Goal: Information Seeking & Learning: Learn about a topic

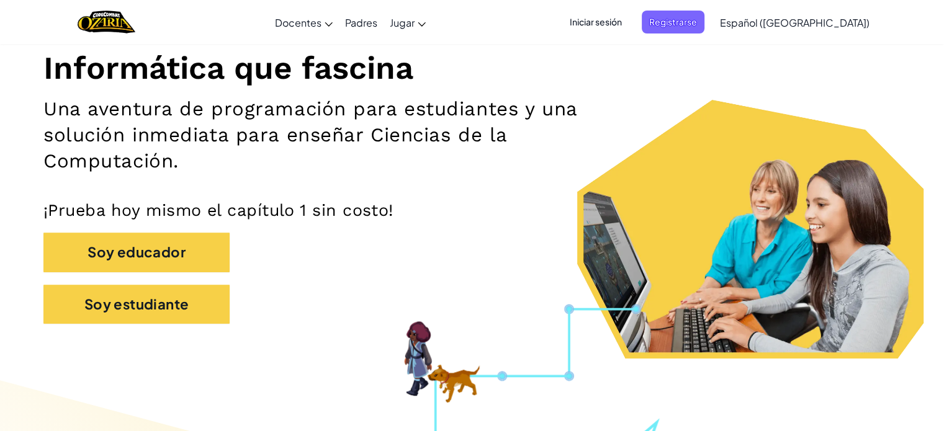
scroll to position [199, 0]
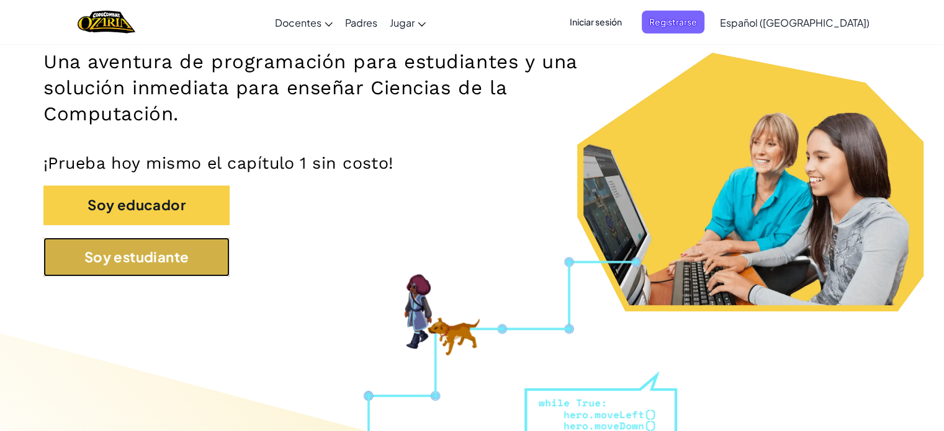
click at [205, 252] on button "Soy estudiante" at bounding box center [136, 257] width 186 height 39
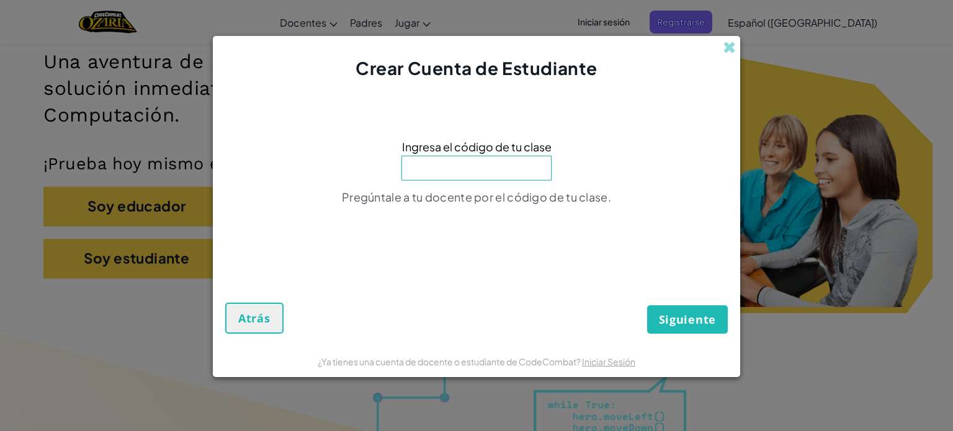
click at [479, 166] on input at bounding box center [476, 168] width 150 height 25
type input "HidegameType"
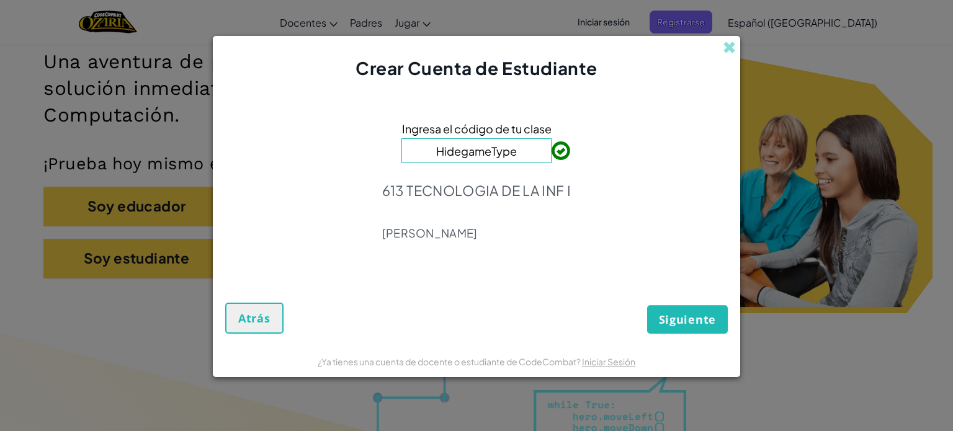
click at [691, 310] on button "Siguiente" at bounding box center [687, 319] width 81 height 29
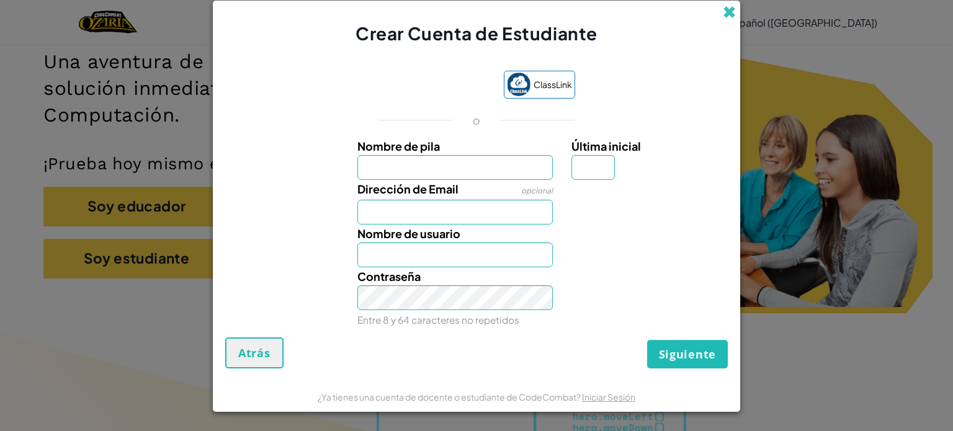
click at [732, 14] on span at bounding box center [729, 12] width 13 height 13
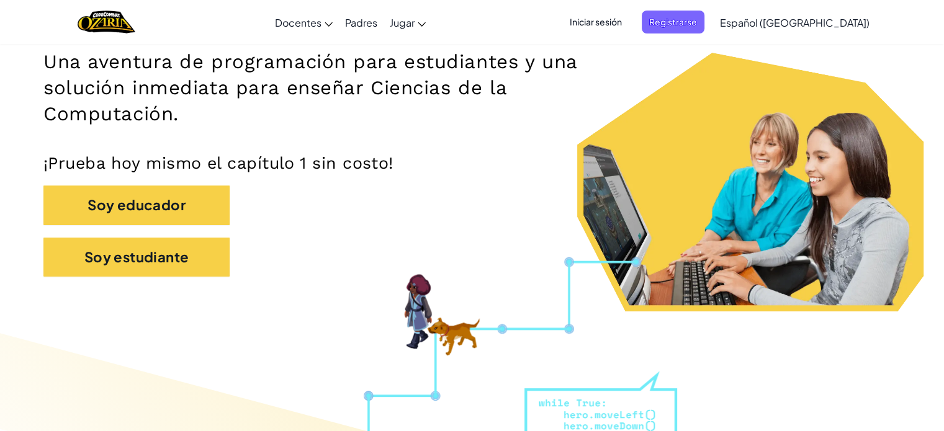
click at [629, 24] on span "Iniciar sesión" at bounding box center [595, 22] width 67 height 23
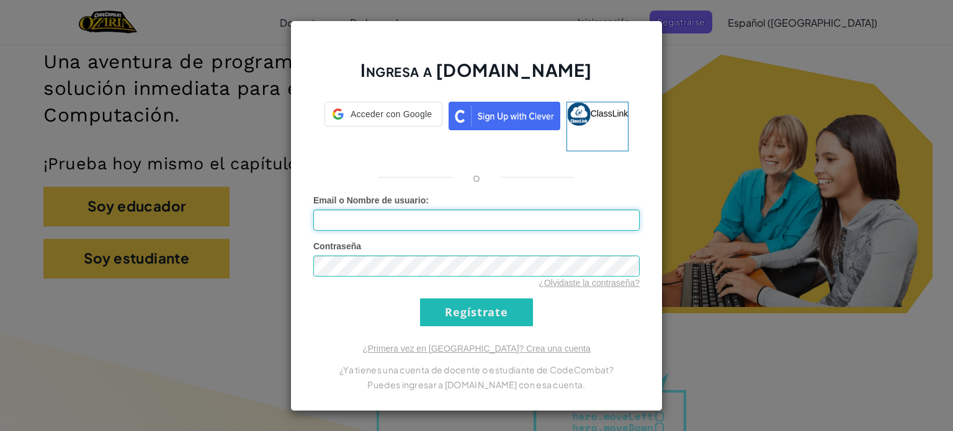
type input "[EMAIL_ADDRESS][DOMAIN_NAME]"
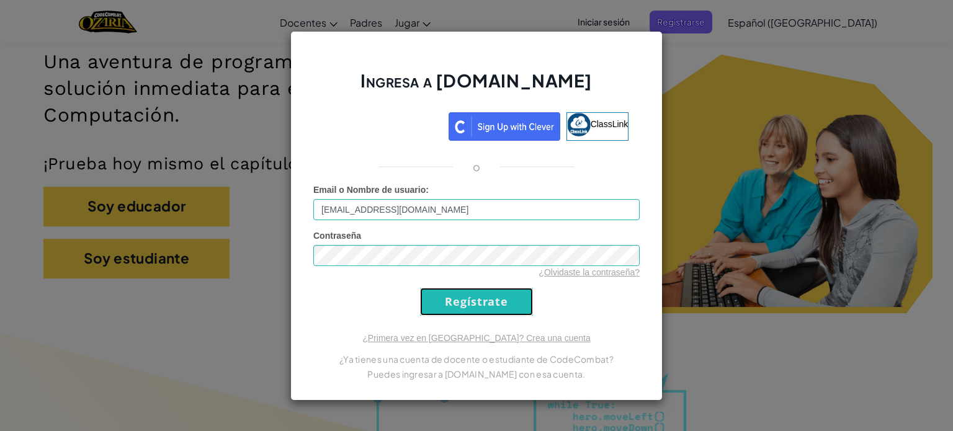
click at [462, 302] on input "Regístrate" at bounding box center [476, 302] width 113 height 28
click at [453, 302] on input "Regístrate" at bounding box center [476, 302] width 113 height 28
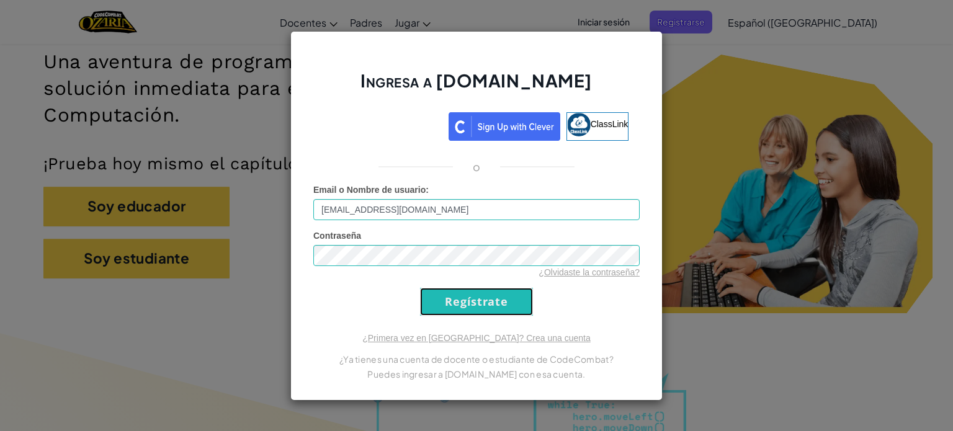
click at [453, 302] on input "Regístrate" at bounding box center [476, 302] width 113 height 28
drag, startPoint x: 453, startPoint y: 302, endPoint x: 362, endPoint y: 306, distance: 91.9
click at [362, 306] on form "Email o Nombre de usuario : [EMAIL_ADDRESS][DOMAIN_NAME] Contraseña ¿Olvidaste …" at bounding box center [476, 250] width 326 height 132
click at [489, 297] on input "Regístrate" at bounding box center [476, 302] width 113 height 28
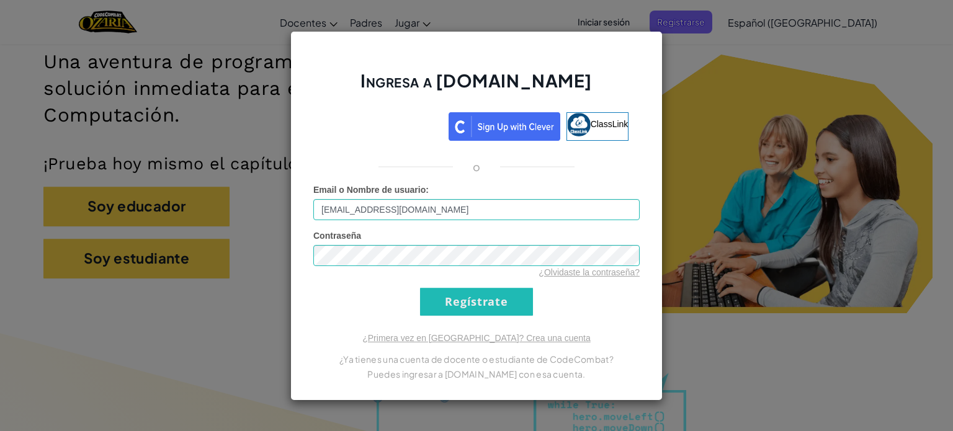
click at [866, 185] on div "Ingresa a [DOMAIN_NAME] ClassLink o Email o Nombre de usuario : [EMAIL_ADDRESS]…" at bounding box center [476, 215] width 953 height 431
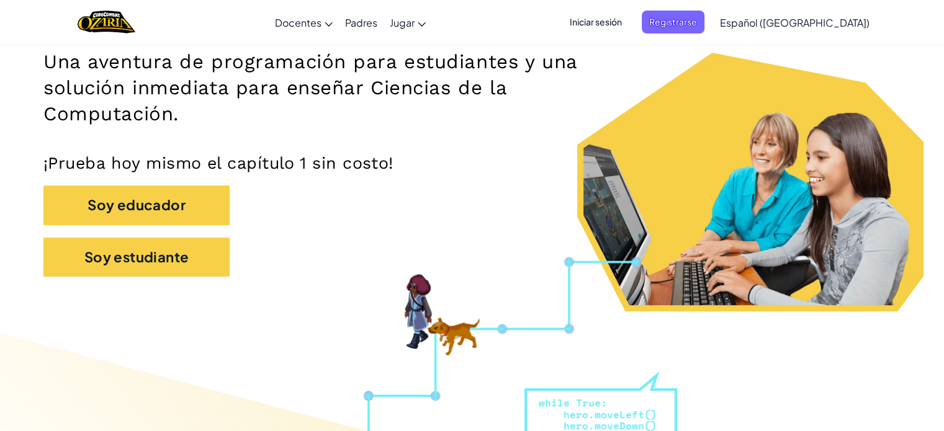
click at [609, 26] on span "Iniciar sesión" at bounding box center [595, 22] width 67 height 23
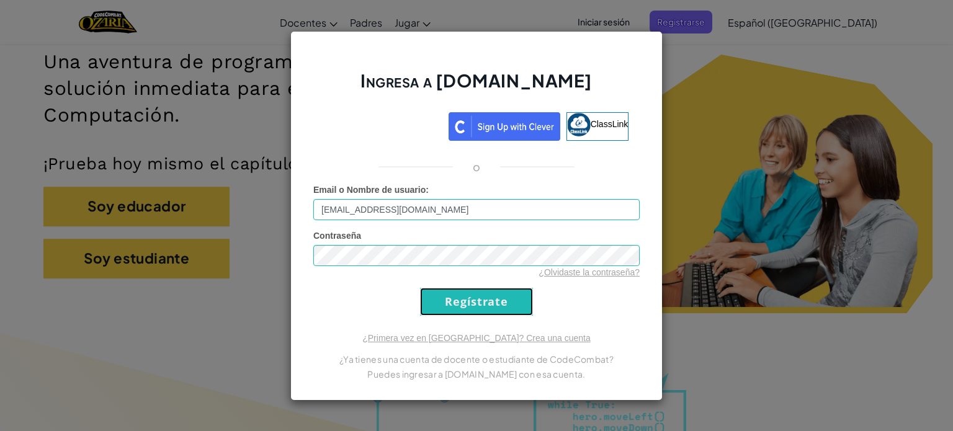
click at [480, 296] on input "Regístrate" at bounding box center [476, 302] width 113 height 28
click at [420, 288] on input "Regístrate" at bounding box center [476, 302] width 113 height 28
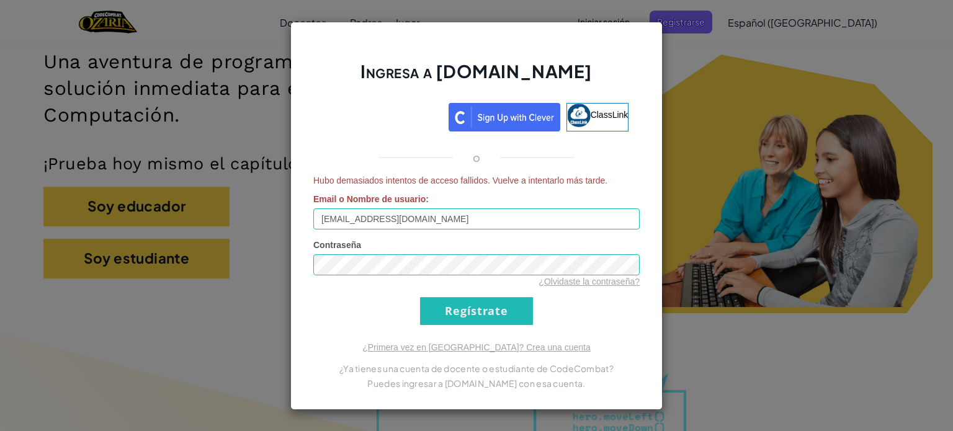
click at [695, 255] on div "Ingresa a [DOMAIN_NAME] ClassLink o Hubo demasiados intentos de acceso fallidos…" at bounding box center [476, 215] width 953 height 431
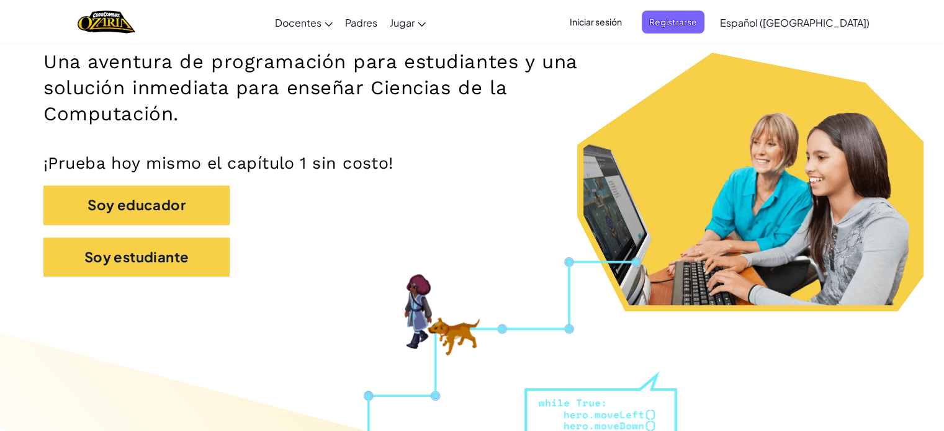
click at [606, 27] on span "Iniciar sesión" at bounding box center [595, 22] width 67 height 23
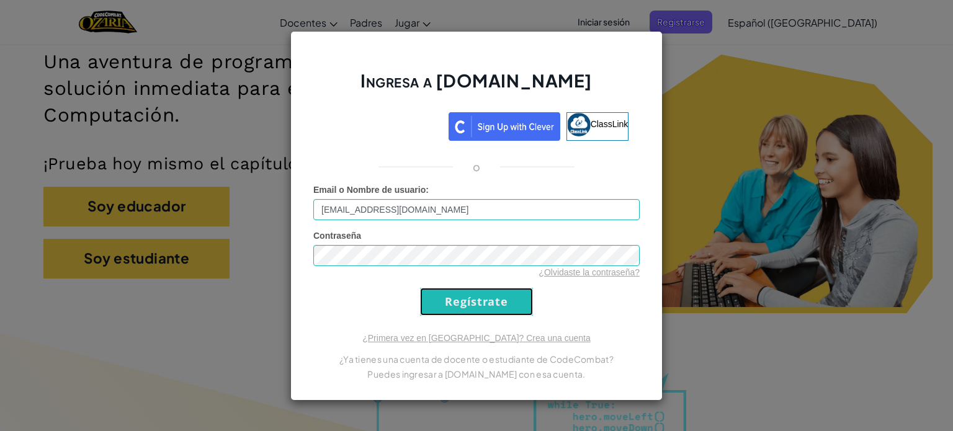
click at [468, 302] on input "Regístrate" at bounding box center [476, 302] width 113 height 28
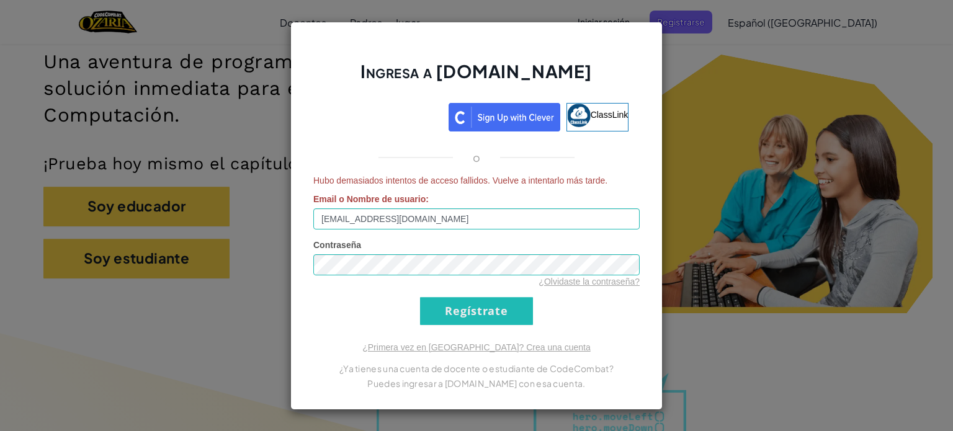
click at [505, 277] on div "¿Olvidaste la contraseña?" at bounding box center [476, 281] width 326 height 12
click at [772, 285] on div "Ingresa a [DOMAIN_NAME] ClassLink o Hubo demasiados intentos de acceso fallidos…" at bounding box center [476, 215] width 953 height 431
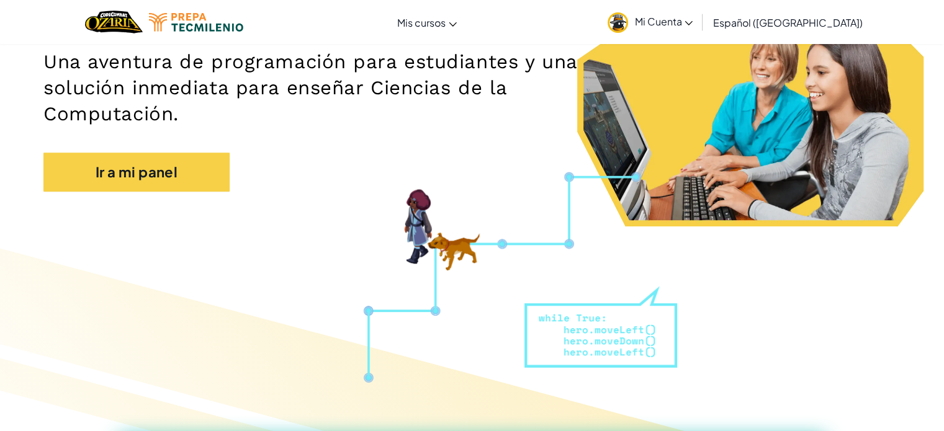
click at [581, 177] on div "Informática que fascina Una aventura de programación para estudiantes y una sol…" at bounding box center [471, 56] width 857 height 295
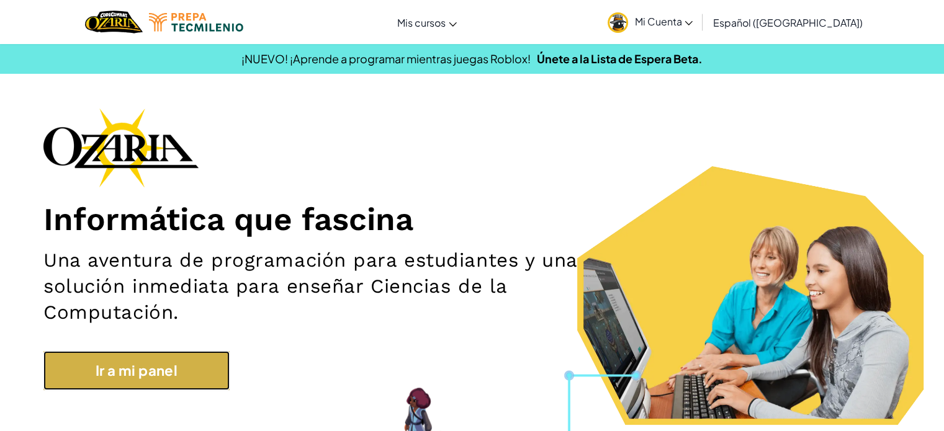
click at [172, 364] on link "Ir a mi panel" at bounding box center [136, 370] width 186 height 39
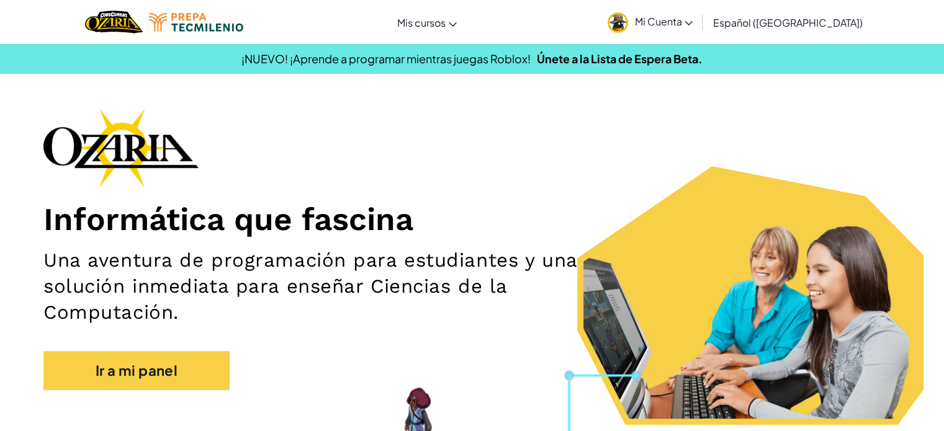
click at [484, 313] on h2 "Una aventura de programación para estudiantes y una solución inmediata para ens…" at bounding box center [330, 287] width 574 height 79
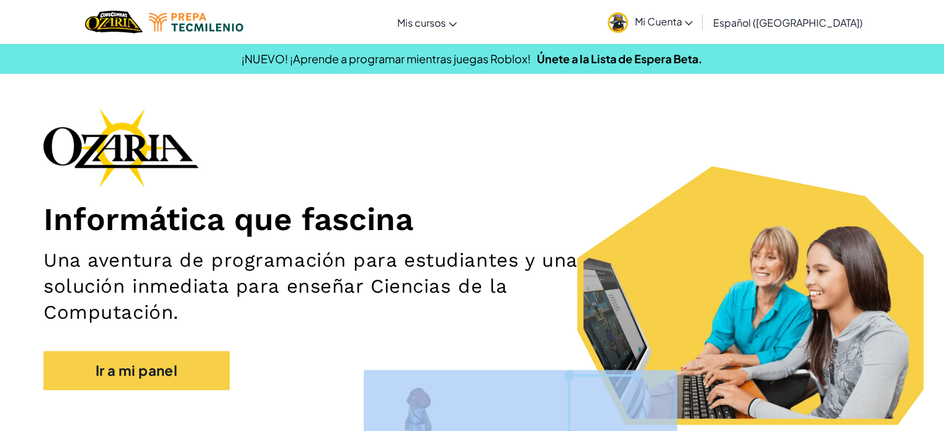
click at [484, 312] on h2 "Una aventura de programación para estudiantes y una solución inmediata para ens…" at bounding box center [330, 287] width 574 height 79
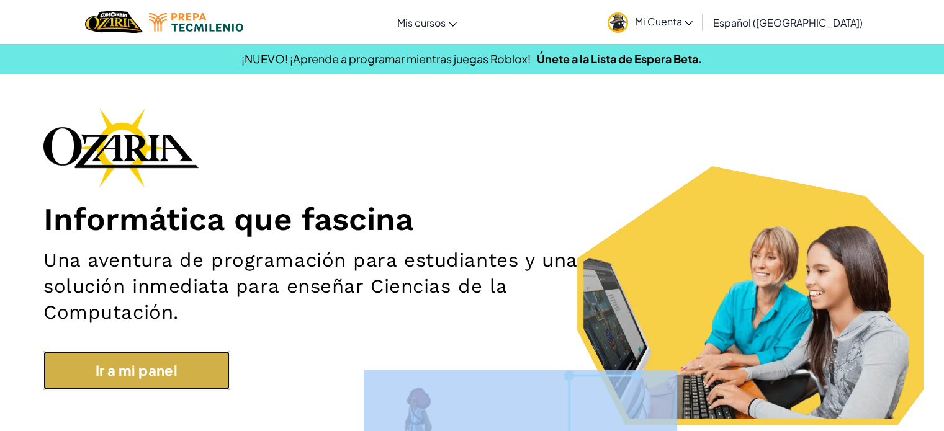
click at [174, 378] on link "Ir a mi panel" at bounding box center [136, 370] width 186 height 39
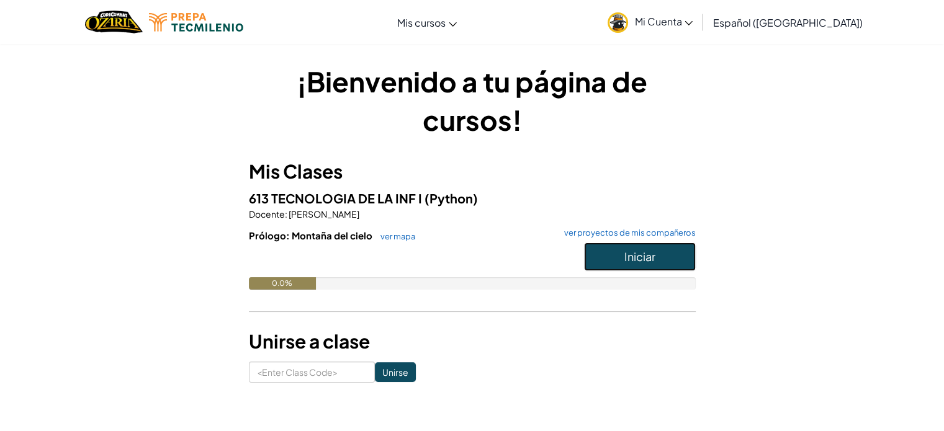
click at [627, 255] on span "Iniciar" at bounding box center [639, 256] width 31 height 14
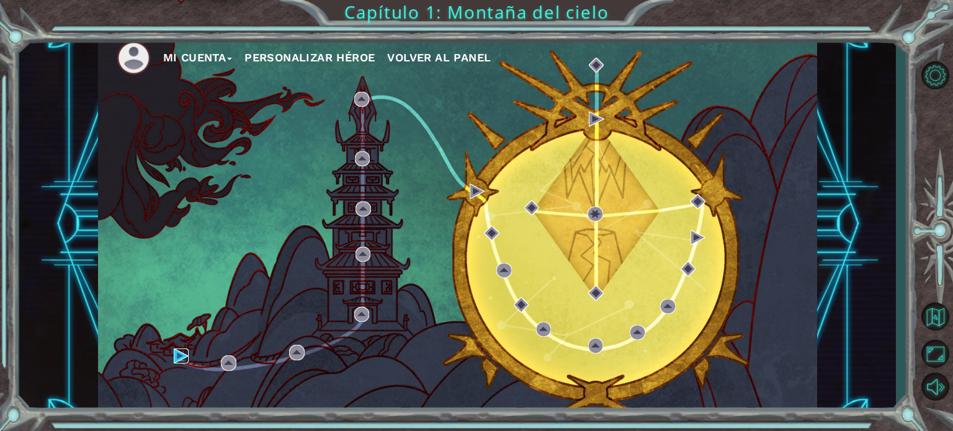
click at [179, 358] on img at bounding box center [181, 356] width 15 height 15
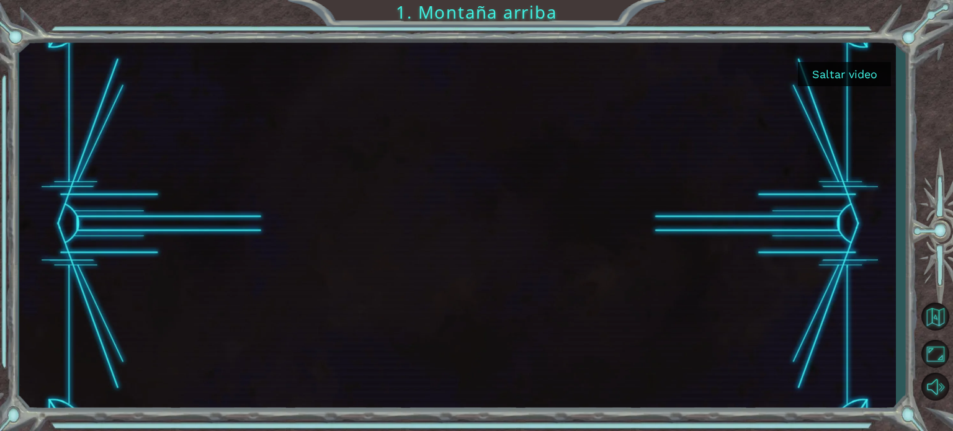
click at [829, 217] on div at bounding box center [457, 225] width 877 height 380
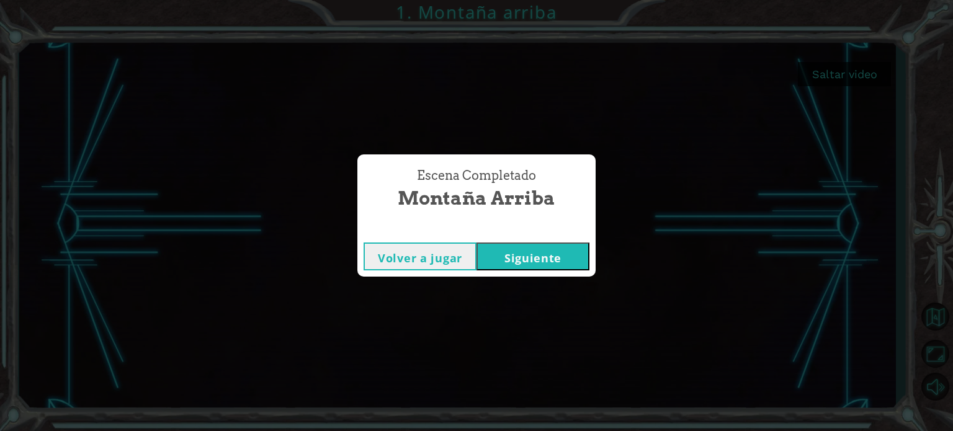
click at [516, 263] on button "Siguiente" at bounding box center [532, 257] width 113 height 28
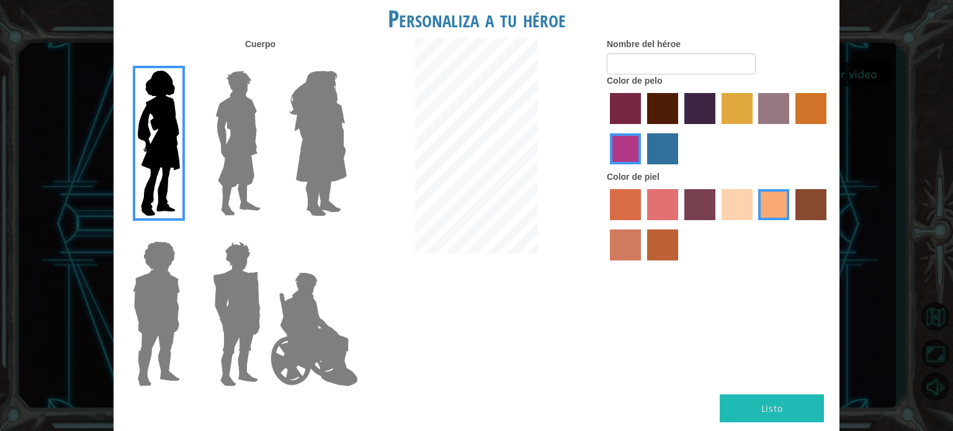
click at [226, 196] on img at bounding box center [237, 143] width 55 height 155
click at [266, 63] on input "Hero Lars" at bounding box center [266, 63] width 0 height 0
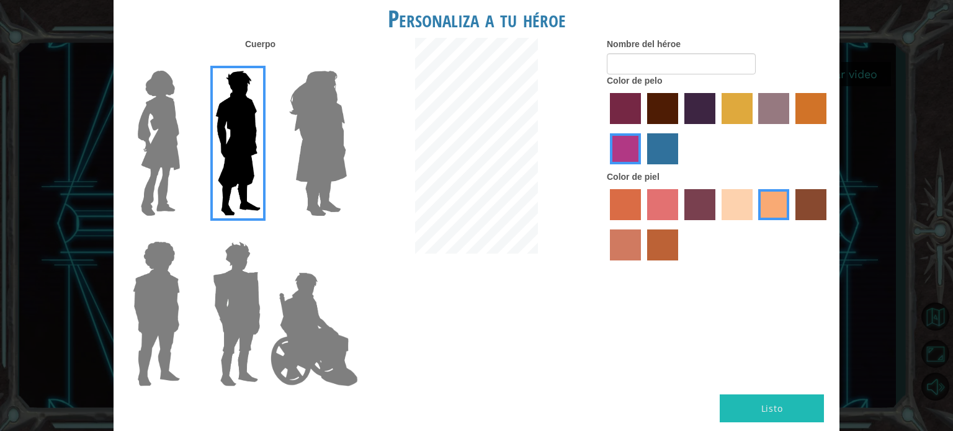
click at [679, 349] on div "Cuerpo Nombre del héroe Color de pelo Color de piel" at bounding box center [477, 216] width 726 height 357
click at [710, 104] on label "hot purple hair color" at bounding box center [699, 108] width 31 height 31
click at [680, 128] on input "hot purple hair color" at bounding box center [680, 128] width 0 height 0
click at [764, 406] on button "Listo" at bounding box center [772, 409] width 104 height 28
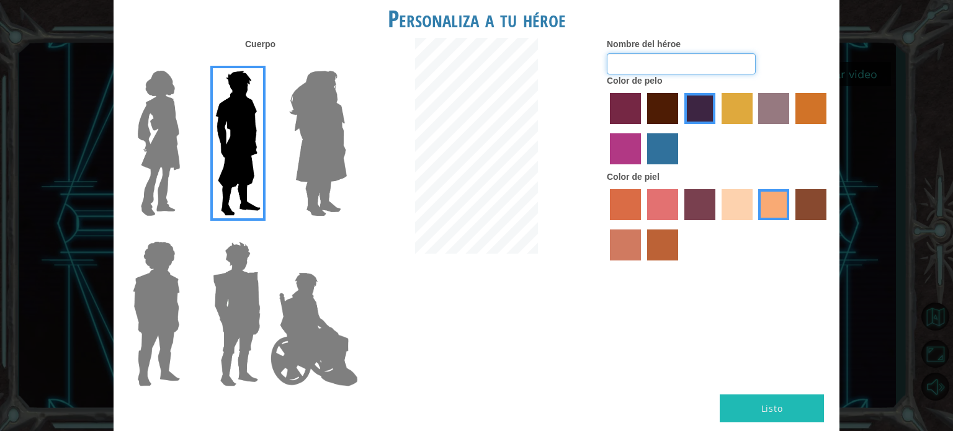
click at [706, 59] on input "Nombre del héroe" at bounding box center [681, 63] width 149 height 21
type input "f"
type input "a"
type input "."
type input "a"
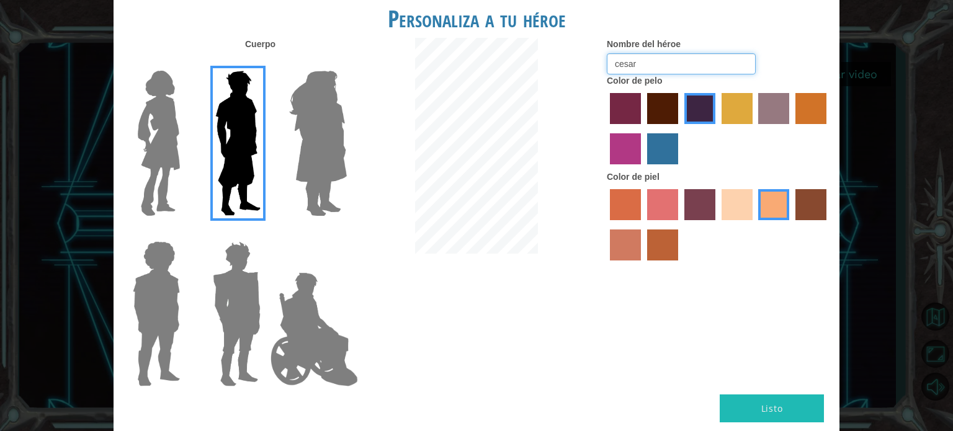
type input "cesar"
click at [779, 408] on button "Listo" at bounding box center [772, 409] width 104 height 28
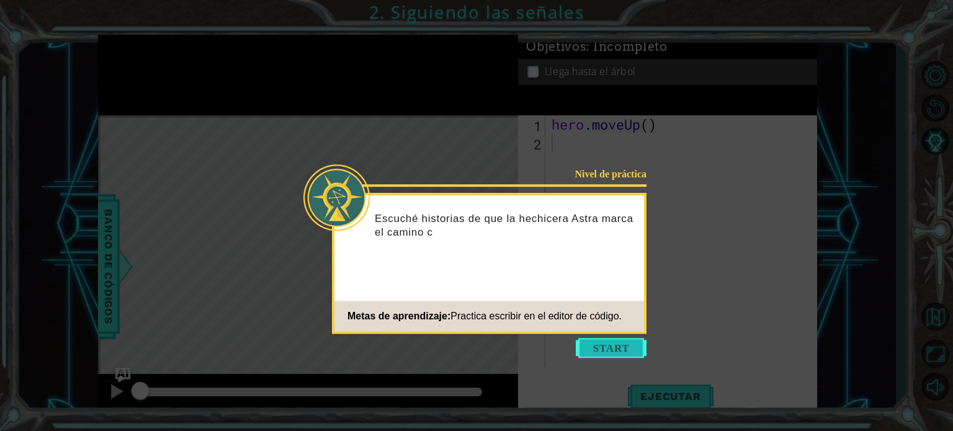
click at [615, 348] on button "Start" at bounding box center [611, 348] width 71 height 20
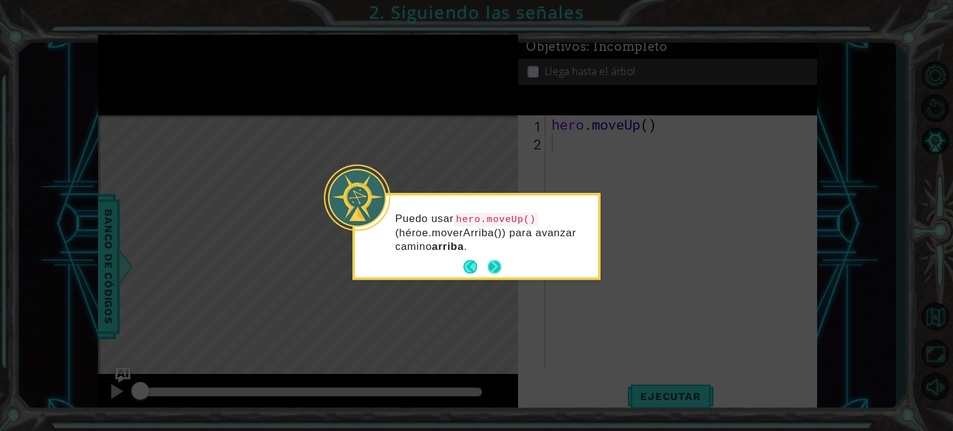
click at [496, 261] on button "Next" at bounding box center [495, 268] width 14 height 14
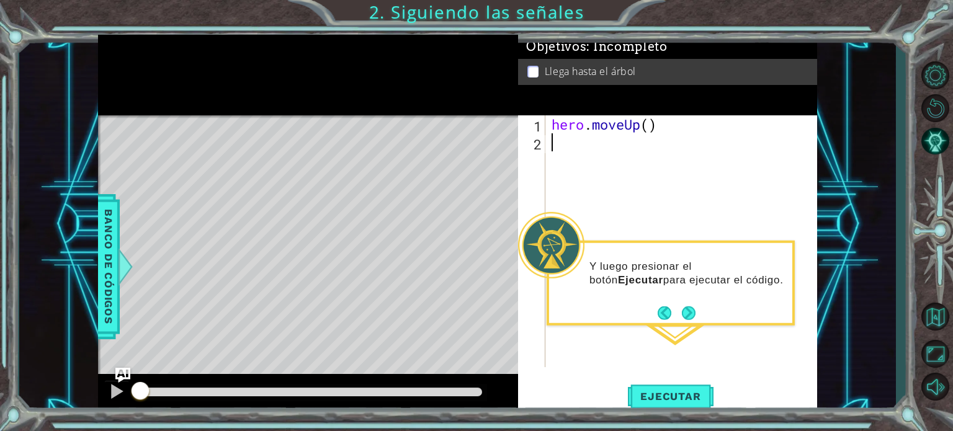
click at [606, 142] on div "hero . moveUp ( )" at bounding box center [684, 259] width 271 height 288
type textarea "h"
click at [604, 166] on body "1 ההההההההההההההההההההההההההההההההההההההההההההההההההההההההההההההההההההההההההההה…" at bounding box center [476, 215] width 953 height 431
click at [607, 146] on div "hero . moveUp ( ) h" at bounding box center [684, 259] width 271 height 288
type textarea "he"
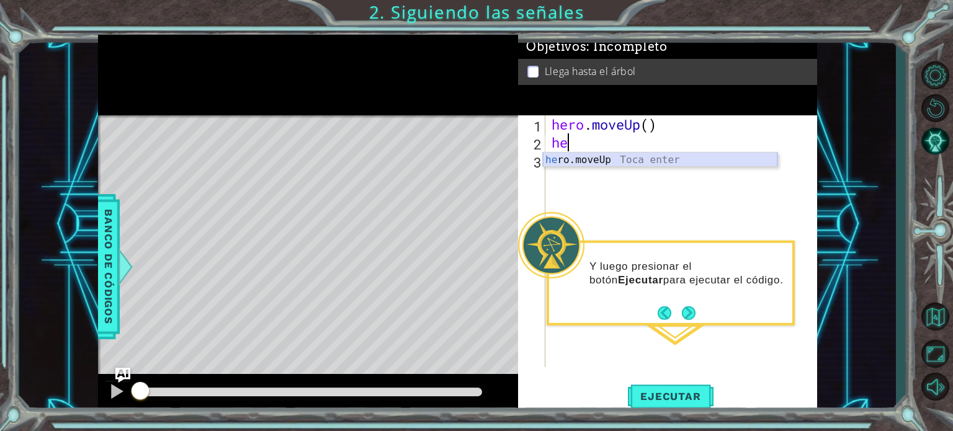
click at [615, 161] on div "he ro.moveUp Toca enter" at bounding box center [660, 175] width 234 height 45
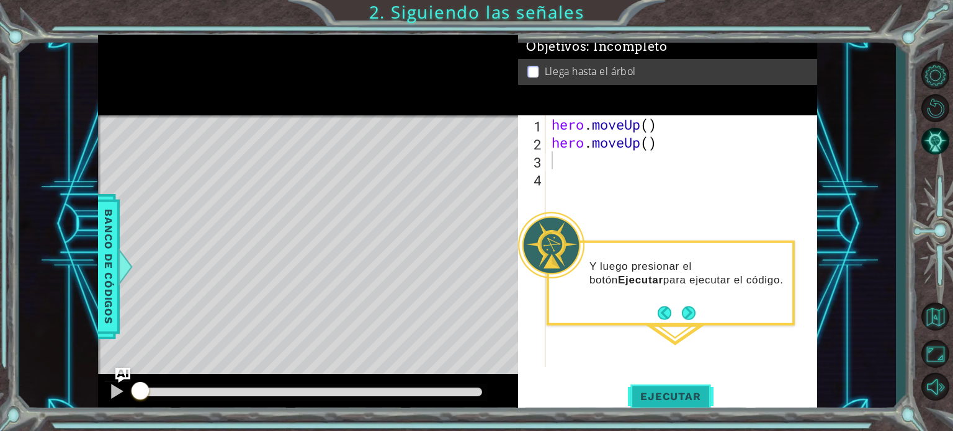
click at [664, 384] on button "Ejecutar" at bounding box center [670, 397] width 85 height 30
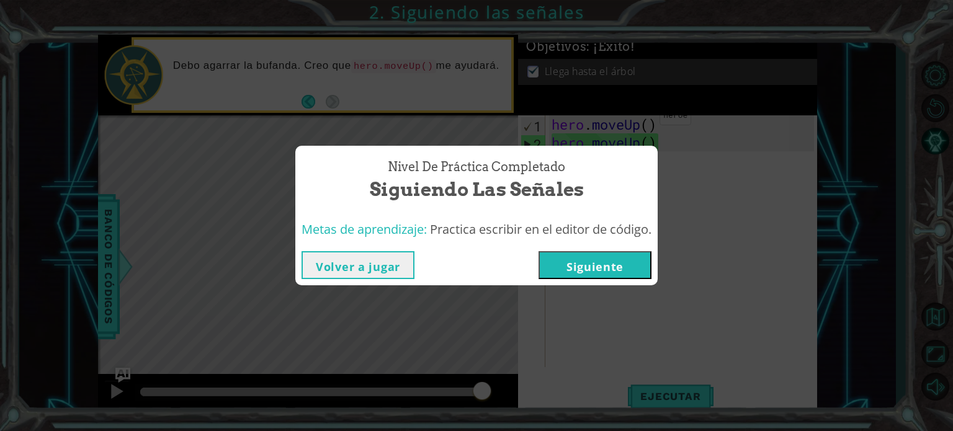
click at [579, 265] on button "Siguiente" at bounding box center [594, 265] width 113 height 28
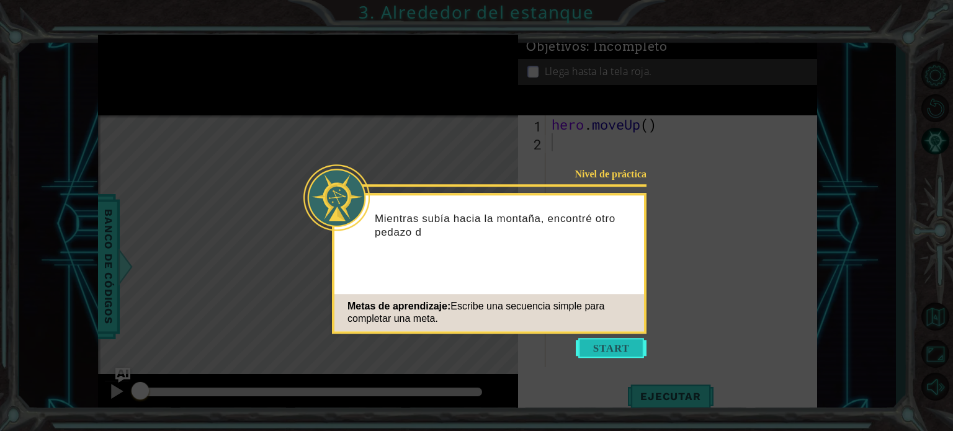
click at [584, 339] on button "Start" at bounding box center [611, 348] width 71 height 20
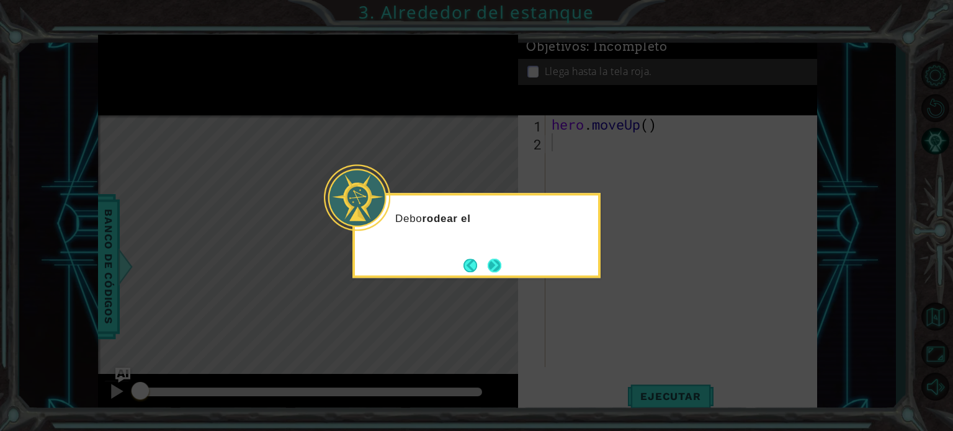
click at [488, 264] on button "Next" at bounding box center [495, 266] width 14 height 14
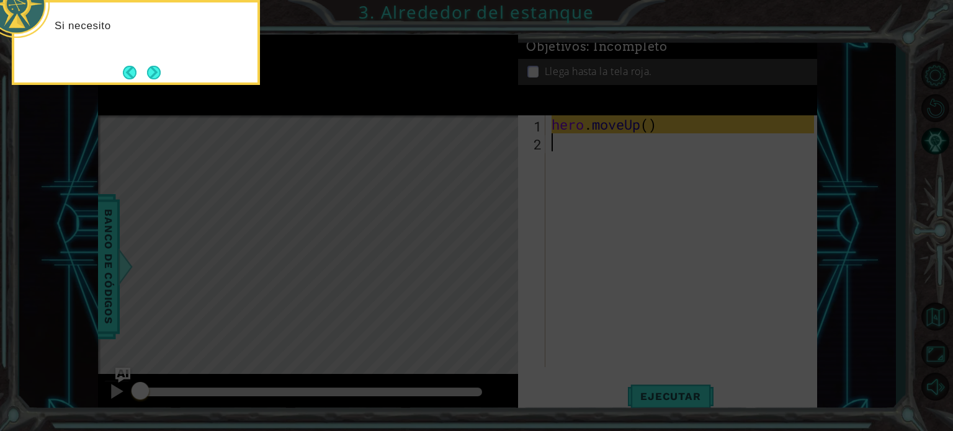
click at [542, 230] on icon at bounding box center [476, 215] width 953 height 431
click at [153, 58] on div "Si necesito moverme hacia arriba , puedo usar hero.moveUp() ." at bounding box center [135, 38] width 243 height 63
click at [161, 74] on button "Next" at bounding box center [154, 73] width 14 height 14
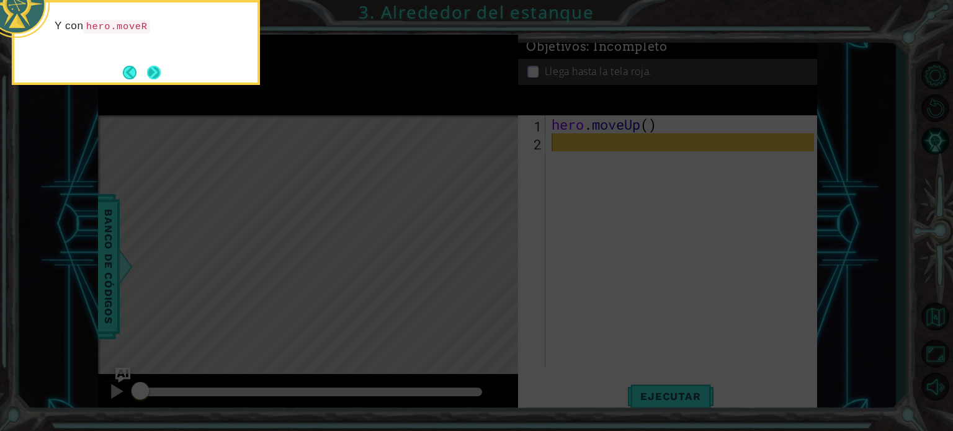
click at [151, 71] on button "Next" at bounding box center [153, 72] width 14 height 14
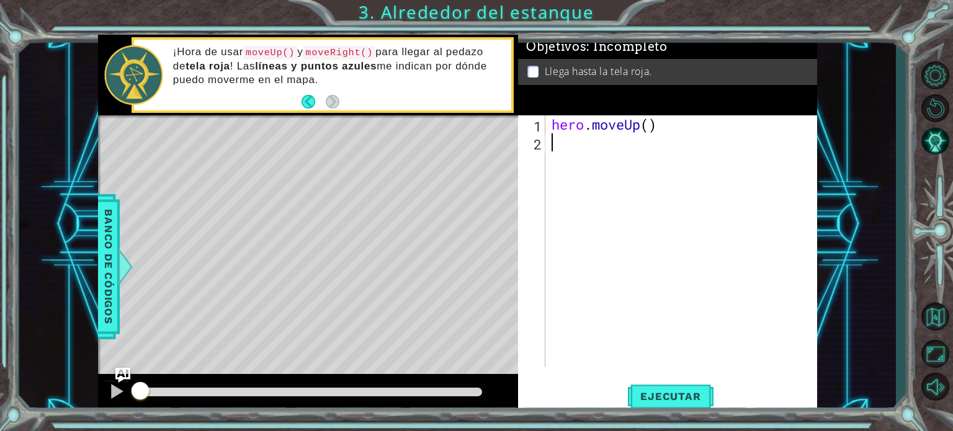
click at [558, 143] on div "hero . moveUp ( )" at bounding box center [684, 259] width 271 height 288
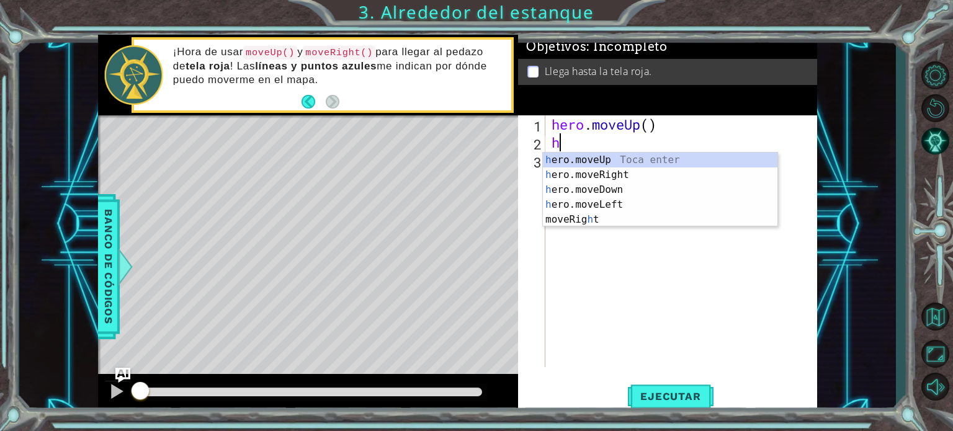
click at [578, 151] on body "1 ההההההההההההההההההההההההההההההההההההההההההההההההההההההההההההההההההההההההההההה…" at bounding box center [476, 215] width 953 height 431
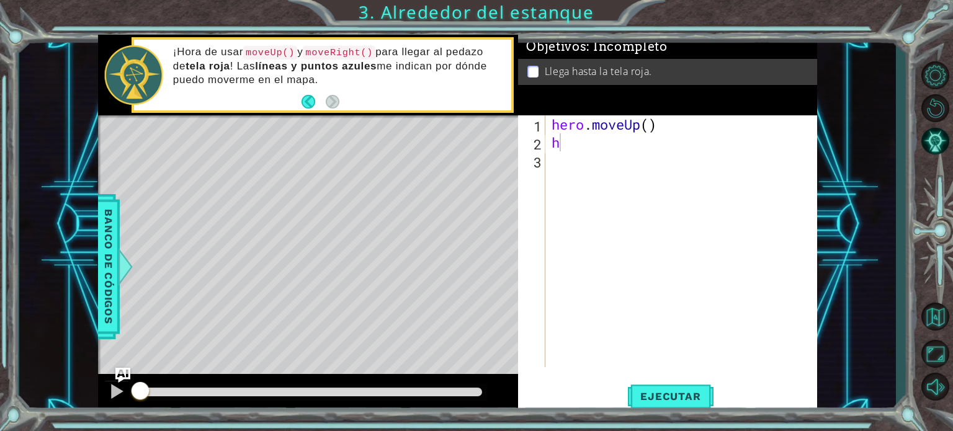
click at [574, 148] on div "hero . moveUp ( ) h" at bounding box center [684, 259] width 271 height 288
type textarea "hh"
click at [578, 161] on div "h ero.moveRig h t Toca enter" at bounding box center [660, 175] width 234 height 45
click at [689, 400] on span "Ejecutar" at bounding box center [670, 396] width 85 height 12
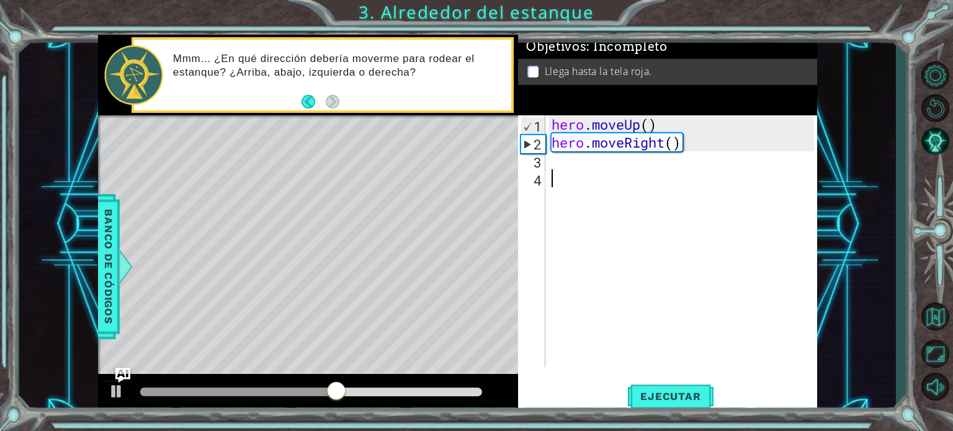
click at [582, 172] on div "hero . moveUp ( ) hero . moveRight ( )" at bounding box center [684, 259] width 271 height 288
click at [579, 160] on div "hero . moveUp ( ) hero . moveRight ( )" at bounding box center [684, 259] width 271 height 288
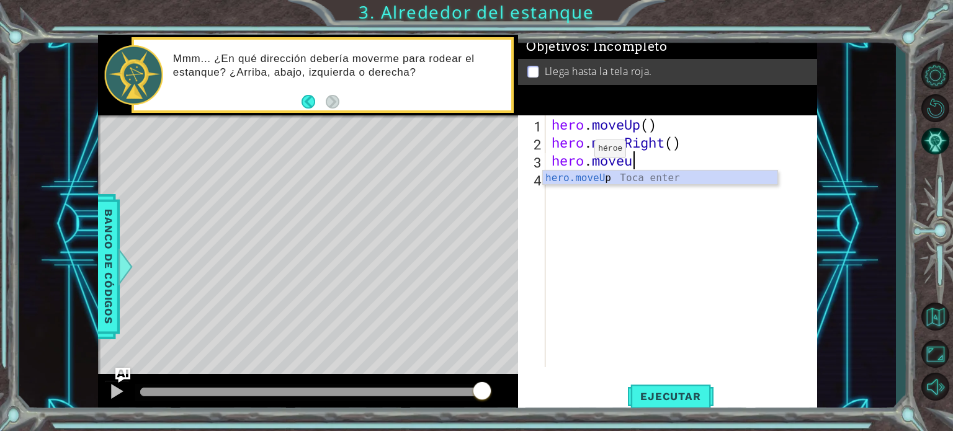
scroll to position [0, 3]
type textarea "hero.move"
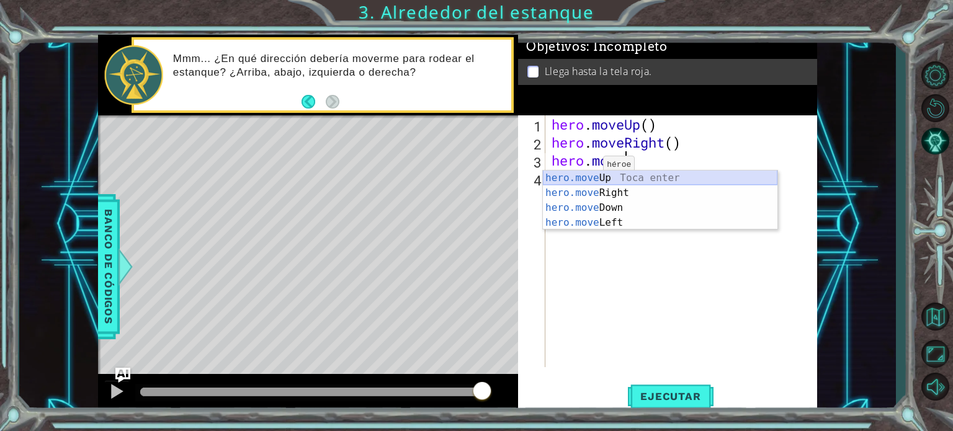
click at [597, 176] on div "hero.move Up Toca enter hero.move Right Toca enter hero.move Down Toca enter he…" at bounding box center [660, 215] width 234 height 89
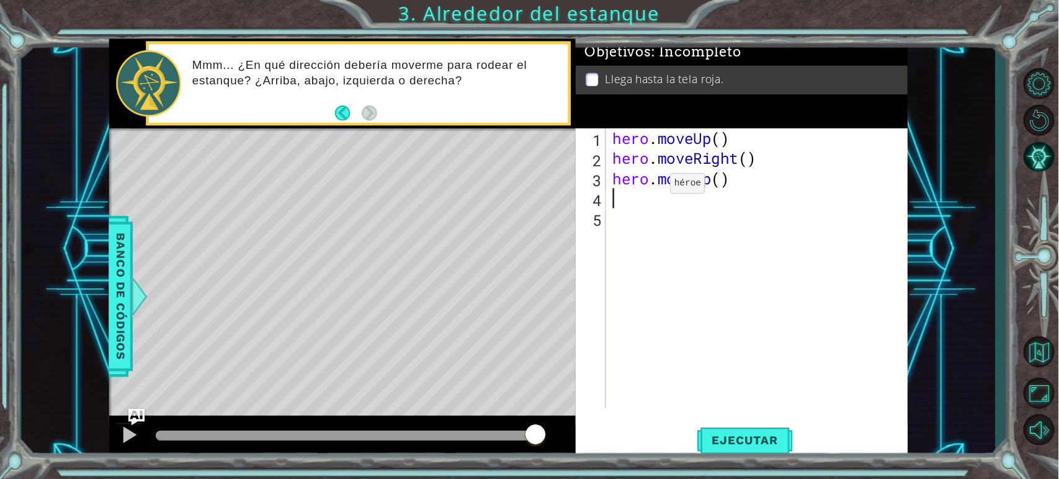
scroll to position [0, 0]
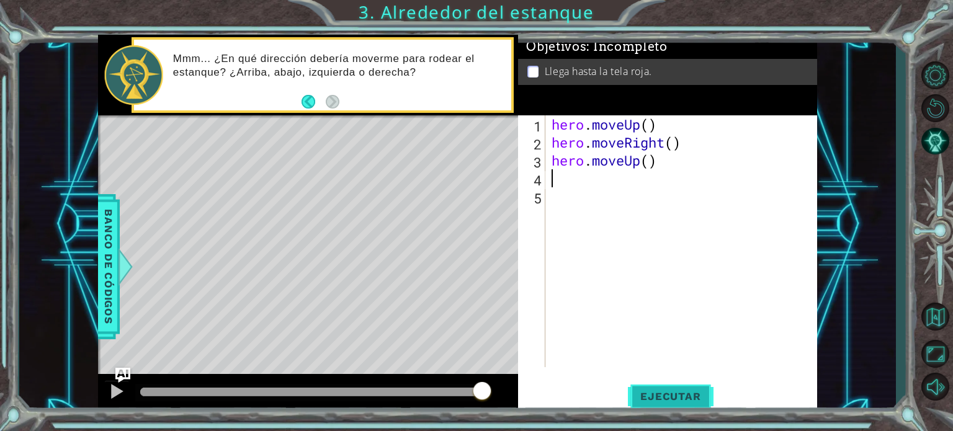
click at [653, 392] on span "Ejecutar" at bounding box center [670, 396] width 85 height 12
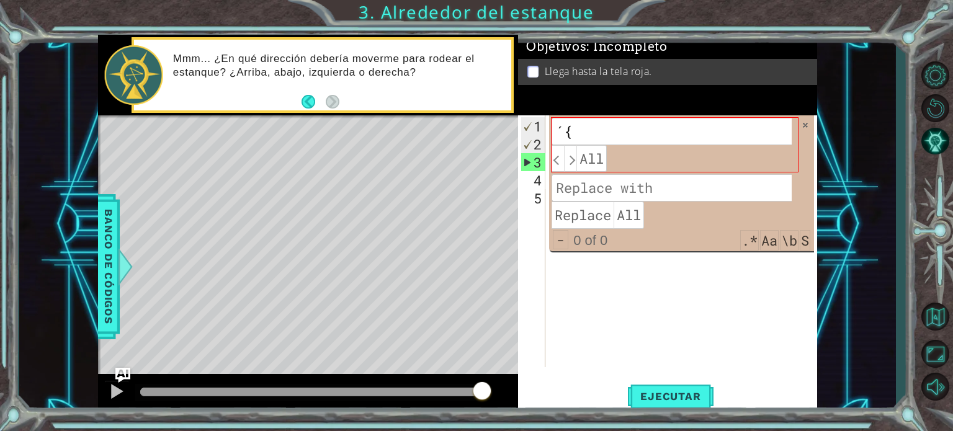
type input "´"
click at [536, 148] on div "2" at bounding box center [533, 144] width 24 height 18
click at [534, 166] on div "3" at bounding box center [533, 162] width 24 height 18
click at [534, 146] on div "2" at bounding box center [533, 144] width 24 height 18
type textarea "hero.moveRight()"
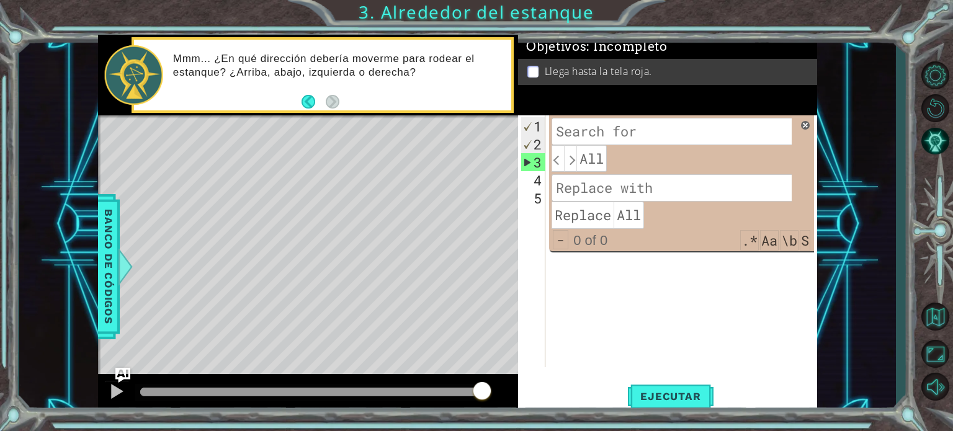
click at [804, 123] on span at bounding box center [805, 125] width 9 height 9
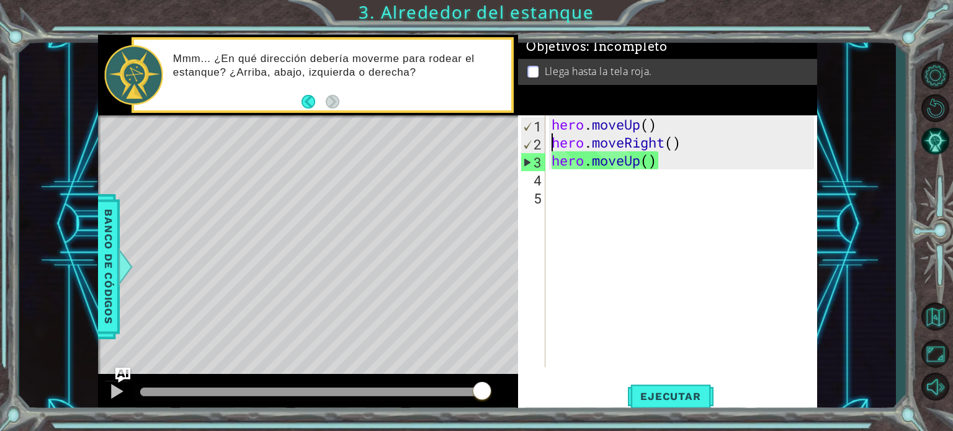
click at [588, 196] on div "hero . moveUp ( ) hero . moveRight ( ) hero . moveUp ( )" at bounding box center [684, 259] width 271 height 288
click at [574, 185] on div "hero . moveUp ( ) hero . moveRight ( ) hero . moveUp ( )" at bounding box center [684, 259] width 271 height 288
type textarea "h"
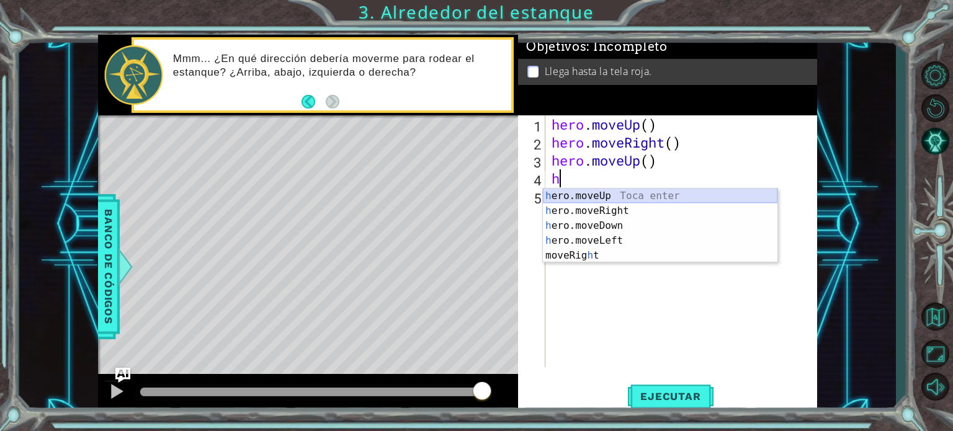
click at [574, 192] on div "h ero.moveUp Toca enter h ero.moveRight Toca enter h ero.moveDown Toca enter h …" at bounding box center [660, 241] width 234 height 104
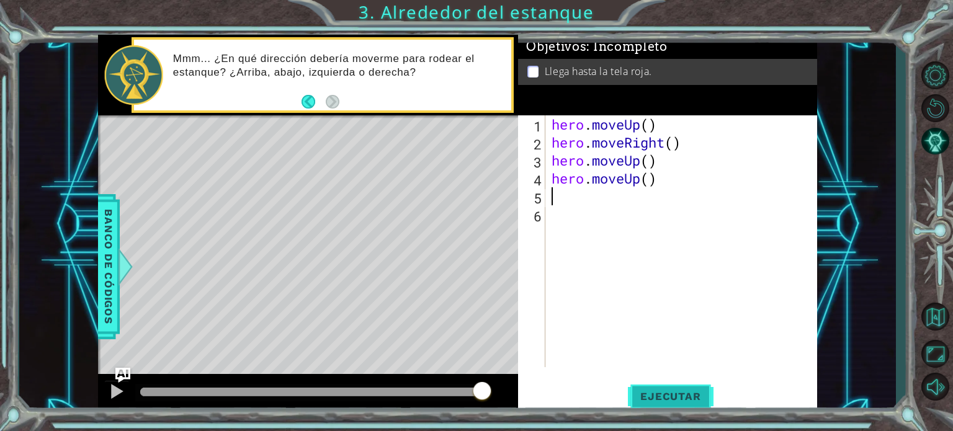
click at [662, 401] on span "Ejecutar" at bounding box center [670, 396] width 85 height 12
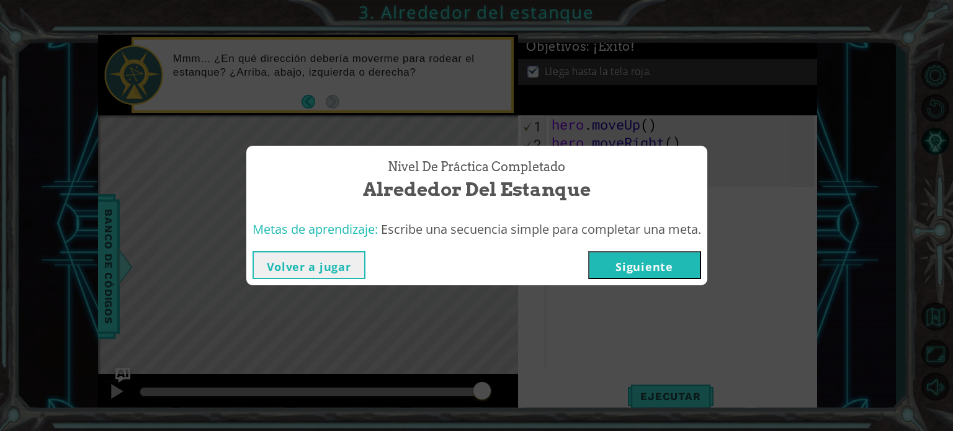
click at [554, 349] on div "Nivel de práctica Completado Alrededor del estanque Metas de aprendizaje: Escri…" at bounding box center [476, 215] width 953 height 431
click at [685, 257] on button "Siguiente" at bounding box center [644, 265] width 113 height 28
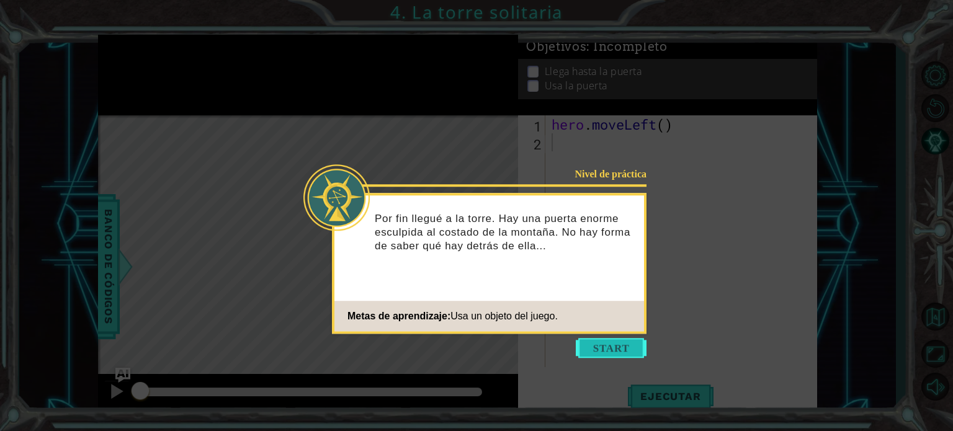
click at [610, 351] on button "Start" at bounding box center [611, 348] width 71 height 20
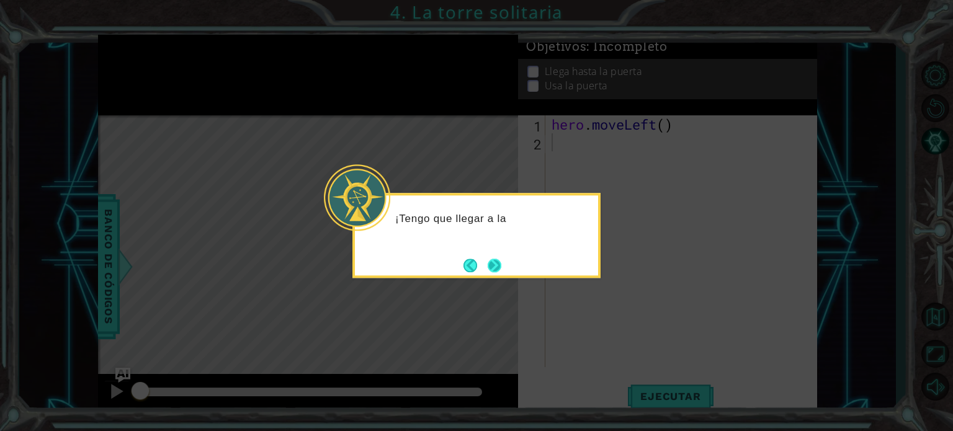
click at [496, 264] on button "Next" at bounding box center [495, 266] width 14 height 14
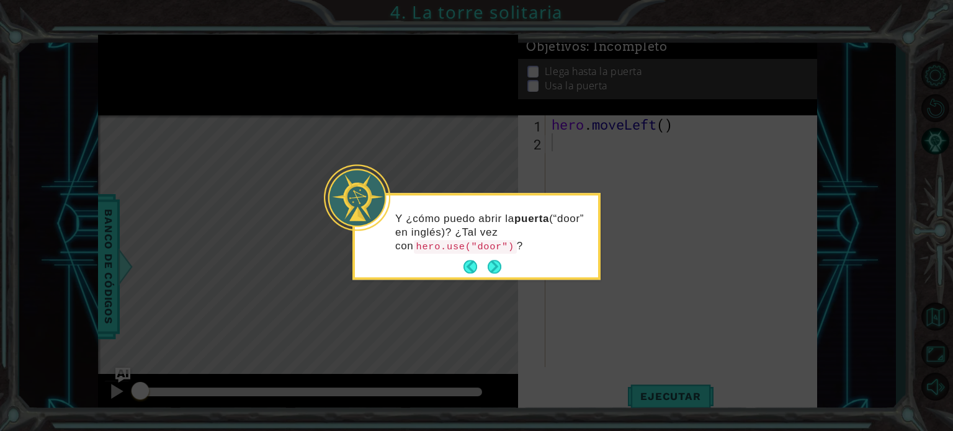
click at [452, 268] on div "Y ¿cómo puedo abrir la puerta (“door” en inglés)? ¿Tal vez con hero.use("door")…" at bounding box center [476, 238] width 243 height 77
click at [469, 272] on button "Back" at bounding box center [475, 268] width 24 height 14
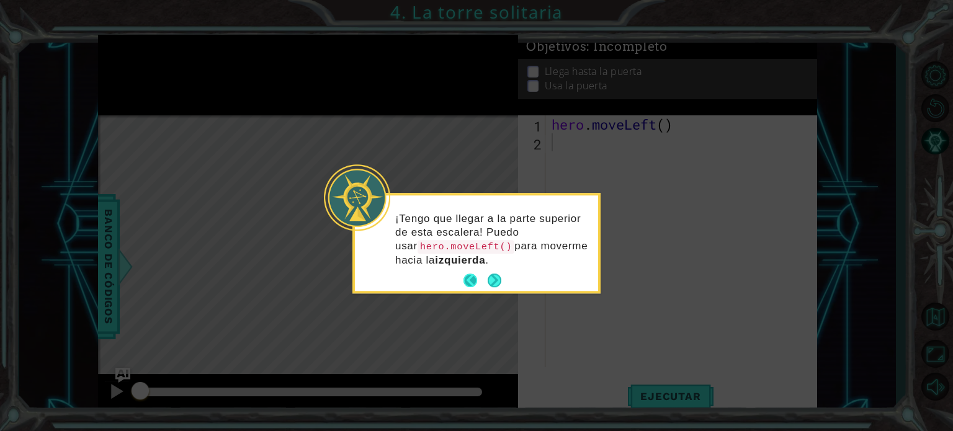
click at [469, 278] on button "Back" at bounding box center [475, 281] width 24 height 14
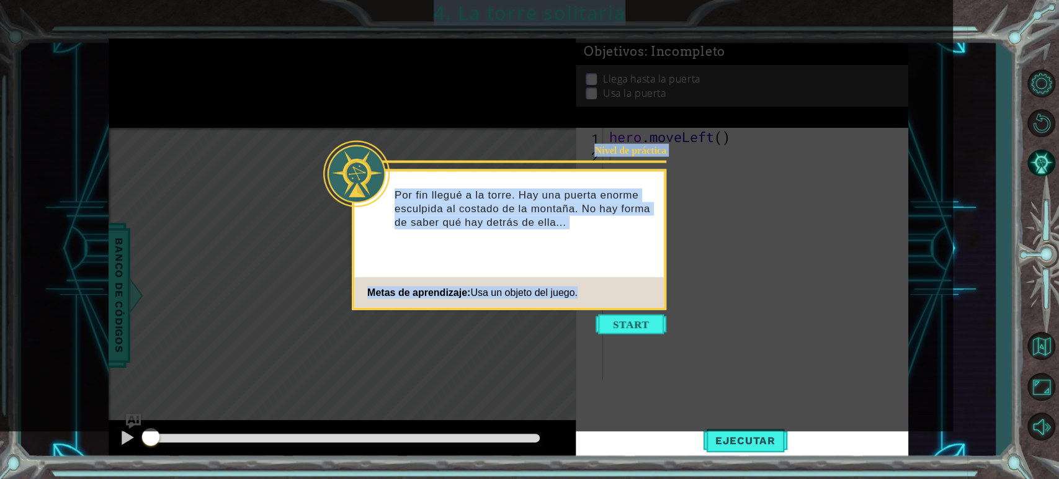
click at [705, 286] on icon at bounding box center [476, 215] width 953 height 431
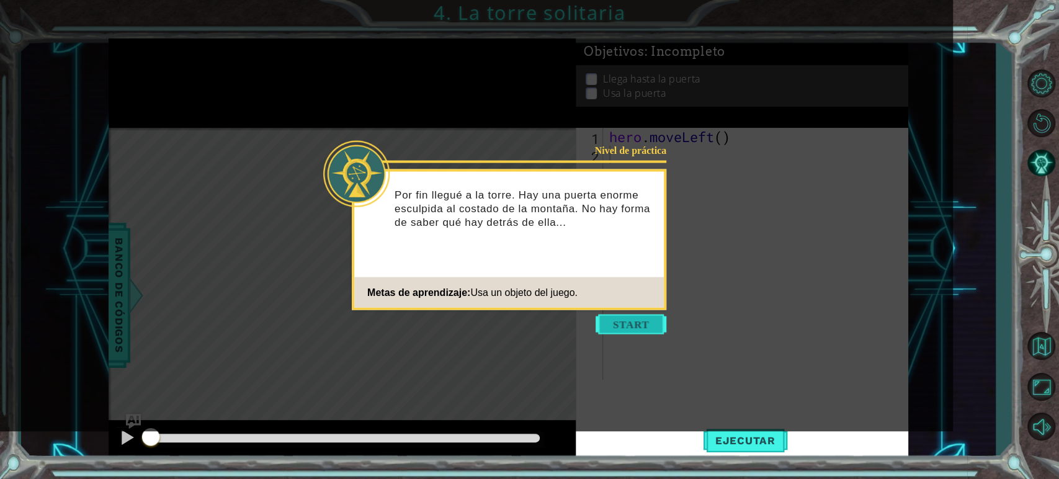
click at [620, 316] on button "Start" at bounding box center [631, 325] width 71 height 20
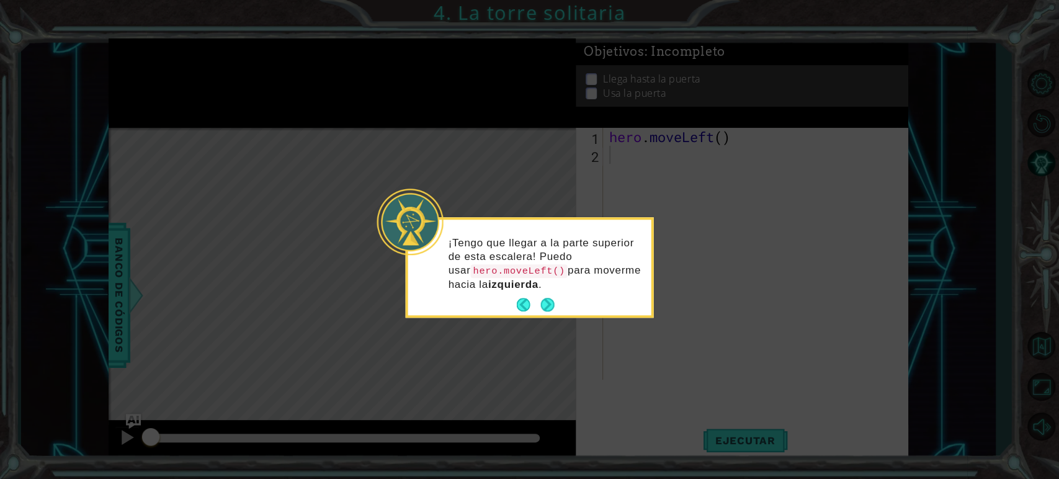
click at [512, 276] on code "hero.moveLeft()" at bounding box center [518, 271] width 97 height 14
click at [546, 301] on button "Next" at bounding box center [548, 305] width 14 height 14
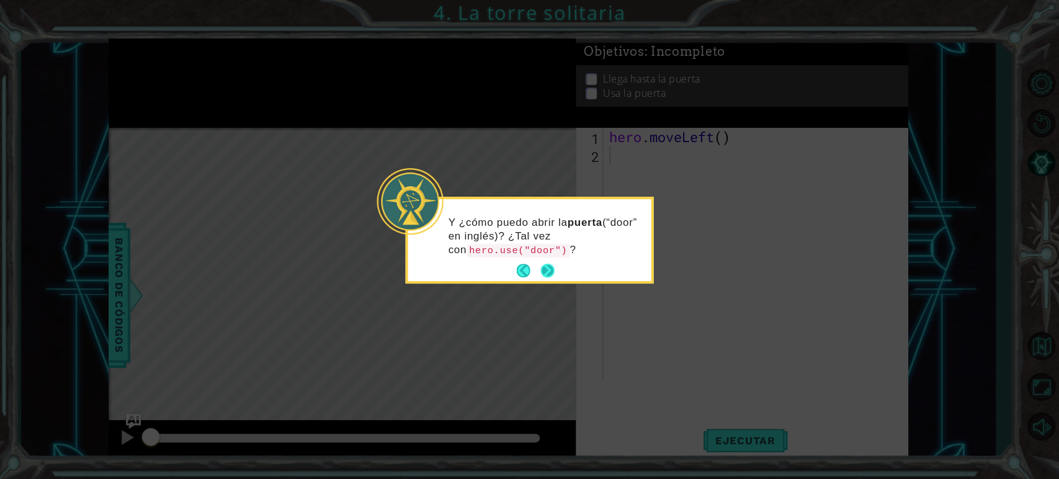
click at [542, 264] on button "Next" at bounding box center [548, 271] width 14 height 14
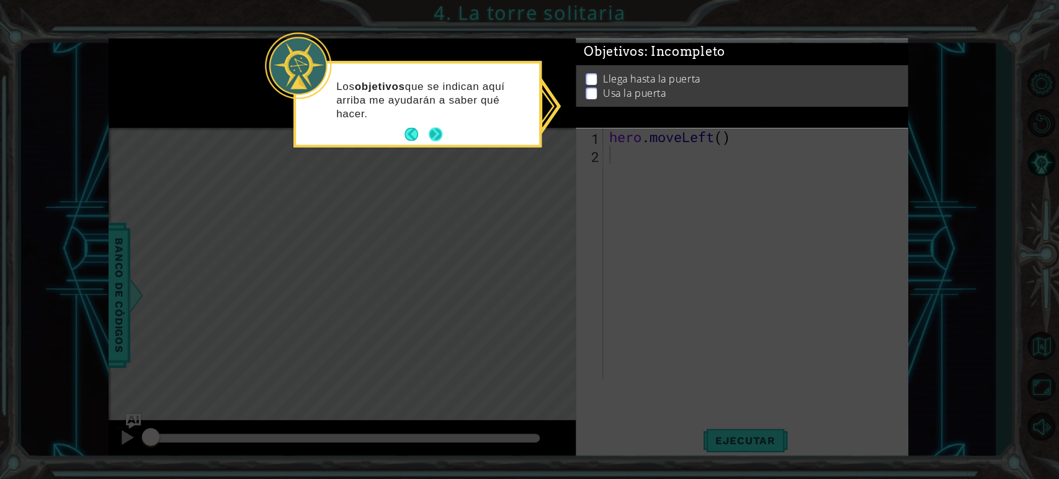
click at [435, 129] on button "Next" at bounding box center [436, 135] width 14 height 14
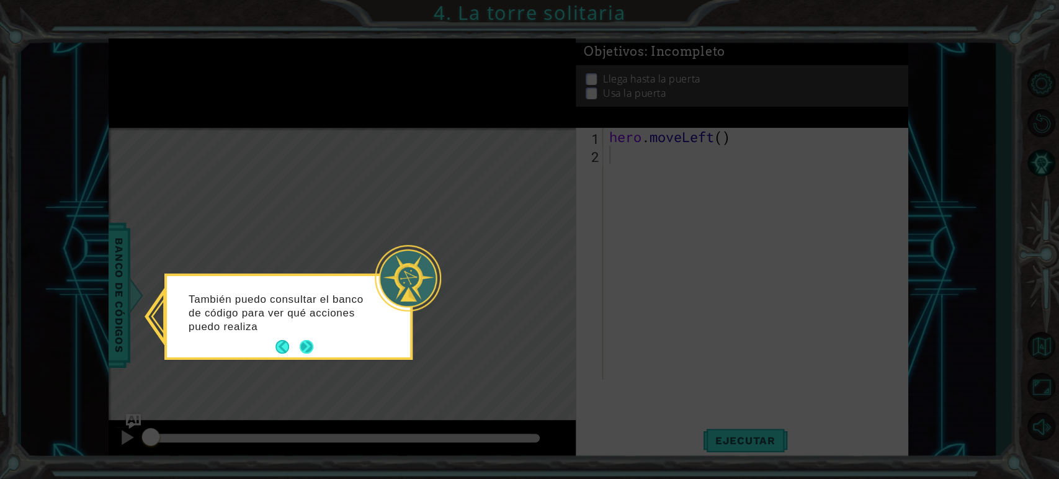
click at [313, 346] on button "Next" at bounding box center [307, 347] width 14 height 14
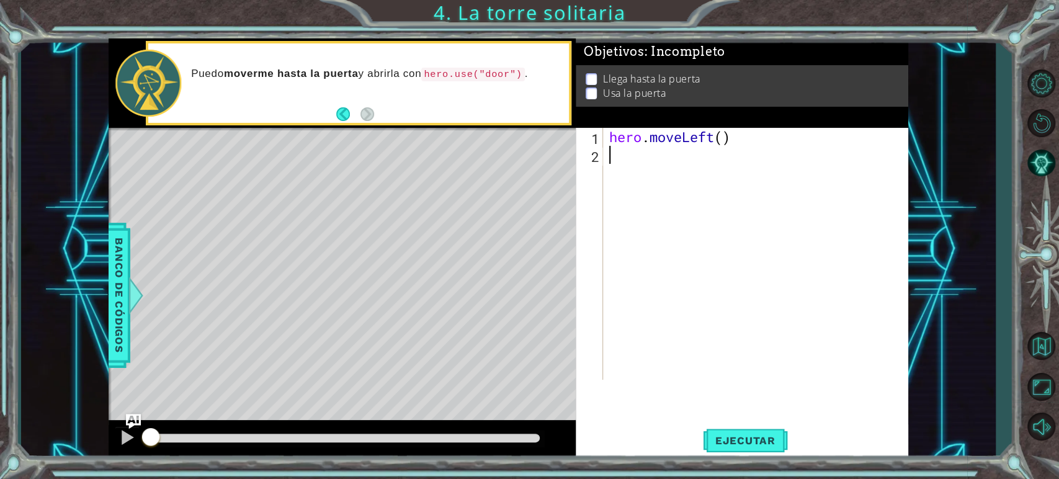
type textarea "H"
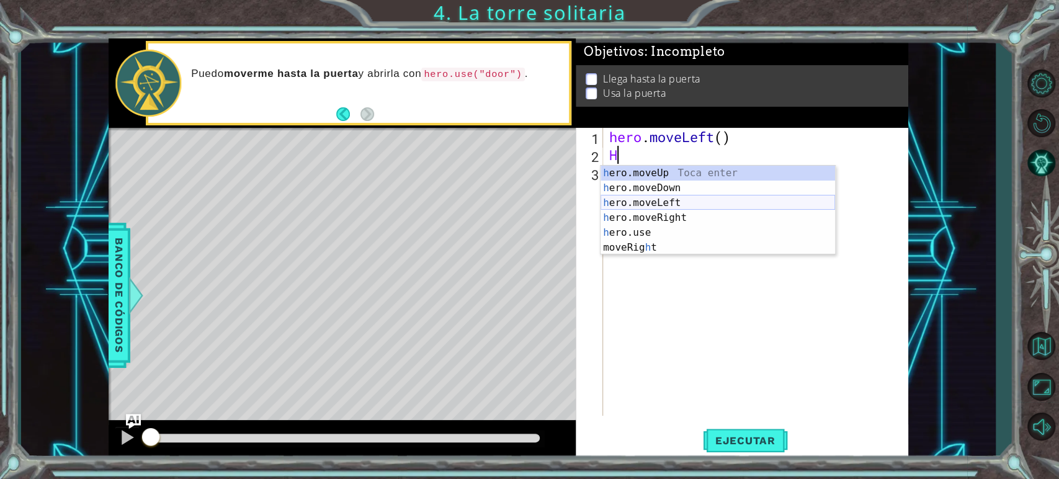
click at [650, 200] on div "h ero.moveUp Toca enter h ero.moveDown Toca enter h ero.moveLeft Toca enter h e…" at bounding box center [718, 225] width 234 height 119
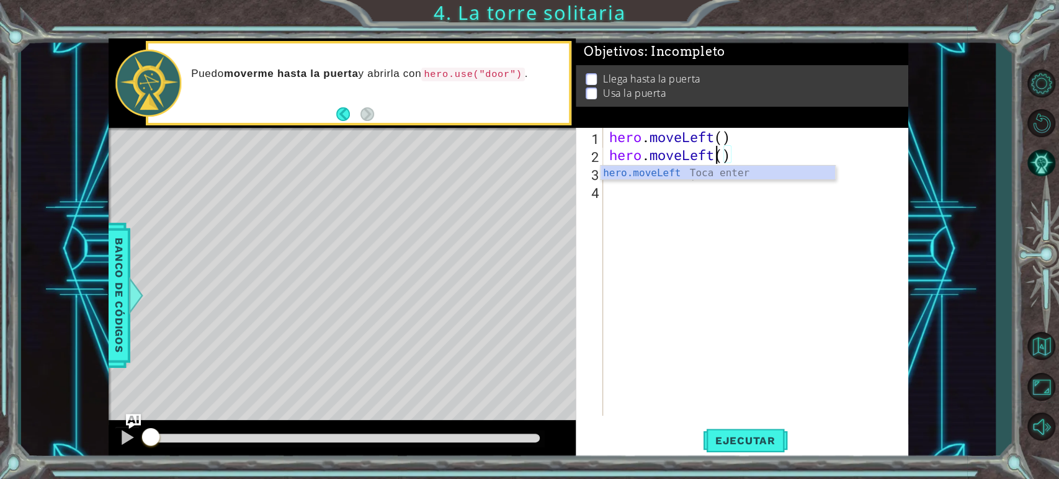
scroll to position [0, 5]
type textarea "hero.moveLeft()"
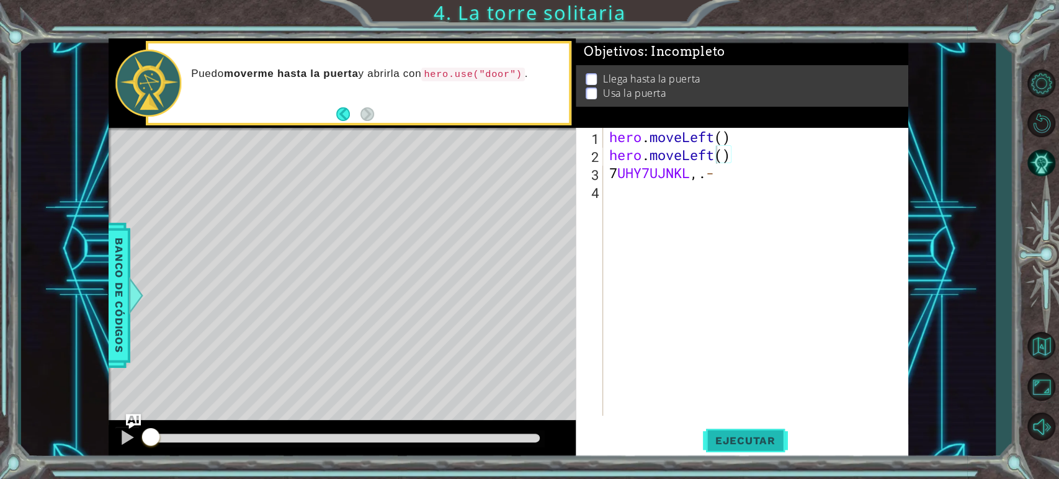
click at [730, 431] on span "Ejecutar" at bounding box center [745, 440] width 85 height 12
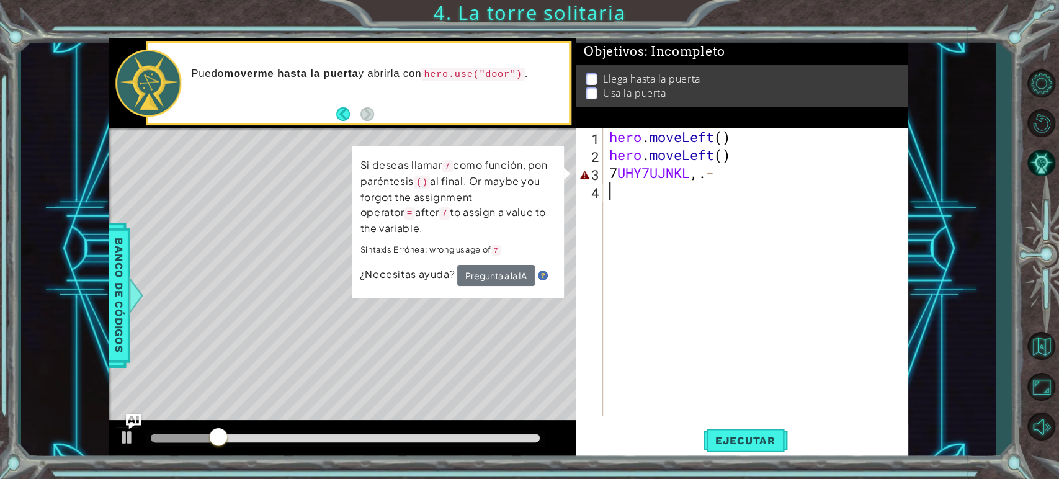
click at [700, 197] on div "hero . moveLeft ( ) hero . moveLeft ( ) 7 UHY7UJNKL , . -" at bounding box center [759, 290] width 304 height 324
click at [718, 177] on div "hero . moveLeft ( ) hero . moveLeft ( ) 7 UHY7UJNKL , . -" at bounding box center [759, 290] width 304 height 324
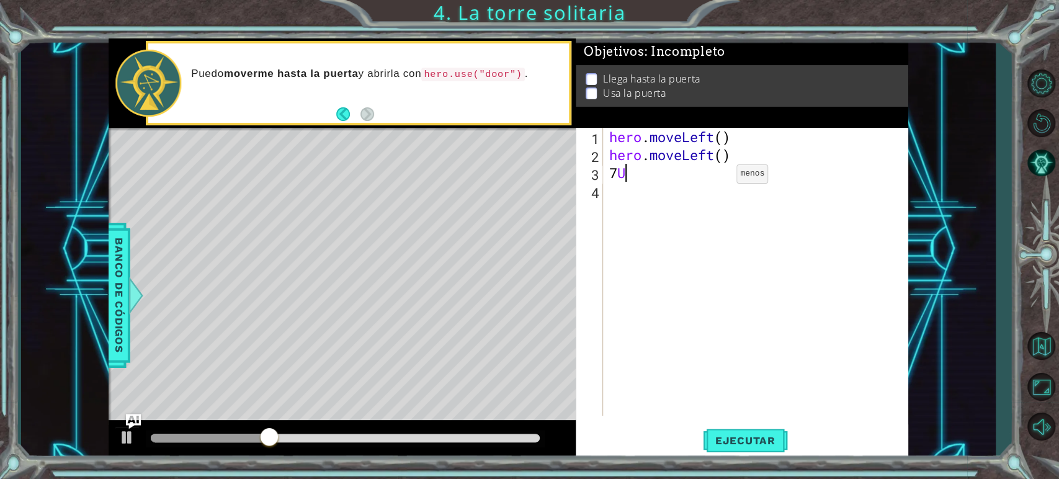
type textarea "7"
type textarea "hero.moveLeft()"
click at [738, 431] on span "Ejecutar" at bounding box center [745, 440] width 85 height 12
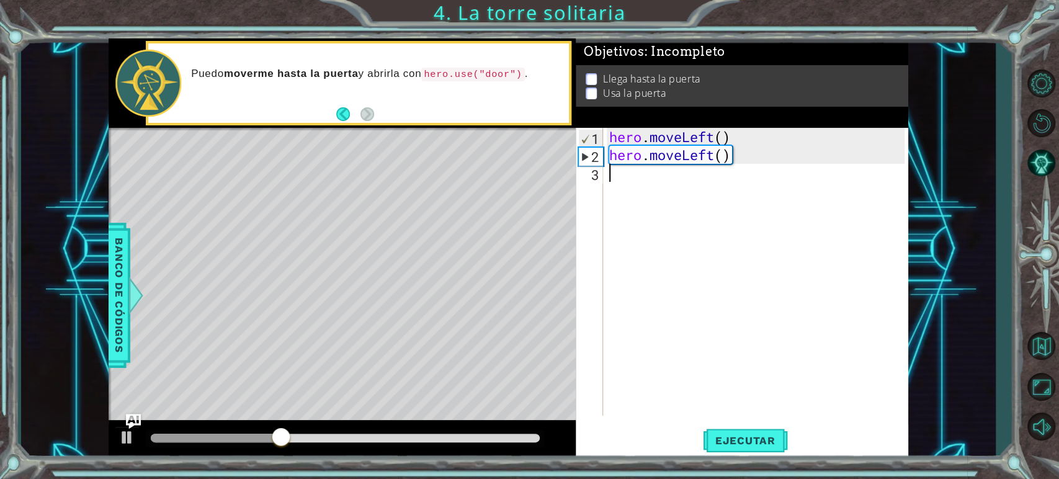
click at [629, 187] on div "hero . moveLeft ( ) hero . moveLeft ( )" at bounding box center [759, 290] width 304 height 324
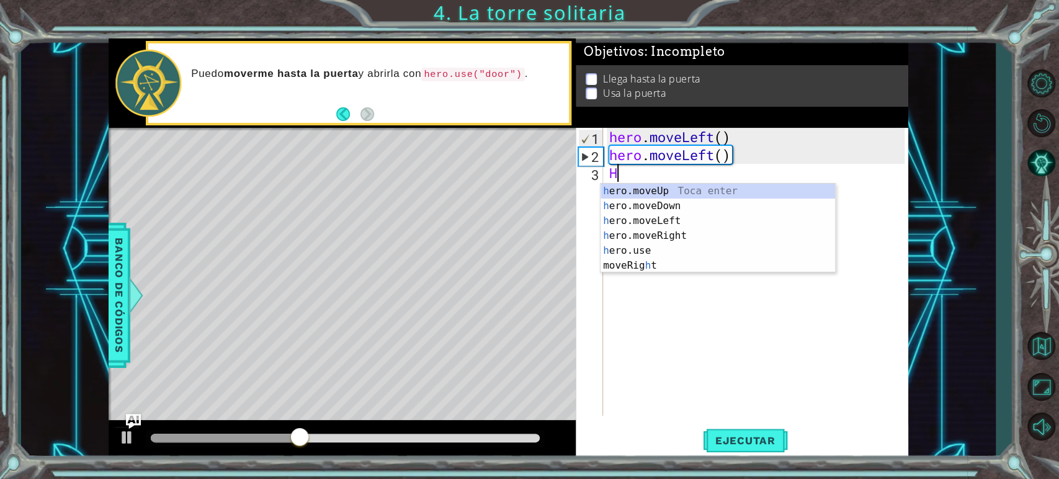
type textarea "HE"
click at [629, 187] on div "he ro.moveUp Toca enter he ro.moveDown Toca enter he ro.moveLeft Toca enter he …" at bounding box center [718, 236] width 234 height 104
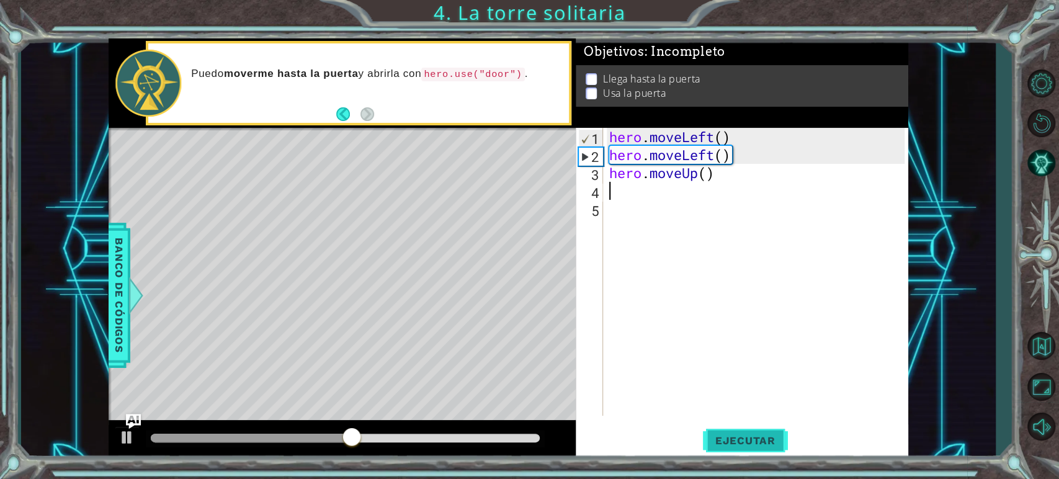
click at [761, 431] on span "Ejecutar" at bounding box center [745, 440] width 85 height 12
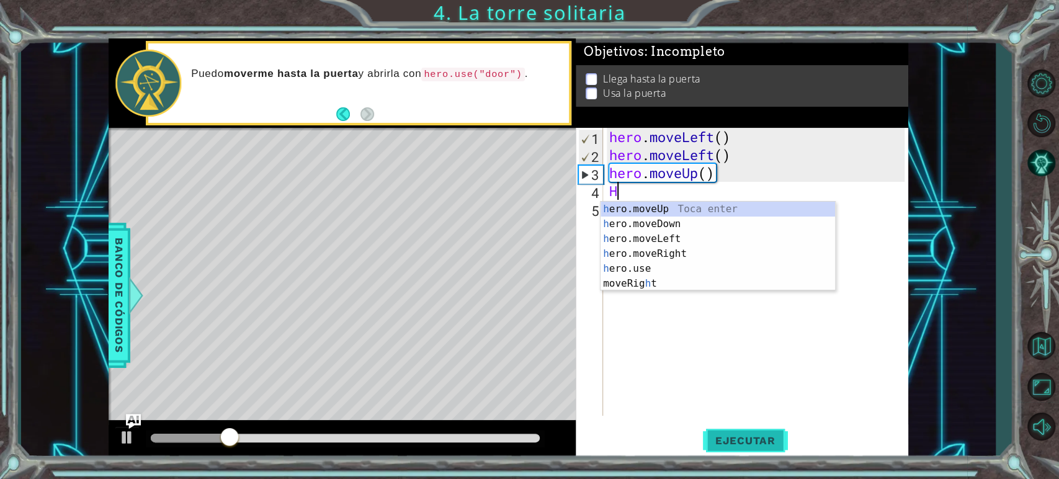
type textarea "HE"
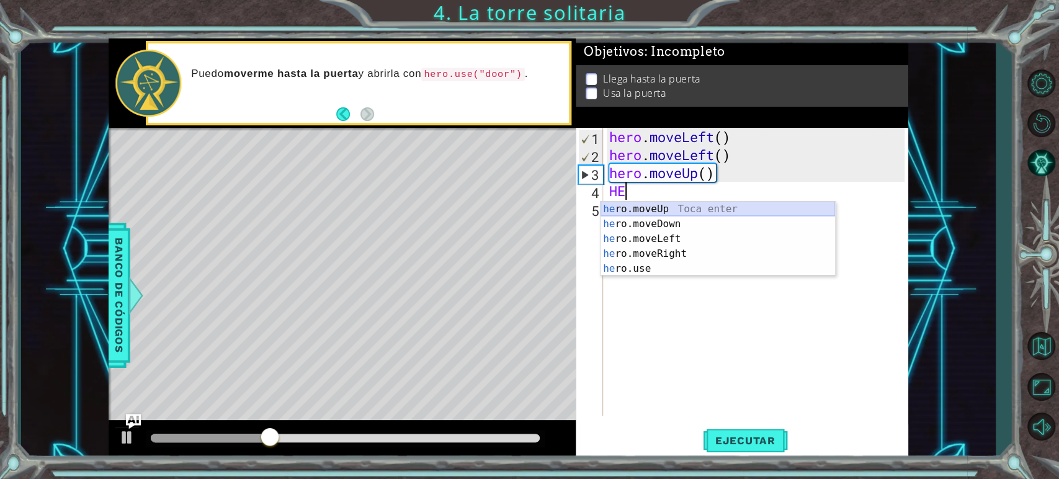
click at [641, 206] on div "he ro.moveUp Toca enter he ro.moveDown Toca enter he ro.moveLeft Toca enter he …" at bounding box center [718, 254] width 234 height 104
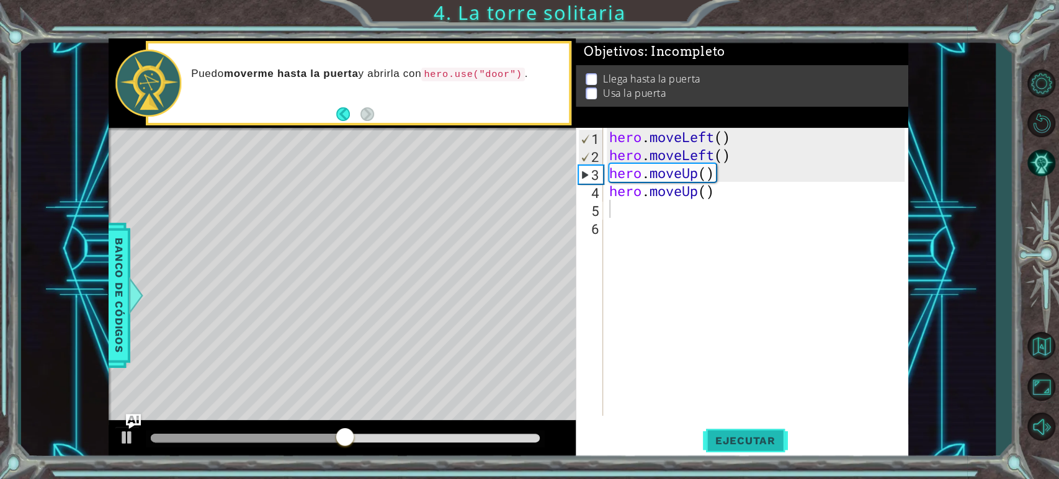
click at [736, 431] on span "Ejecutar" at bounding box center [745, 440] width 85 height 12
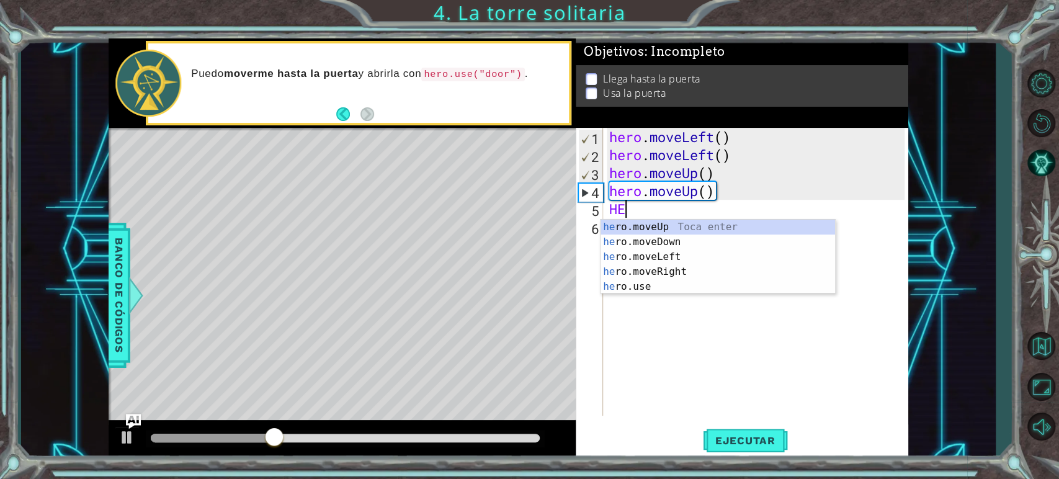
type textarea "HER"
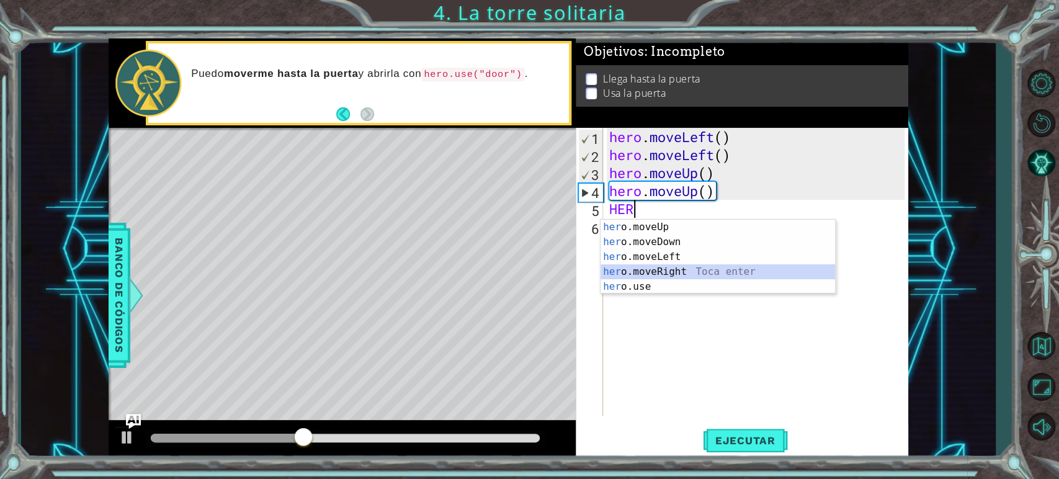
click at [660, 274] on div "her o.moveUp Toca enter her o.moveDown Toca enter her o.moveLeft Toca enter her…" at bounding box center [718, 272] width 234 height 104
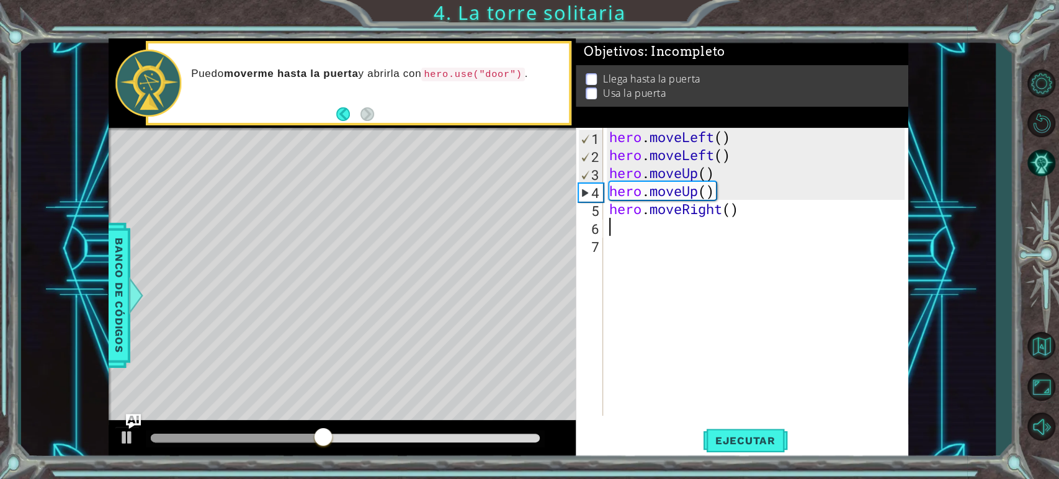
type textarea "HE"
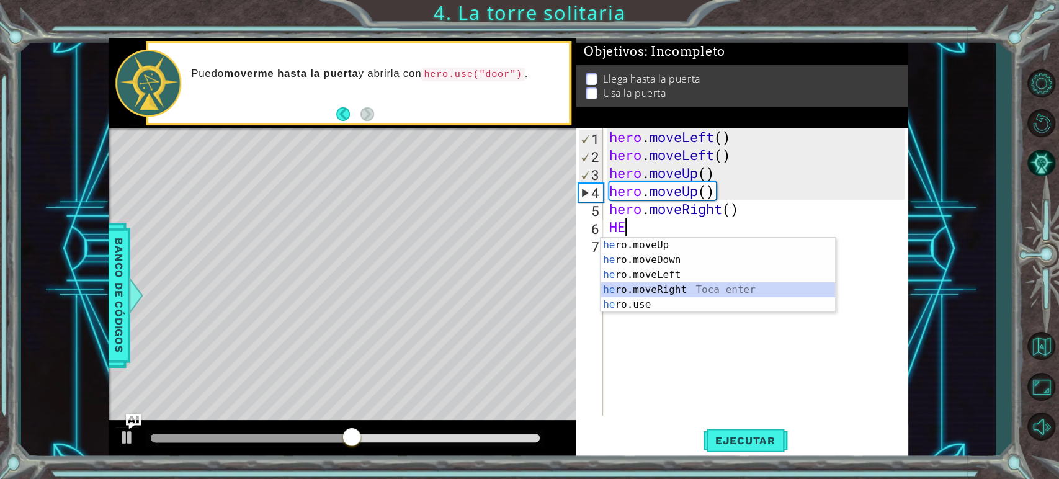
click at [666, 287] on div "he ro.moveUp Toca enter he ro.moveDown Toca enter he ro.moveLeft Toca enter he …" at bounding box center [718, 290] width 234 height 104
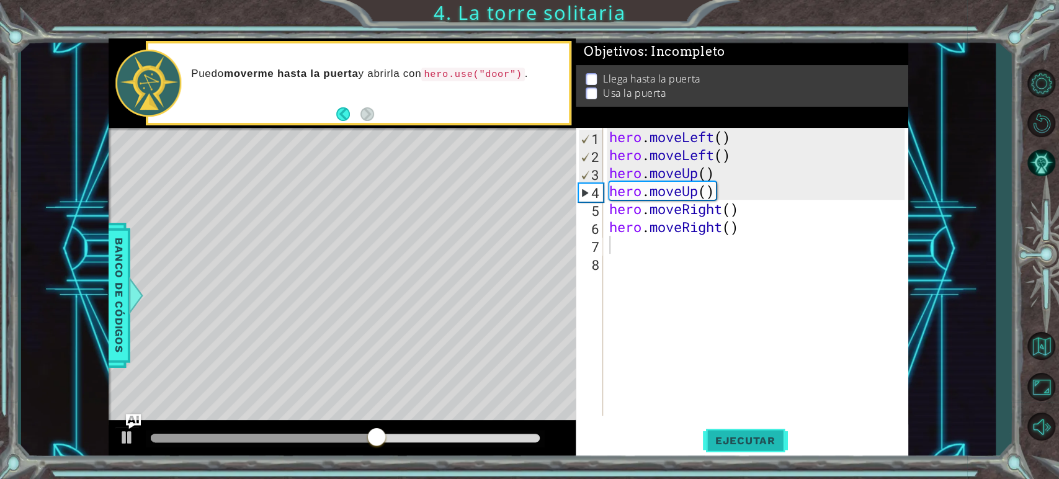
click at [744, 431] on span "Ejecutar" at bounding box center [745, 440] width 85 height 12
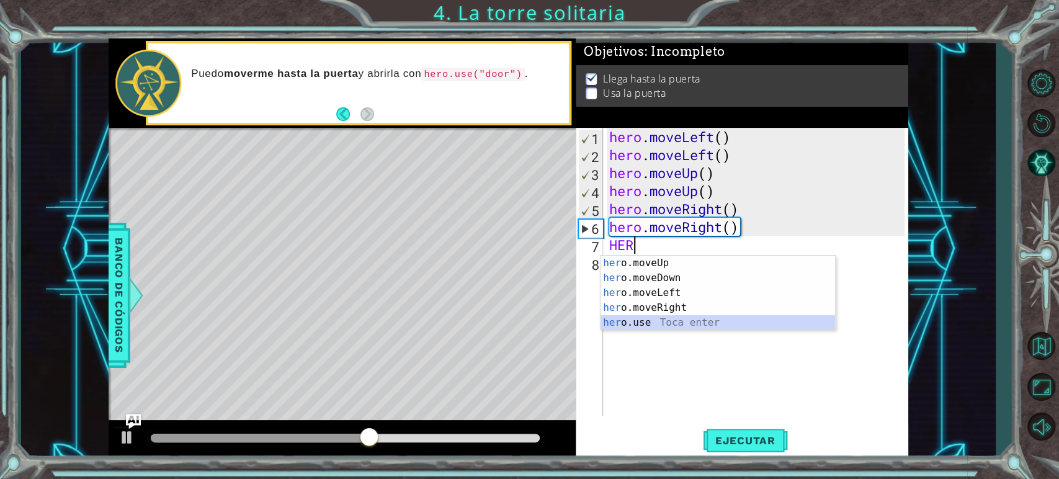
click at [633, 325] on div "her o.moveUp Toca enter her o.moveDown Toca enter her o.moveLeft Toca enter her…" at bounding box center [718, 308] width 234 height 104
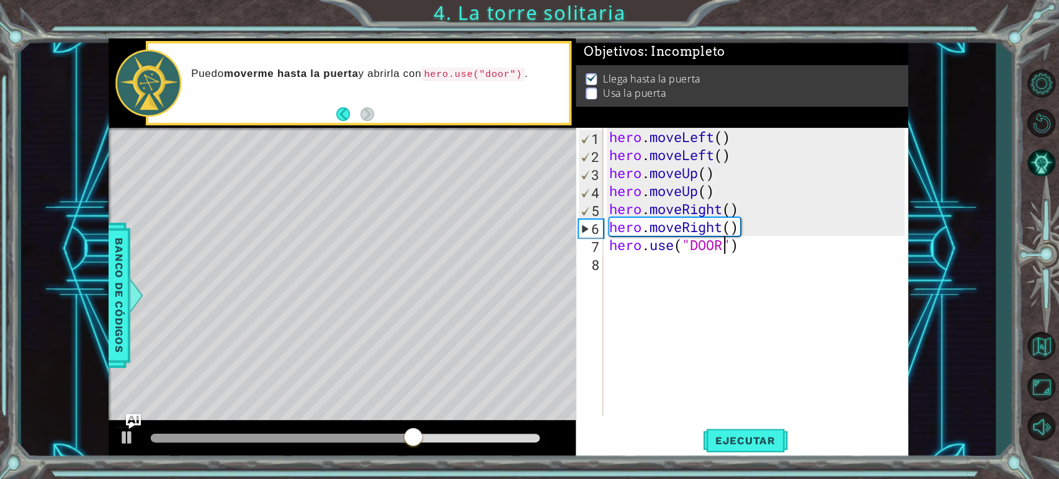
scroll to position [0, 5]
click at [742, 431] on span "Ejecutar" at bounding box center [745, 440] width 85 height 12
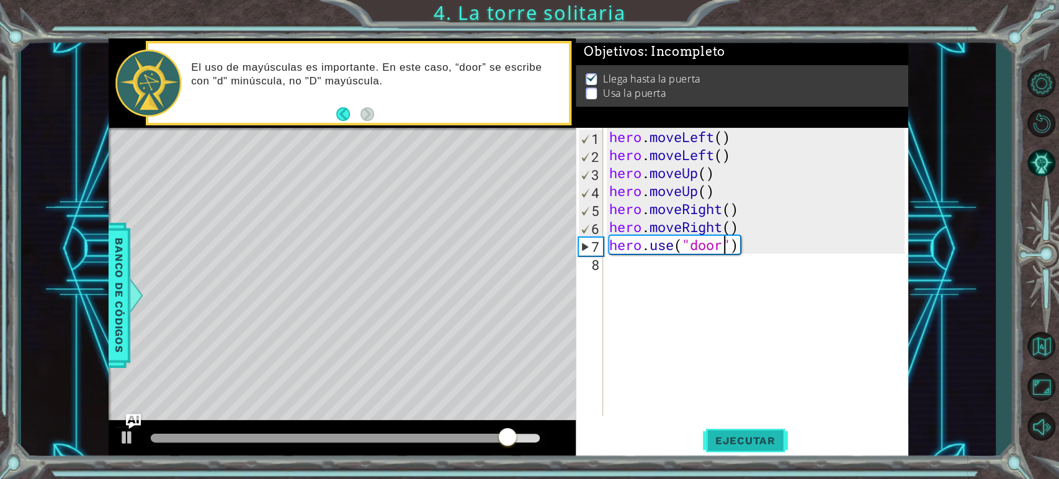
type textarea "hero.use("door")"
click at [726, 431] on button "Ejecutar" at bounding box center [745, 440] width 85 height 33
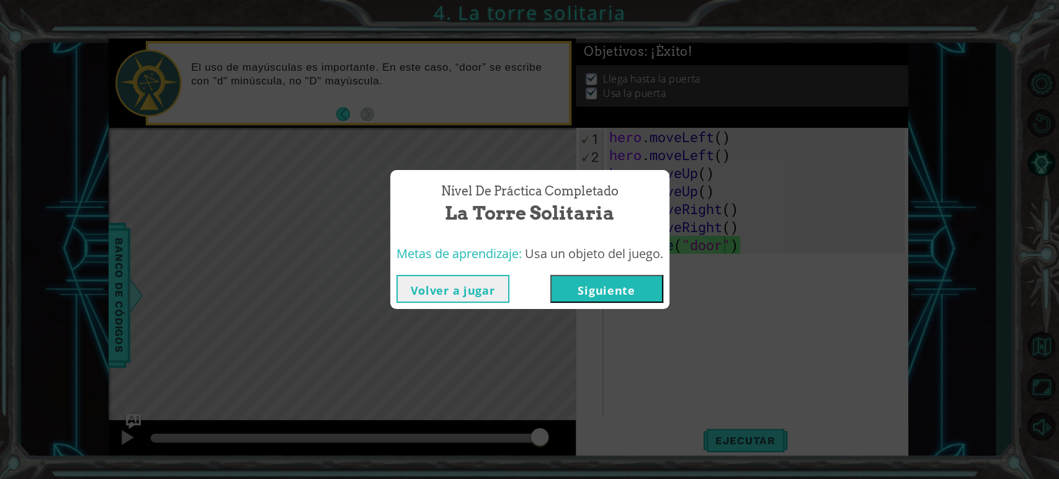
click at [580, 296] on button "Siguiente" at bounding box center [606, 289] width 113 height 28
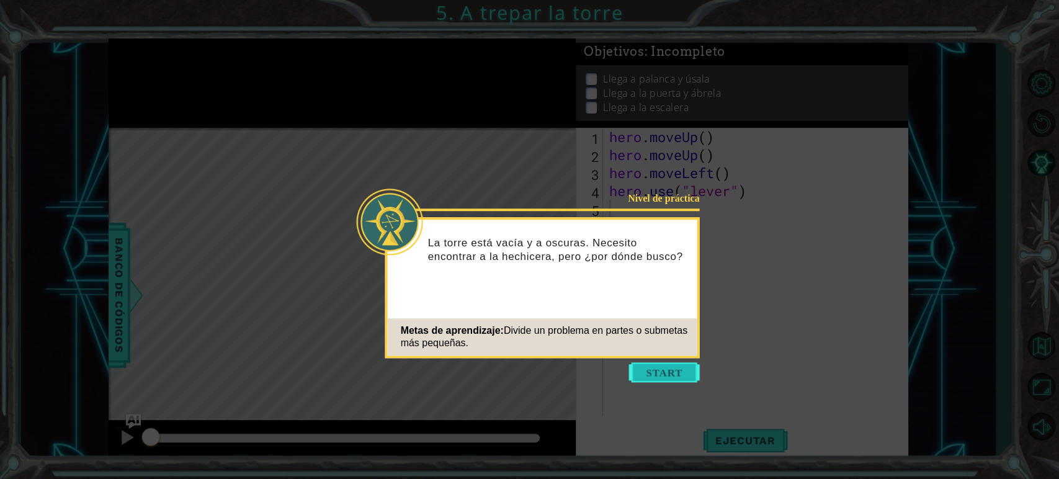
click at [658, 371] on button "Start" at bounding box center [664, 372] width 71 height 20
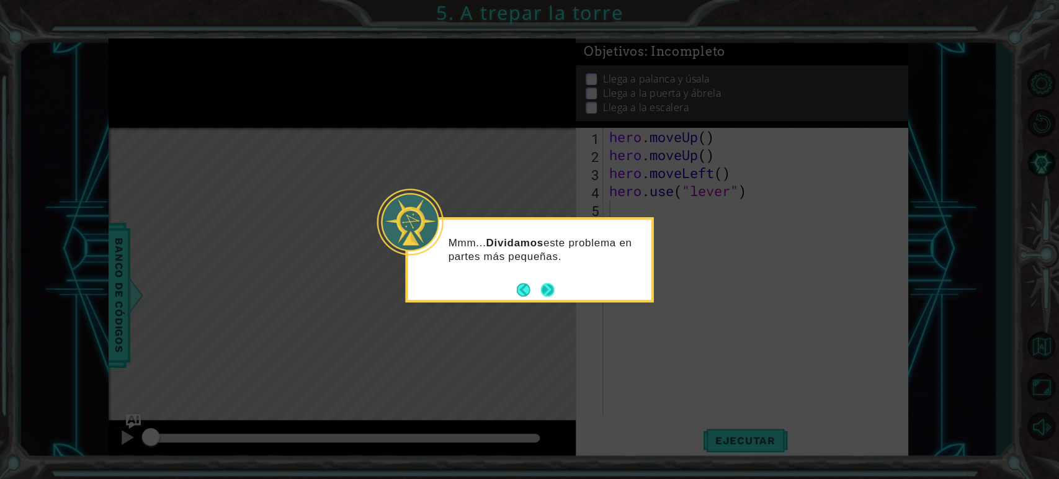
click at [549, 294] on button "Next" at bounding box center [547, 290] width 14 height 14
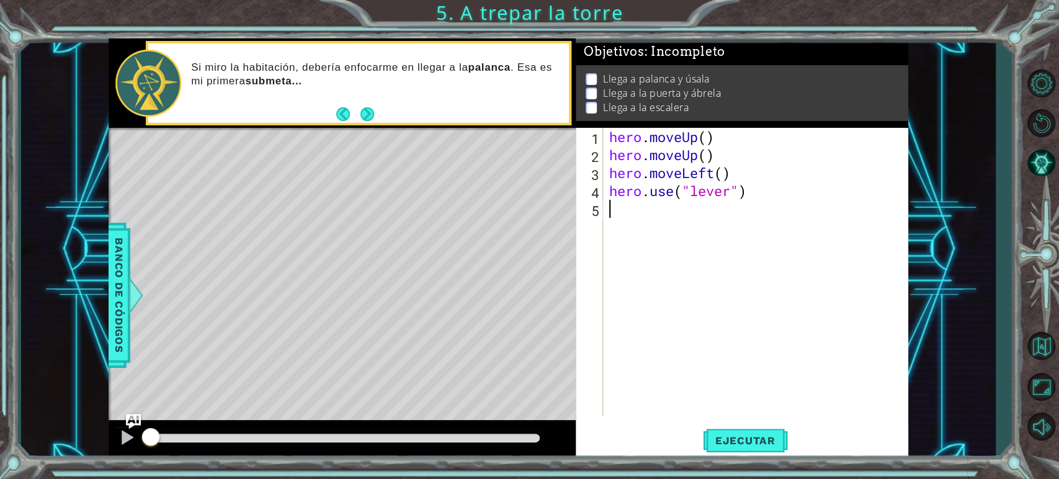
click at [627, 215] on div "hero . moveUp ( ) hero . moveUp ( ) hero . moveLeft ( ) hero . use ( "lever" )" at bounding box center [759, 290] width 304 height 324
click at [741, 431] on span "Ejecutar" at bounding box center [745, 440] width 85 height 12
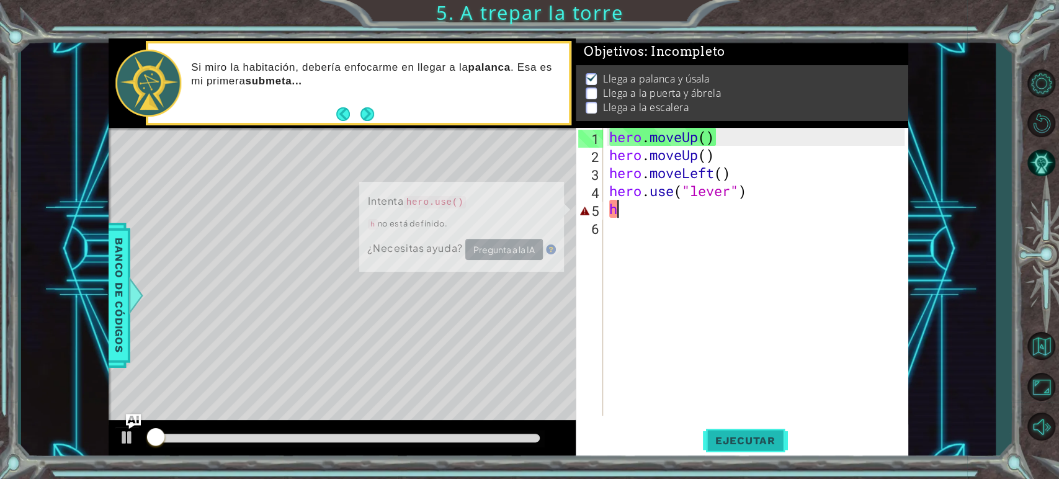
scroll to position [5, 0]
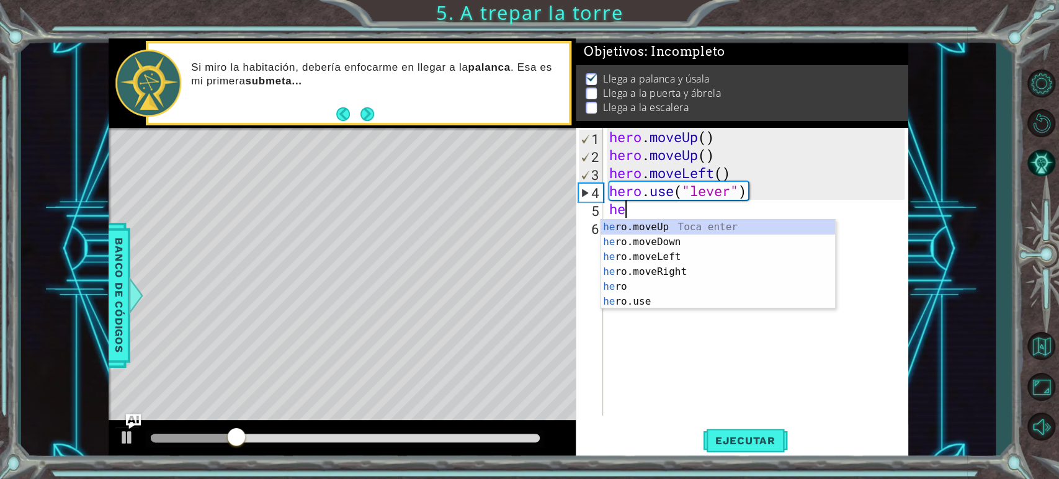
type textarea "her"
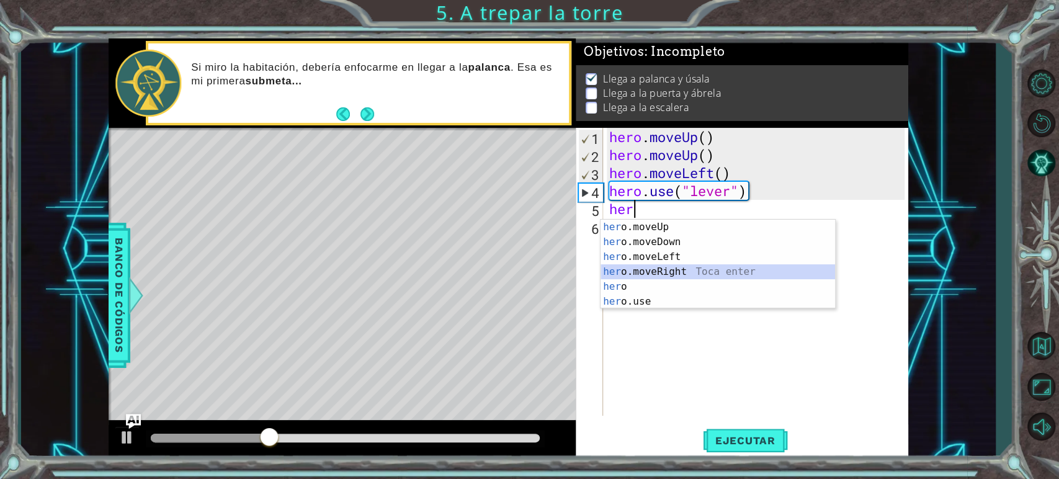
click at [645, 266] on div "her o.moveUp Toca enter her o.moveDown Toca enter her o.moveLeft Toca enter her…" at bounding box center [718, 279] width 234 height 119
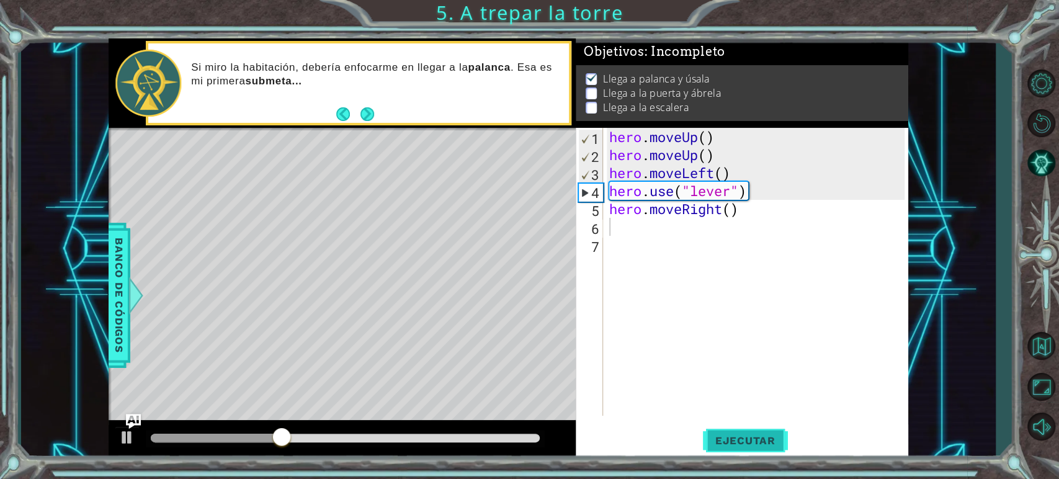
click at [729, 431] on span "Ejecutar" at bounding box center [745, 440] width 85 height 12
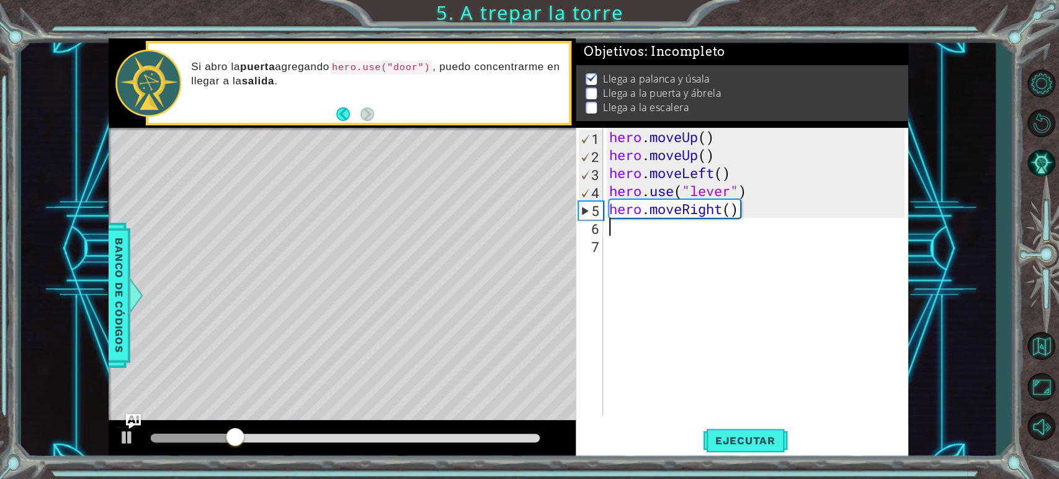
type textarea "h"
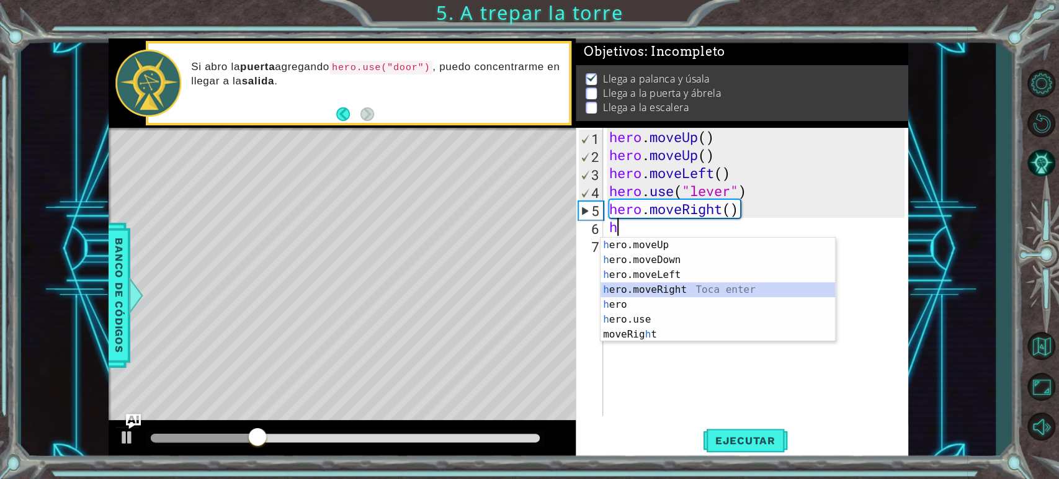
click at [716, 287] on div "h ero.moveUp Toca enter h ero.moveDown Toca enter h ero.moveLeft Toca enter h e…" at bounding box center [718, 305] width 234 height 134
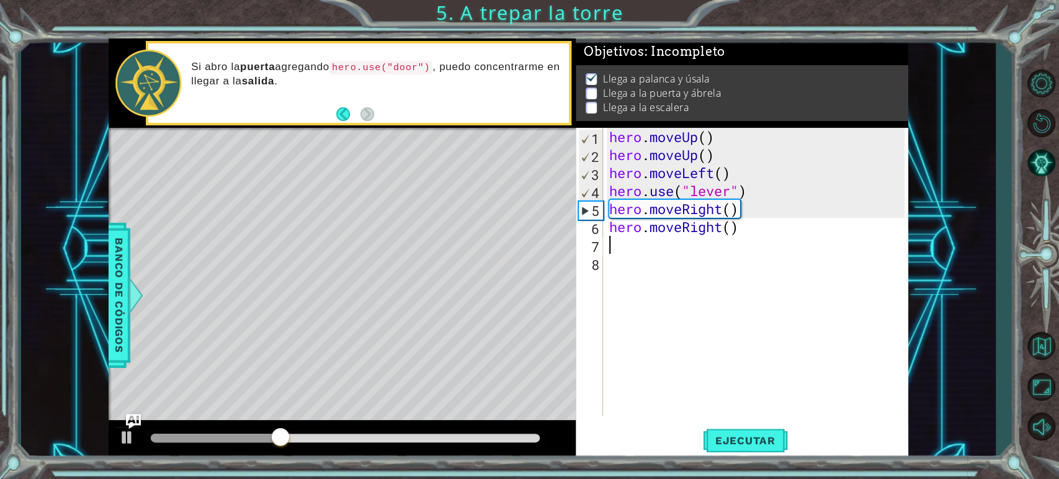
type textarea "h"
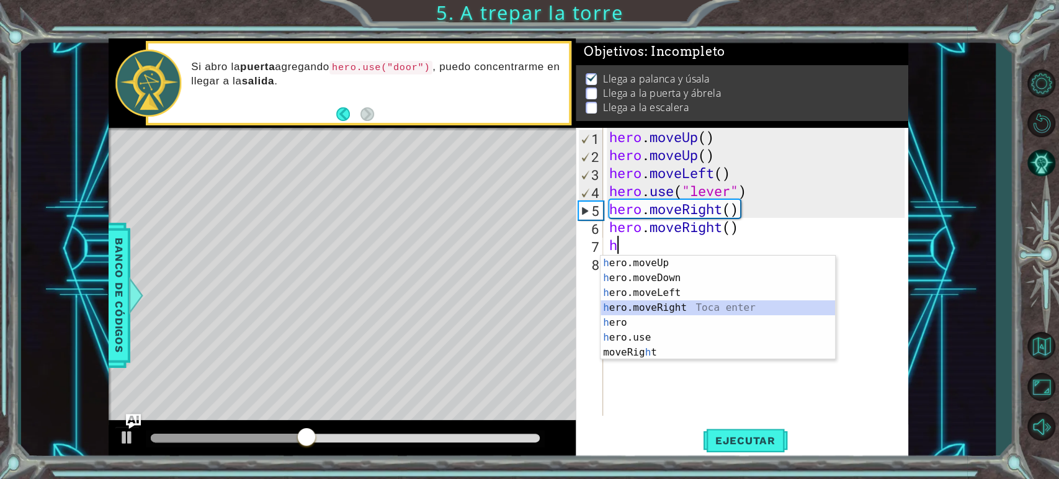
click at [723, 308] on div "h ero.moveUp Toca enter h ero.moveDown Toca enter h ero.moveLeft Toca enter h e…" at bounding box center [718, 323] width 234 height 134
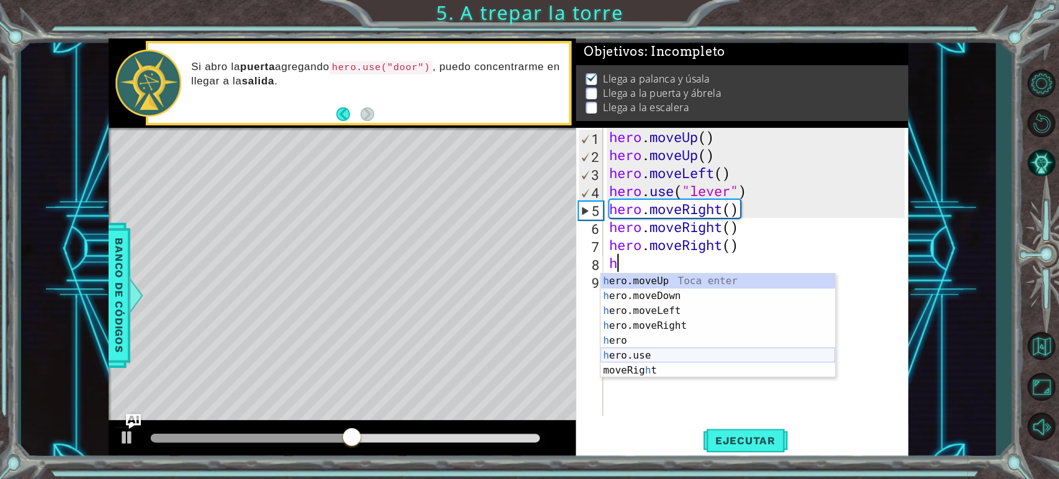
click at [650, 353] on div "h ero.moveUp Toca enter h ero.moveDown Toca enter h ero.moveLeft Toca enter h e…" at bounding box center [718, 341] width 234 height 134
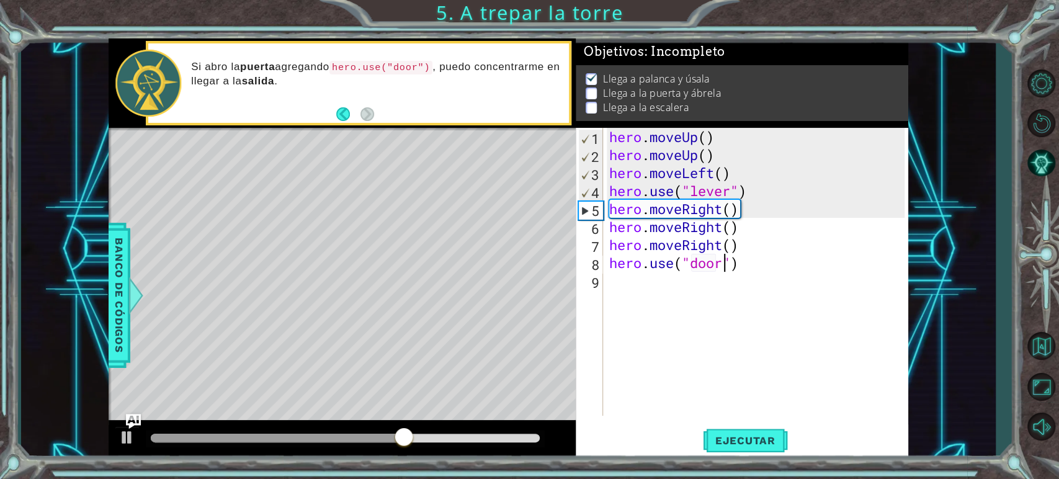
scroll to position [0, 5]
click at [747, 431] on span "Ejecutar" at bounding box center [745, 440] width 85 height 12
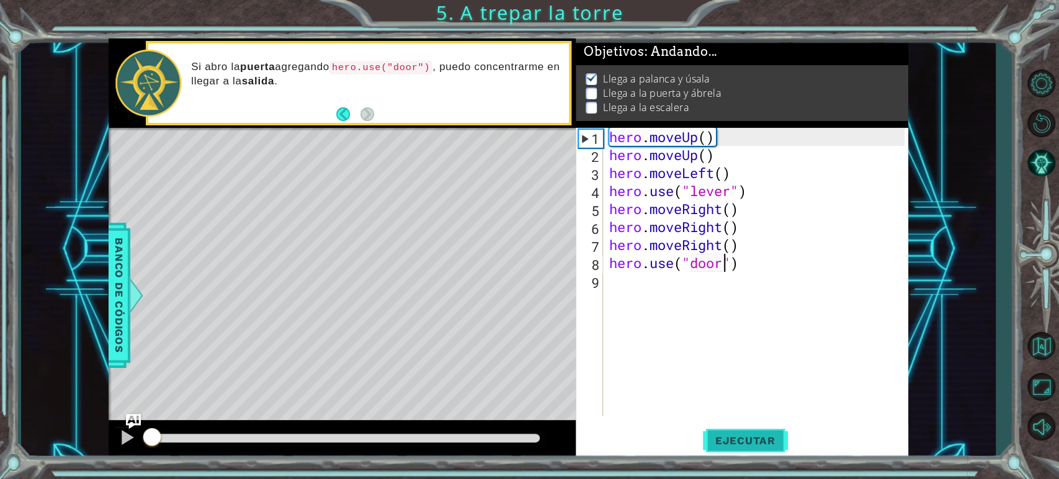
scroll to position [5, 0]
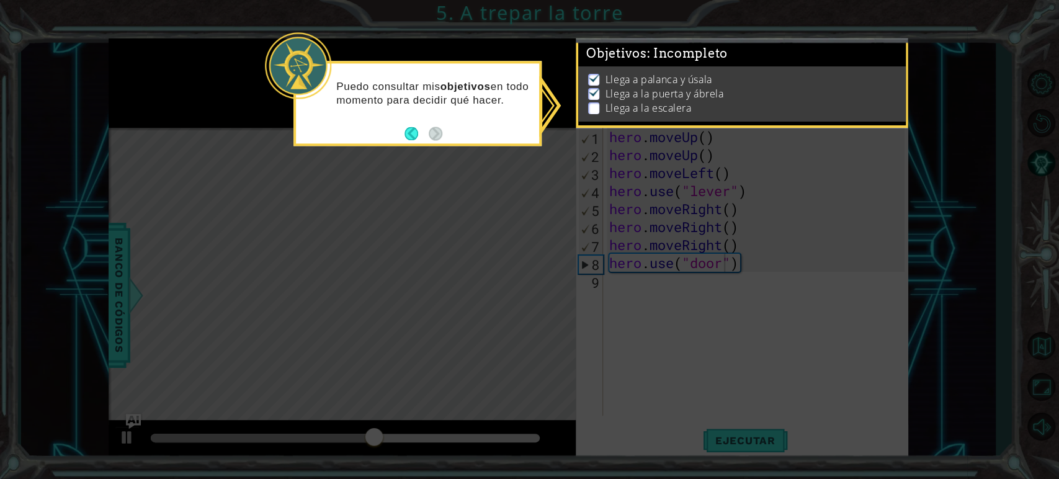
click at [725, 227] on icon at bounding box center [529, 239] width 1059 height 479
click at [406, 131] on button "Back" at bounding box center [416, 134] width 24 height 14
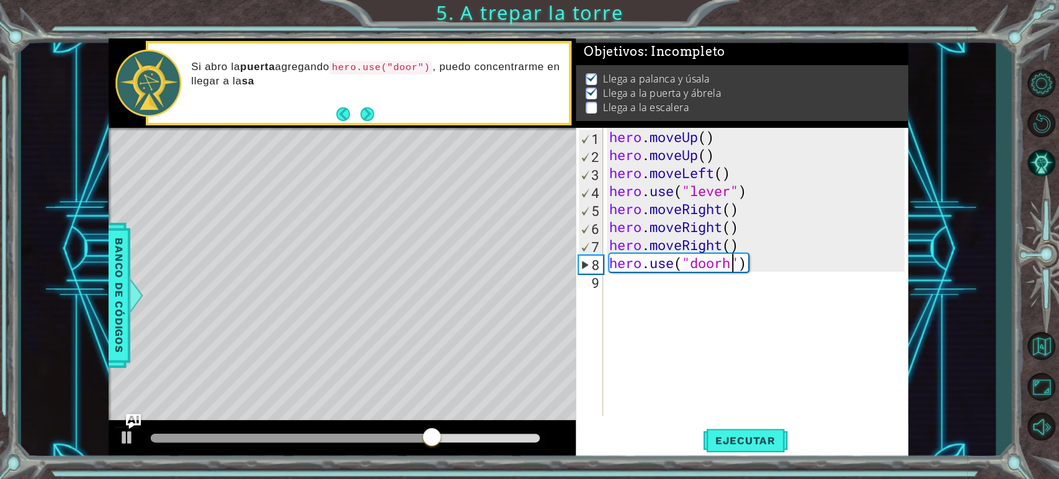
scroll to position [0, 5]
type textarea "hero.use("door")"
click at [625, 282] on div "hero . moveUp ( ) hero . moveUp ( ) hero . moveLeft ( ) hero . use ( "lever" ) …" at bounding box center [759, 290] width 304 height 324
type textarea "h"
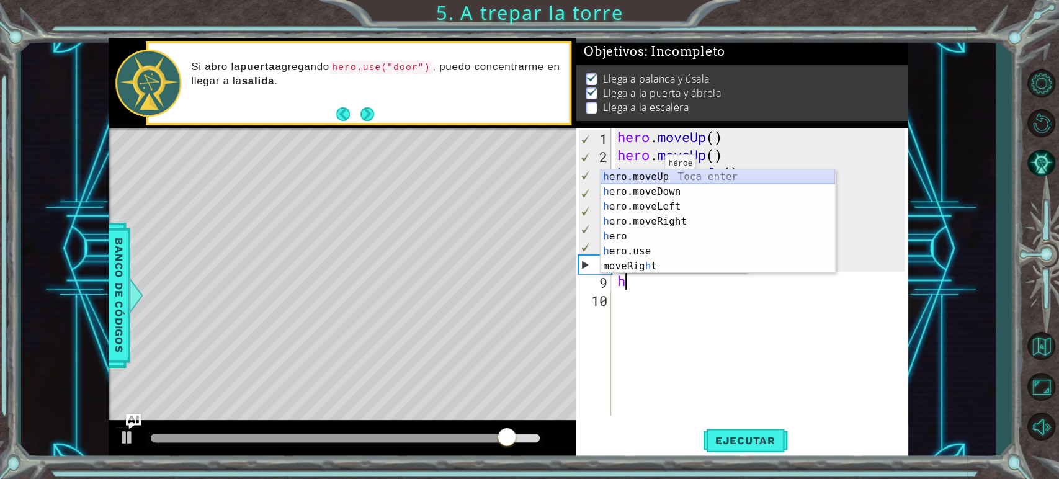
click at [645, 177] on div "h ero.moveUp Toca enter h ero.moveDown Toca enter h ero.moveLeft Toca enter h e…" at bounding box center [718, 236] width 234 height 134
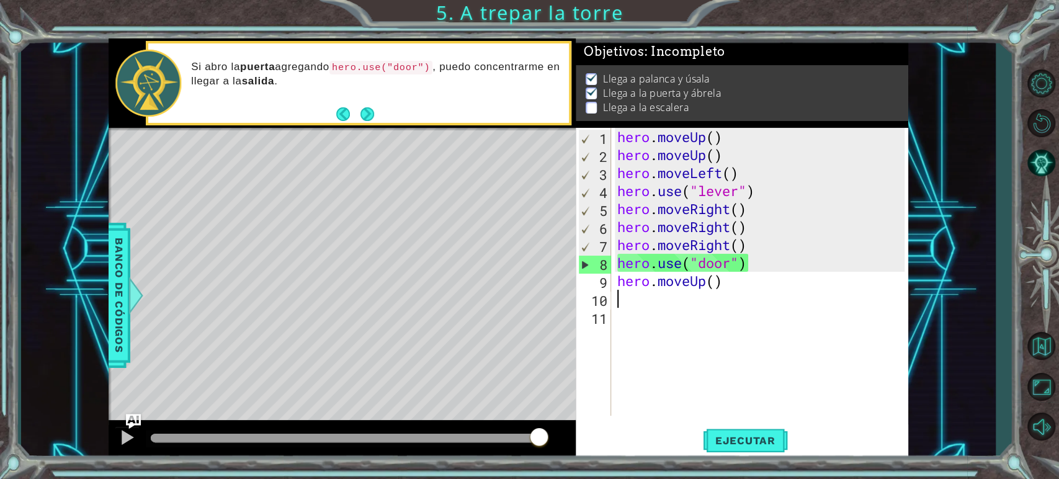
type textarea "h"
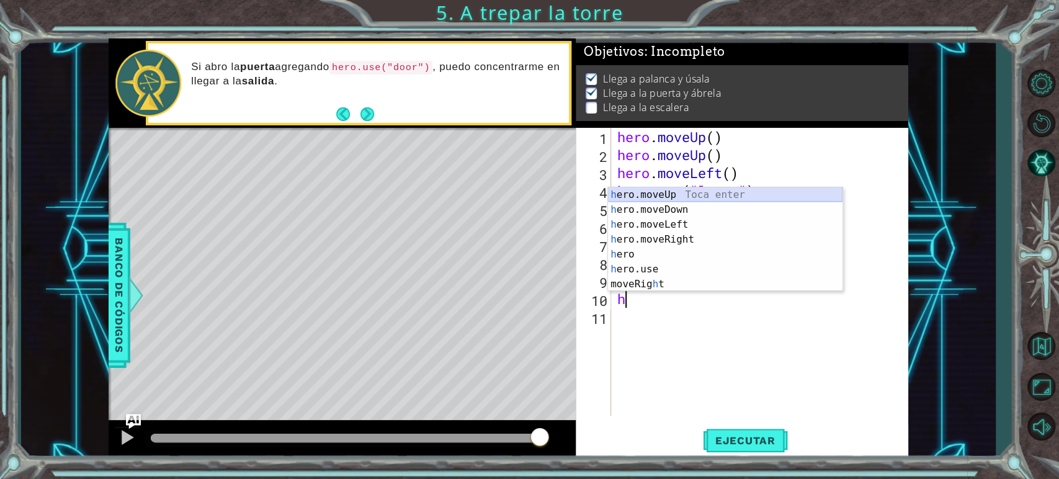
click at [659, 193] on div "h ero.moveUp Toca enter h ero.moveDown Toca enter h ero.moveLeft Toca enter h e…" at bounding box center [725, 254] width 234 height 134
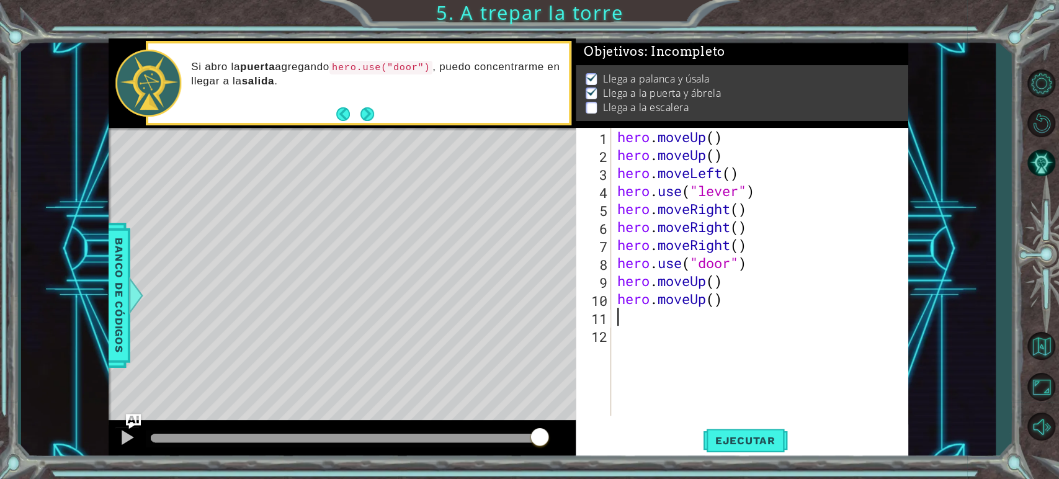
type textarea "h"
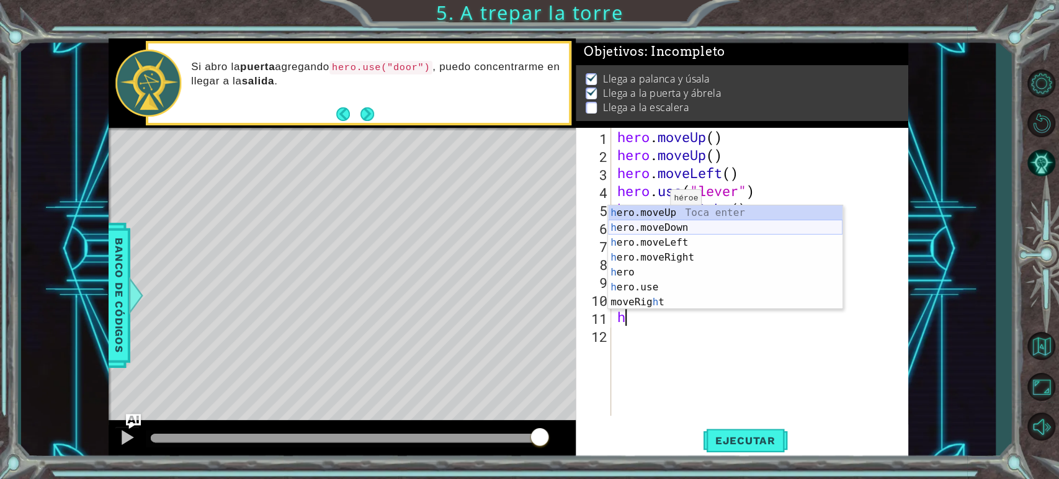
click at [658, 234] on div "h ero.moveUp Toca enter h ero.moveDown Toca enter h ero.moveLeft Toca enter h e…" at bounding box center [725, 272] width 234 height 134
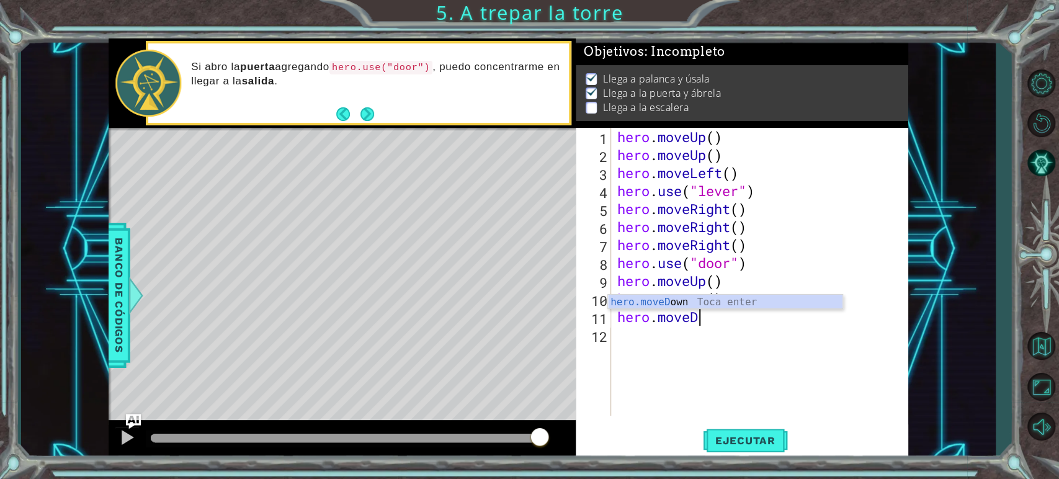
type textarea "hero.move"
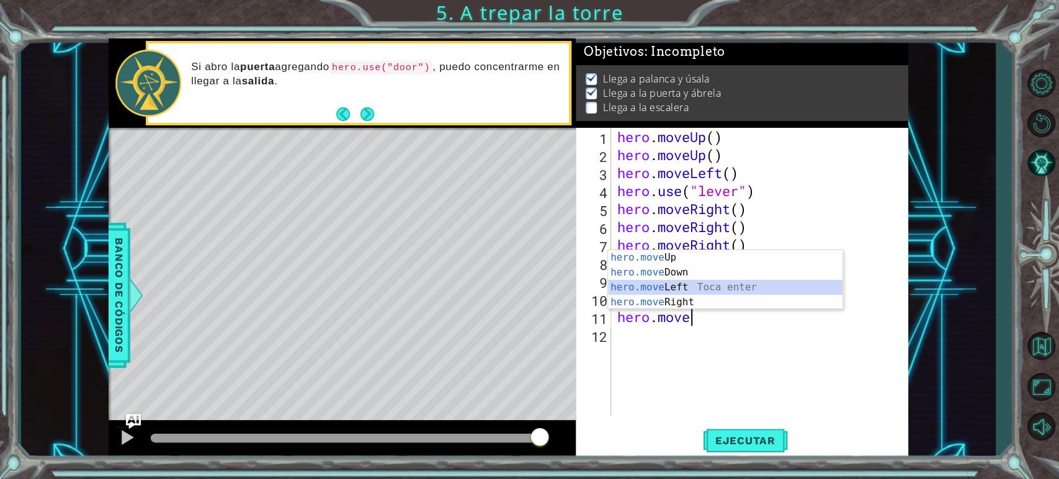
click at [657, 287] on div "hero.move Up Toca enter hero.move Down Toca enter hero.move Left Toca enter her…" at bounding box center [725, 294] width 234 height 89
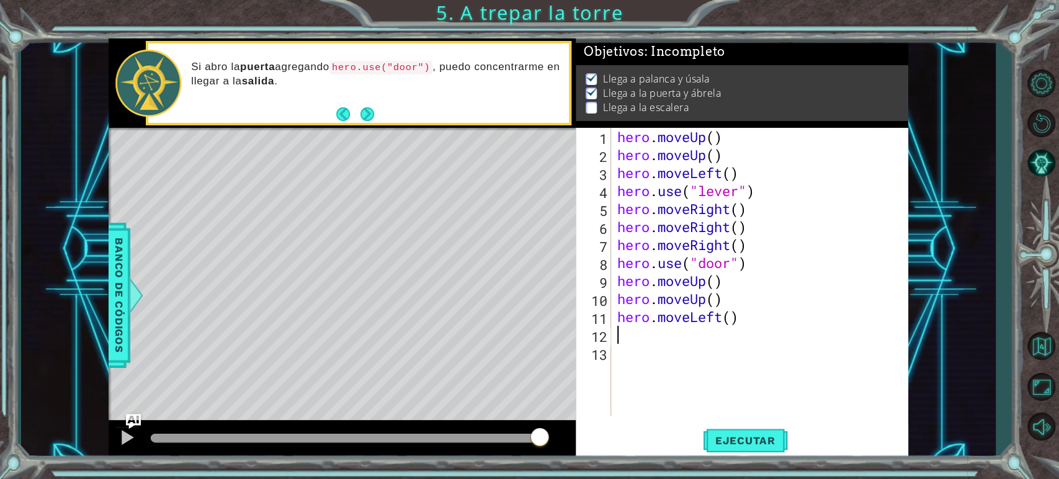
type textarea "h"
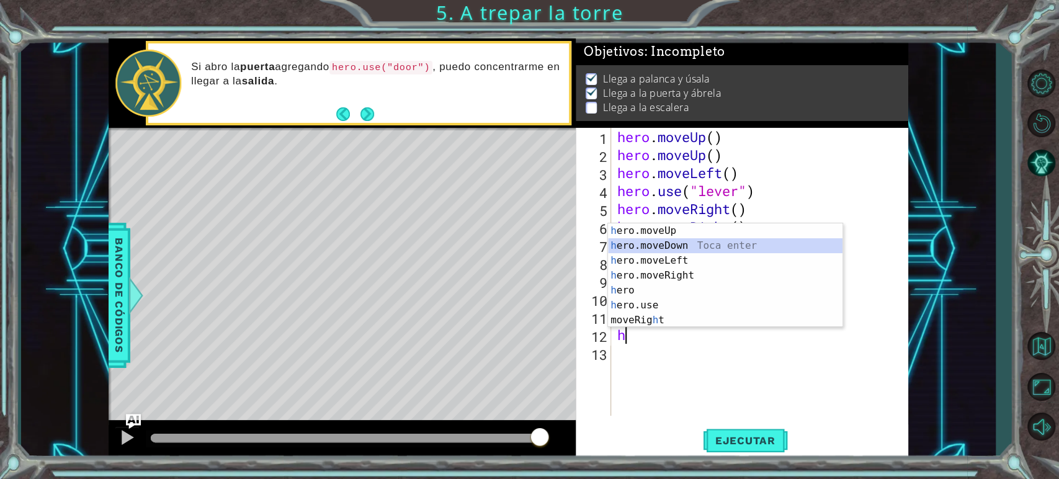
click at [657, 252] on div "h ero.moveUp Toca enter h ero.moveDown Toca enter h ero.moveLeft Toca enter h e…" at bounding box center [725, 290] width 234 height 134
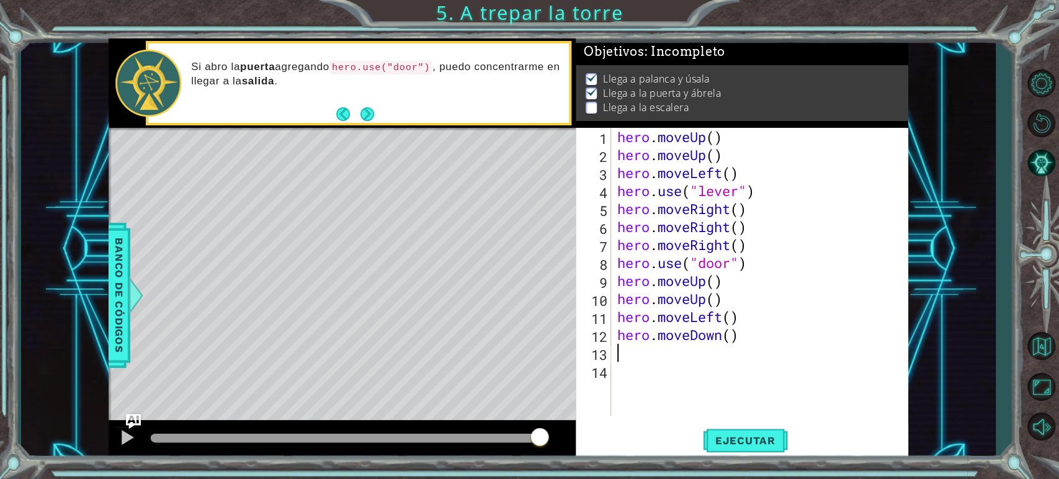
type textarea "h"
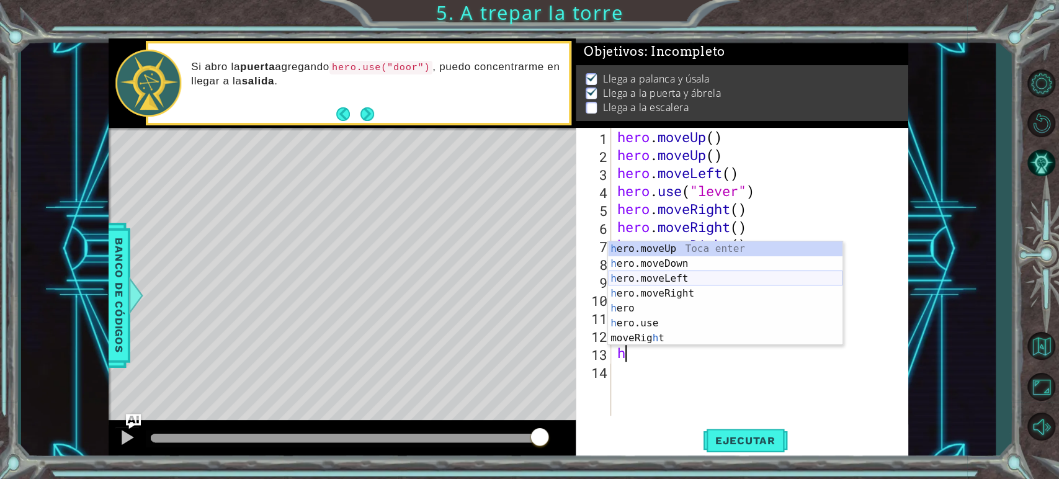
click at [663, 282] on div "h ero.moveUp Toca enter h ero.moveDown Toca enter h ero.moveLeft Toca enter h e…" at bounding box center [725, 308] width 234 height 134
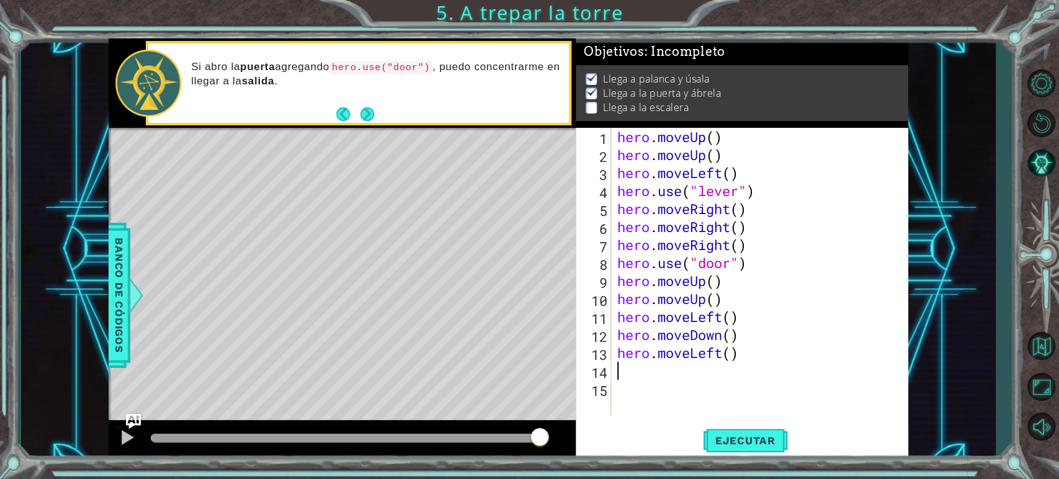
type textarea "h"
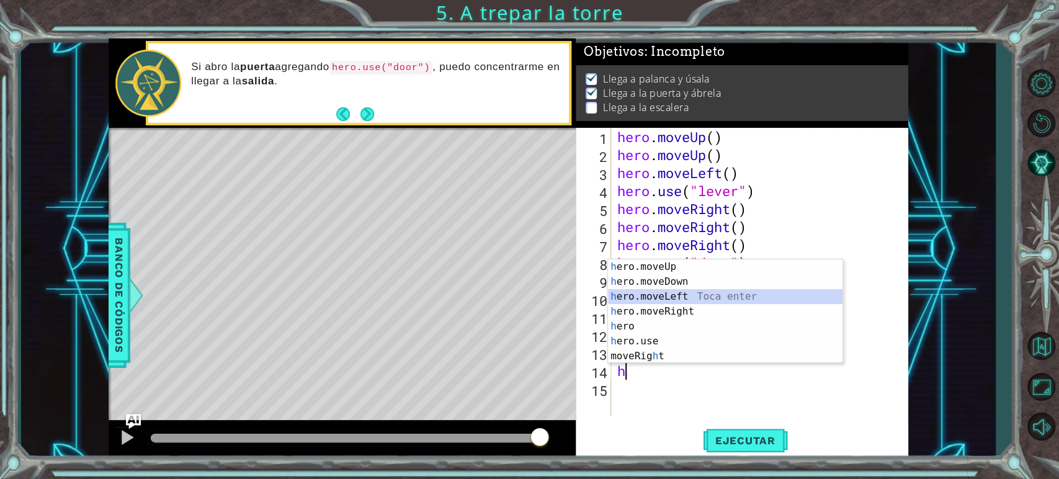
click at [665, 298] on div "h ero.moveUp Toca enter h ero.moveDown Toca enter h ero.moveLeft Toca enter h e…" at bounding box center [725, 326] width 234 height 134
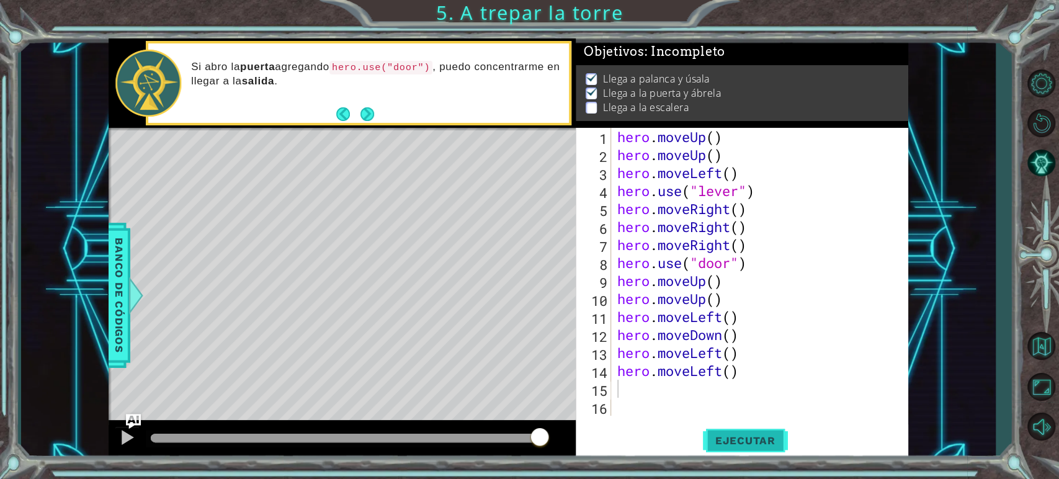
click at [747, 431] on button "Ejecutar" at bounding box center [745, 440] width 85 height 33
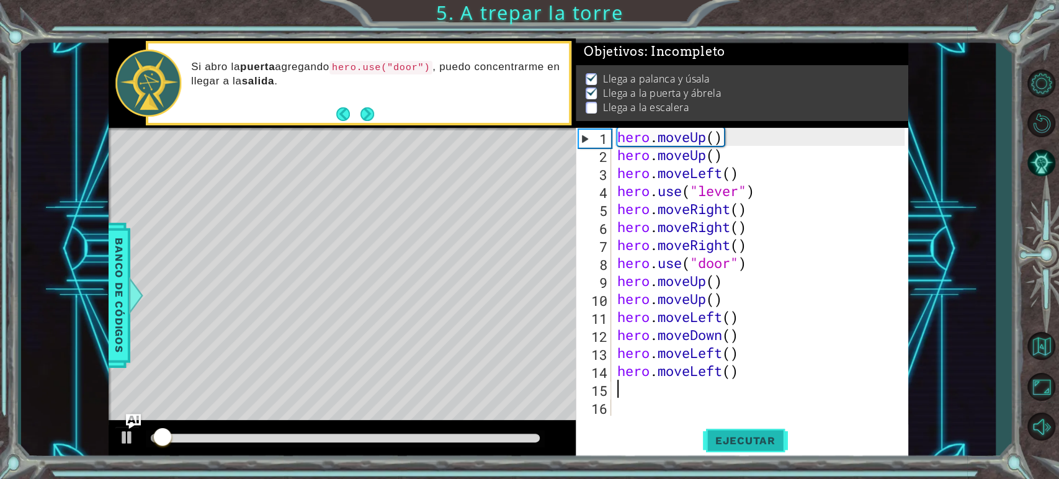
scroll to position [5, 0]
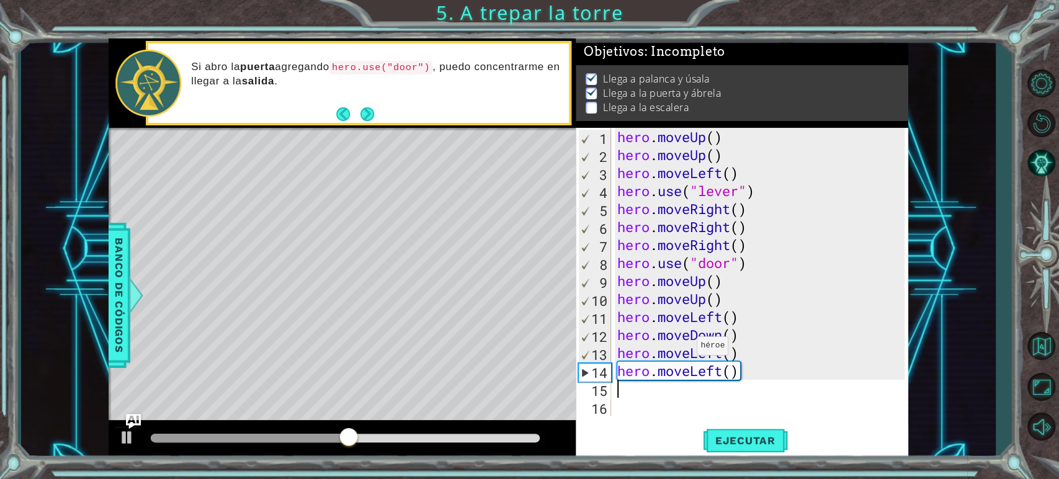
type textarea "h"
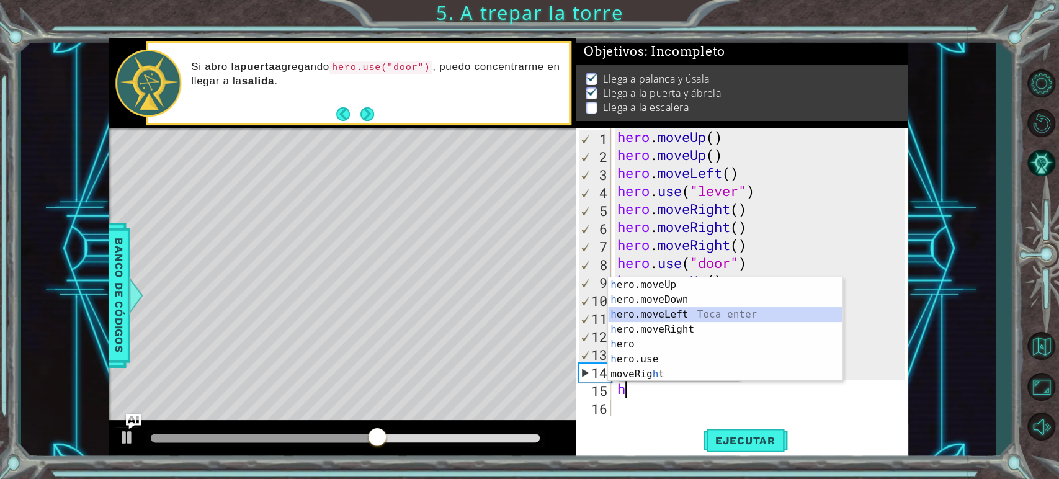
click at [671, 308] on div "h ero.moveUp Toca enter h ero.moveDown Toca enter h ero.moveLeft Toca enter h e…" at bounding box center [725, 344] width 234 height 134
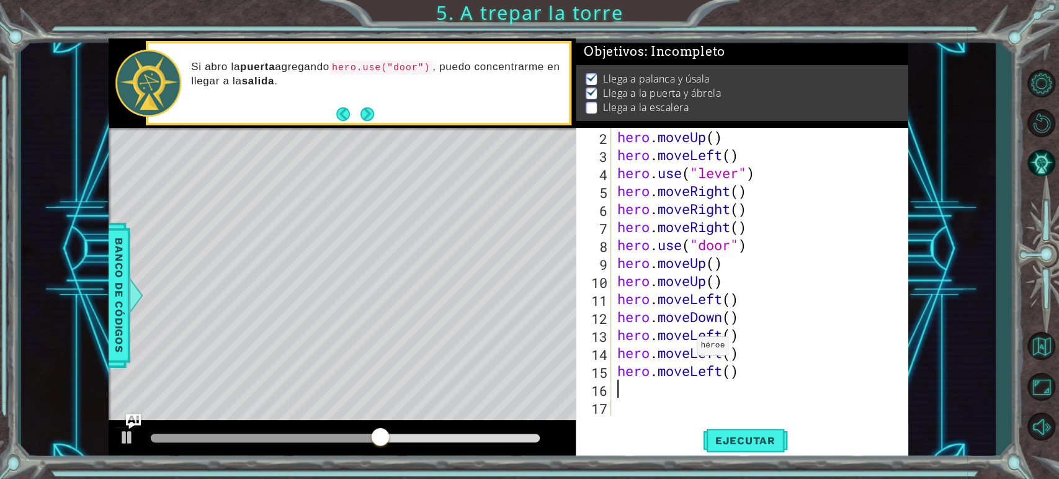
scroll to position [18, 0]
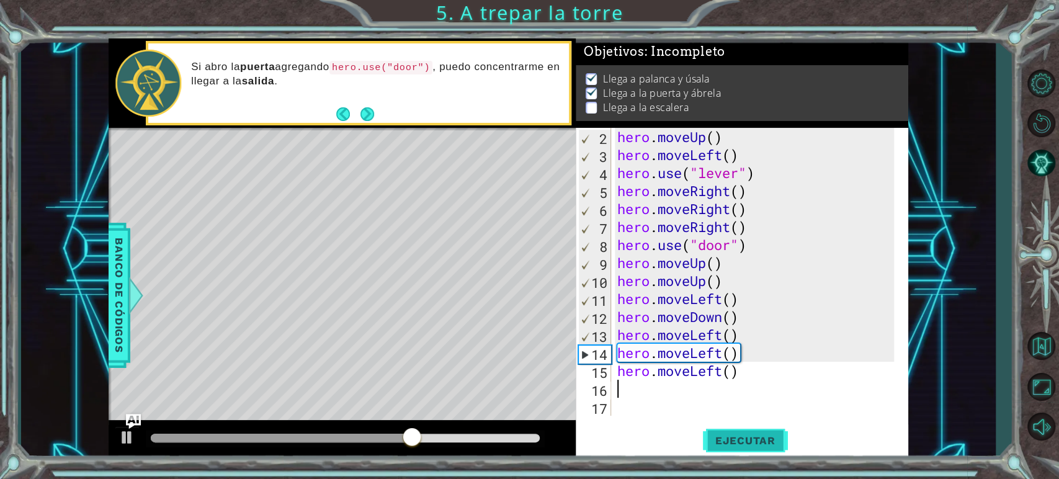
click at [716, 431] on span "Ejecutar" at bounding box center [745, 440] width 85 height 12
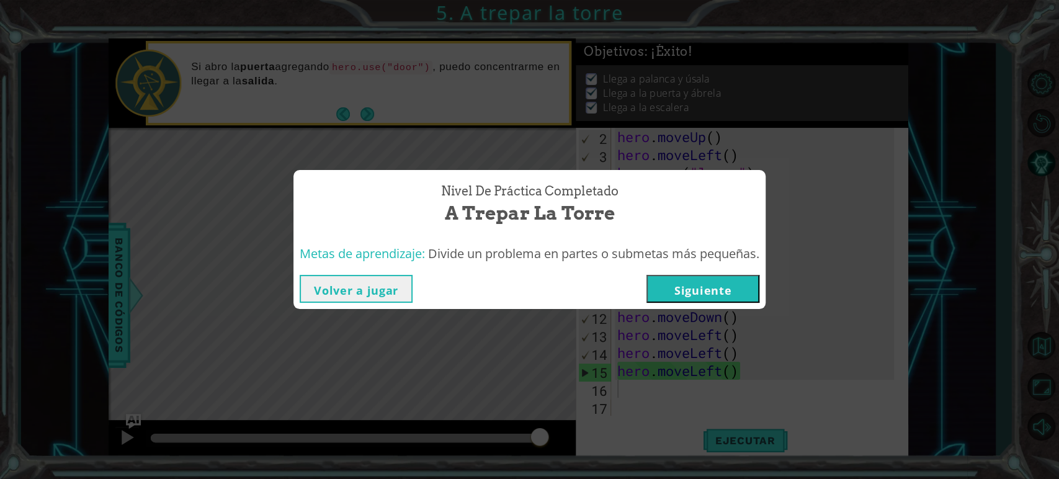
click at [676, 290] on button "Siguiente" at bounding box center [702, 289] width 113 height 28
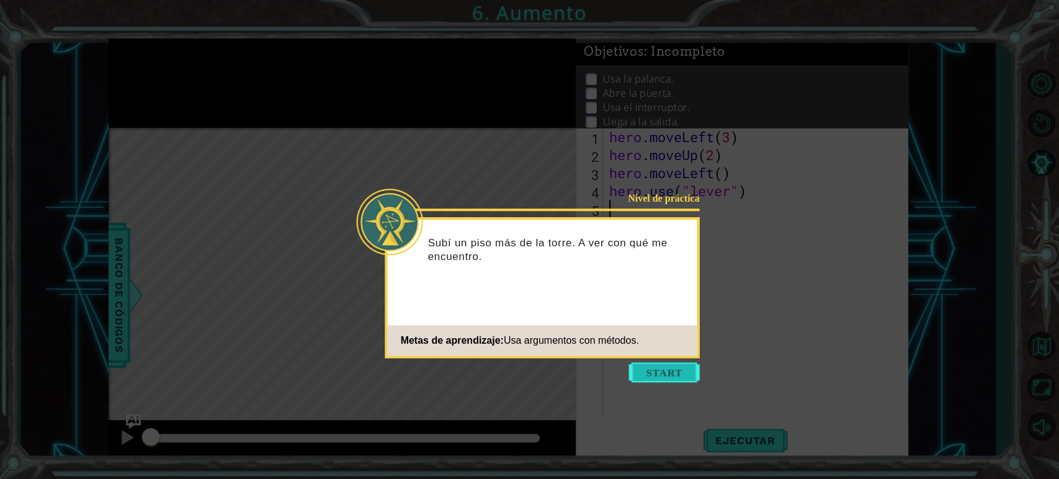
click at [661, 375] on button "Start" at bounding box center [664, 372] width 71 height 20
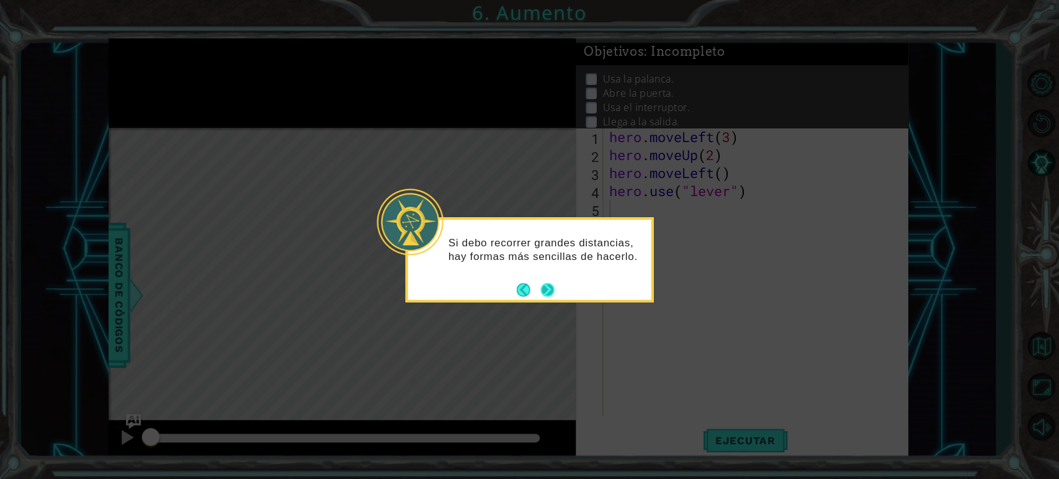
click at [546, 293] on button "Next" at bounding box center [548, 290] width 14 height 14
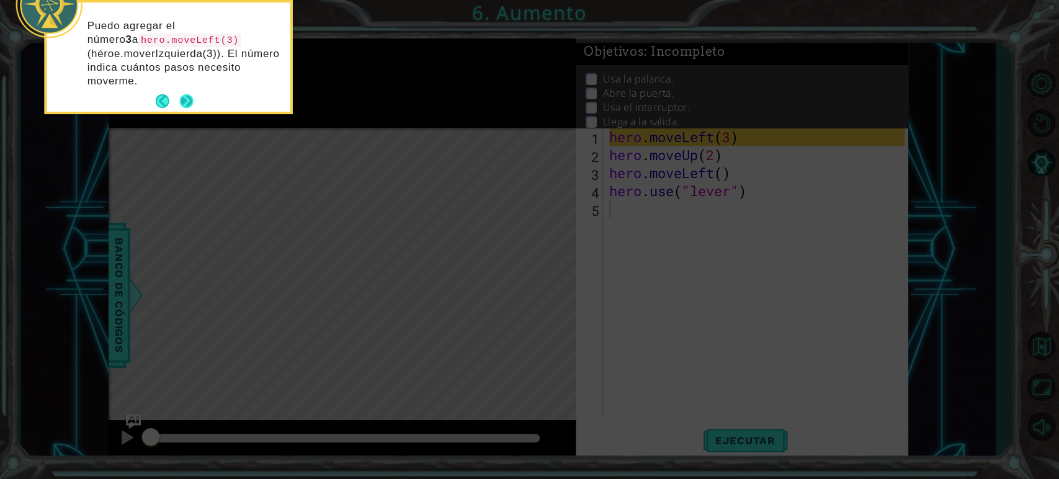
click at [188, 104] on button "Next" at bounding box center [187, 101] width 14 height 14
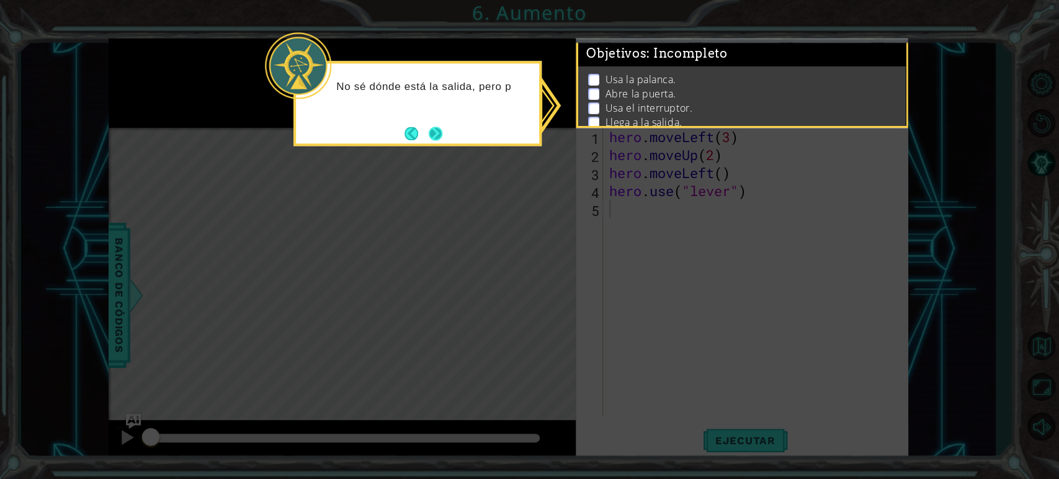
click at [429, 140] on button "Next" at bounding box center [436, 134] width 14 height 14
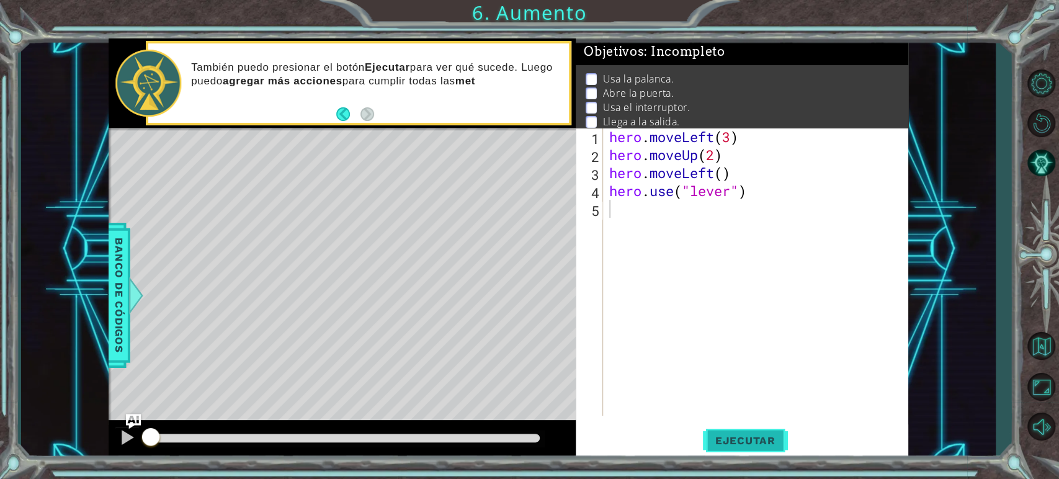
click at [780, 431] on span "Ejecutar" at bounding box center [745, 440] width 85 height 12
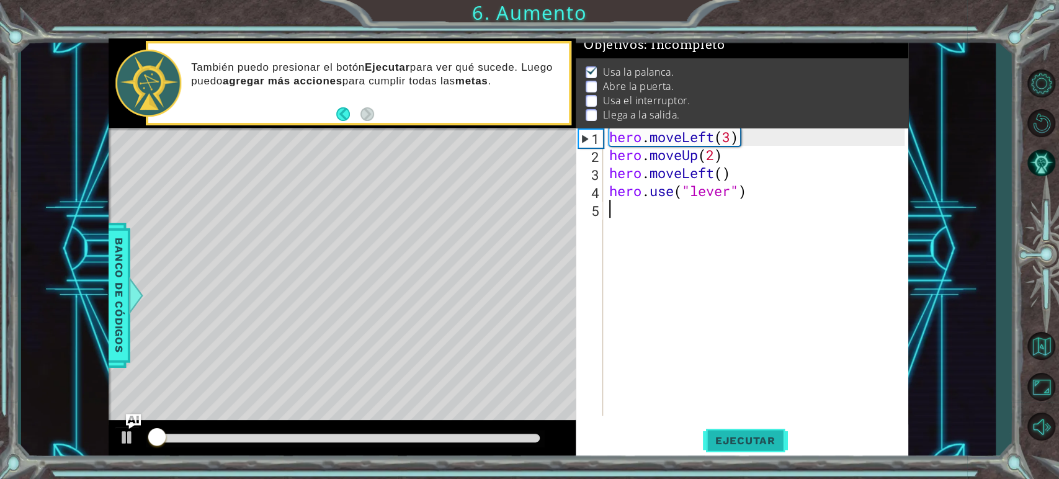
scroll to position [12, 0]
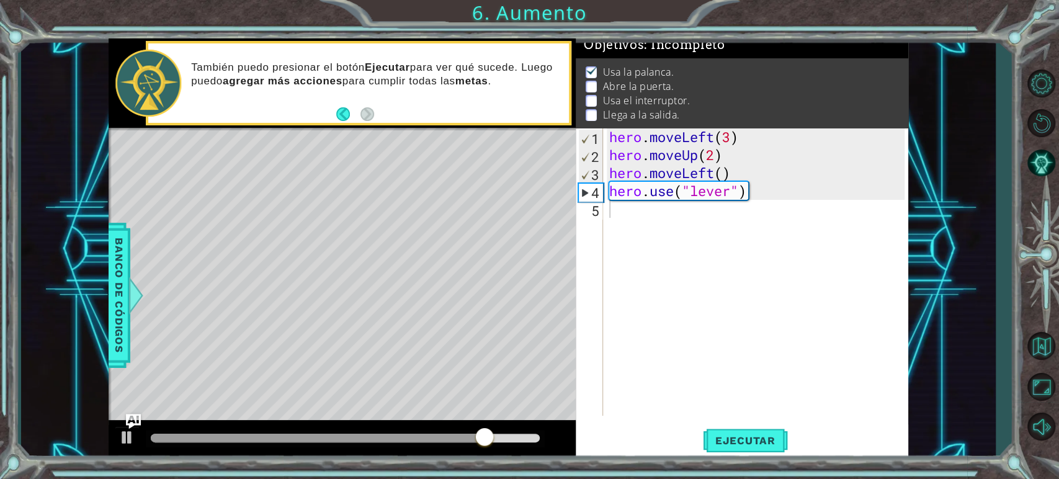
click at [259, 373] on div "Level Map" at bounding box center [395, 310] width 573 height 365
drag, startPoint x: 259, startPoint y: 334, endPoint x: 323, endPoint y: 225, distance: 126.7
click at [323, 225] on div "Level Map" at bounding box center [395, 310] width 573 height 365
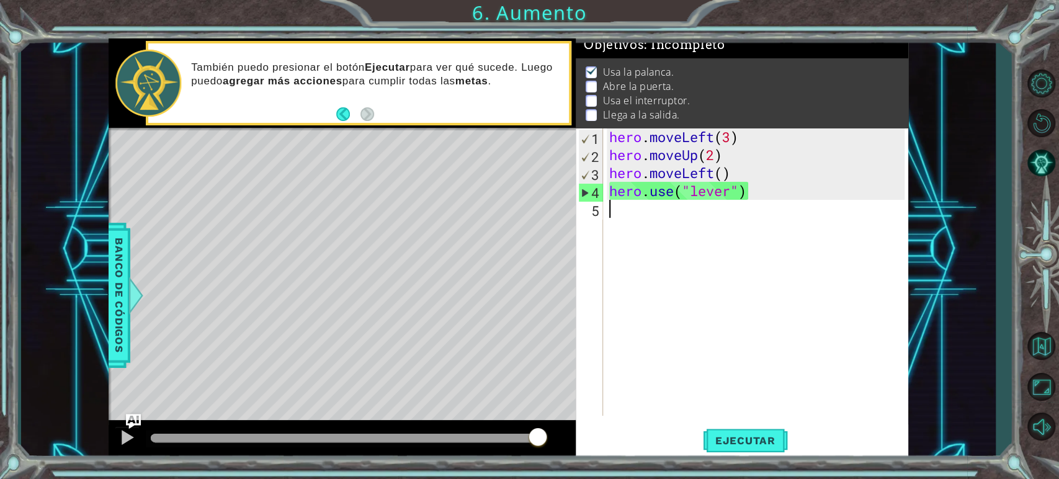
click at [617, 213] on div "hero . moveLeft ( 3 ) hero . moveUp ( 2 ) hero . moveLeft ( ) hero . use ( "lev…" at bounding box center [759, 290] width 304 height 324
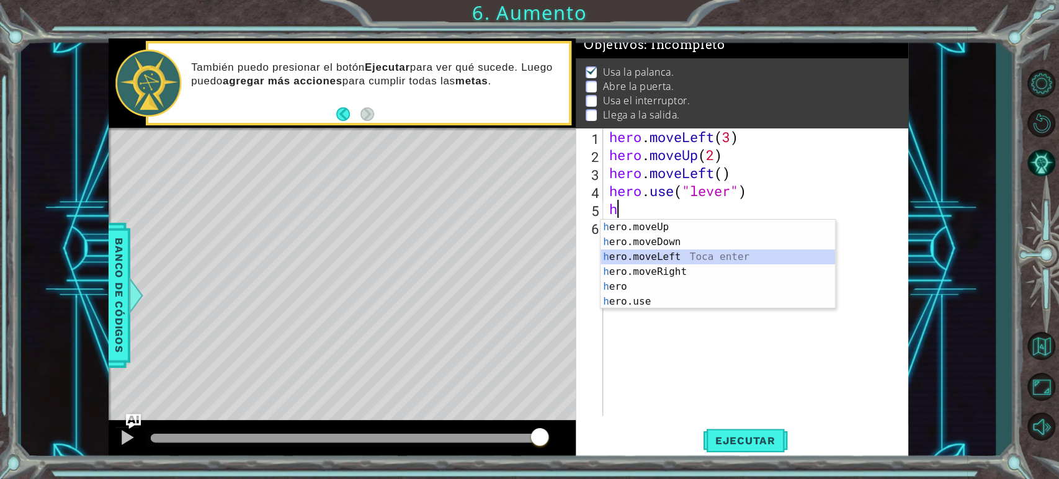
click at [647, 253] on div "h ero.moveUp Toca enter h ero.moveDown Toca enter h ero.moveLeft Toca enter h e…" at bounding box center [718, 279] width 234 height 119
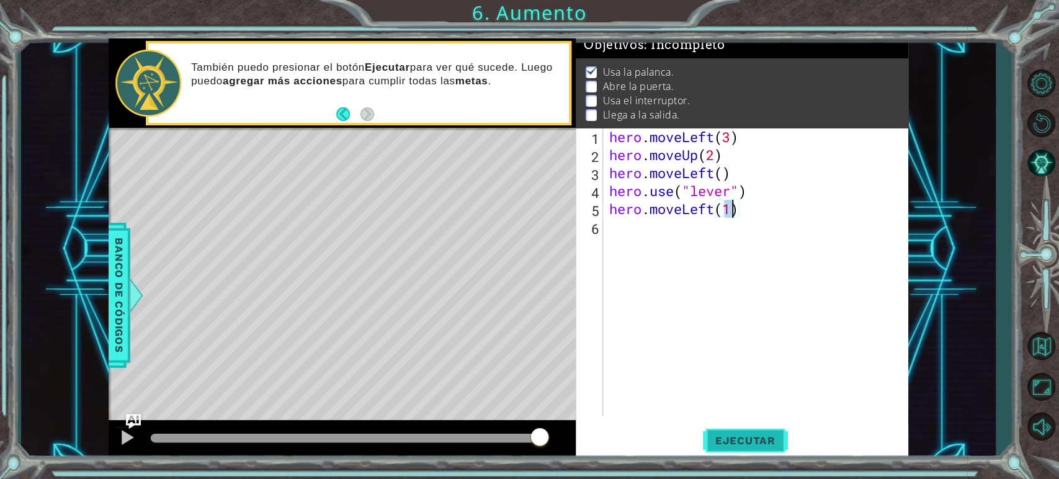
type textarea "hero.moveLeft(1)"
click at [744, 431] on span "Ejecutar" at bounding box center [745, 440] width 85 height 12
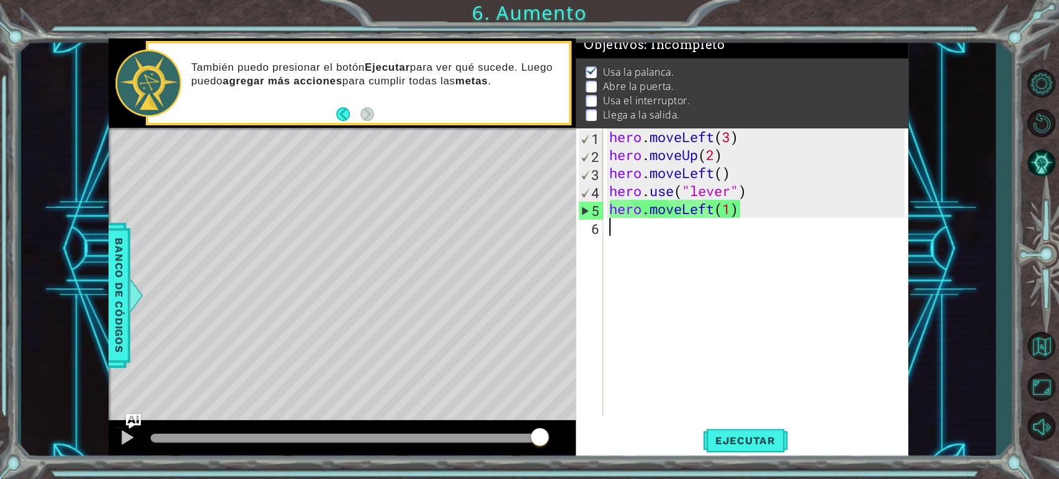
click at [651, 236] on div "hero . moveLeft ( 3 ) hero . moveUp ( 2 ) hero . moveLeft ( ) hero . use ( "lev…" at bounding box center [759, 290] width 304 height 324
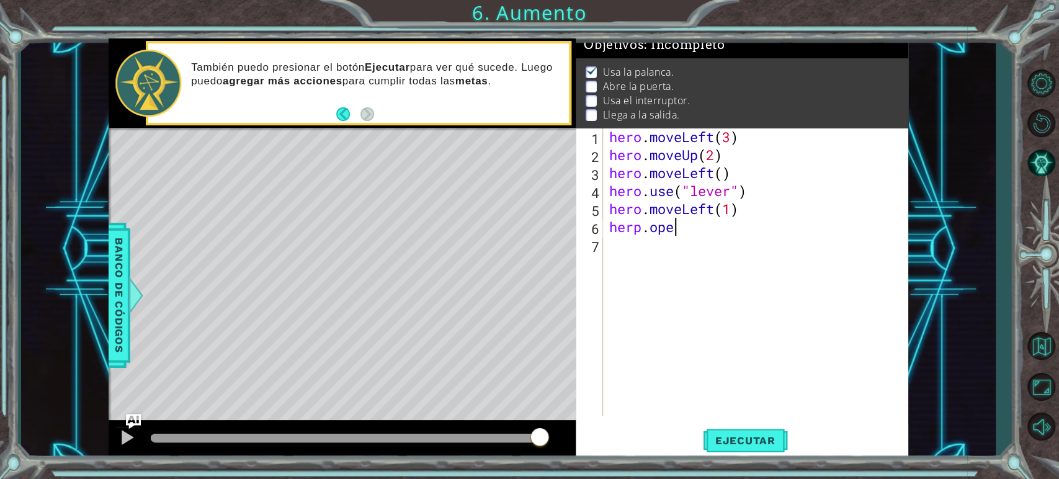
scroll to position [0, 2]
type textarea "herp.open}}}+"
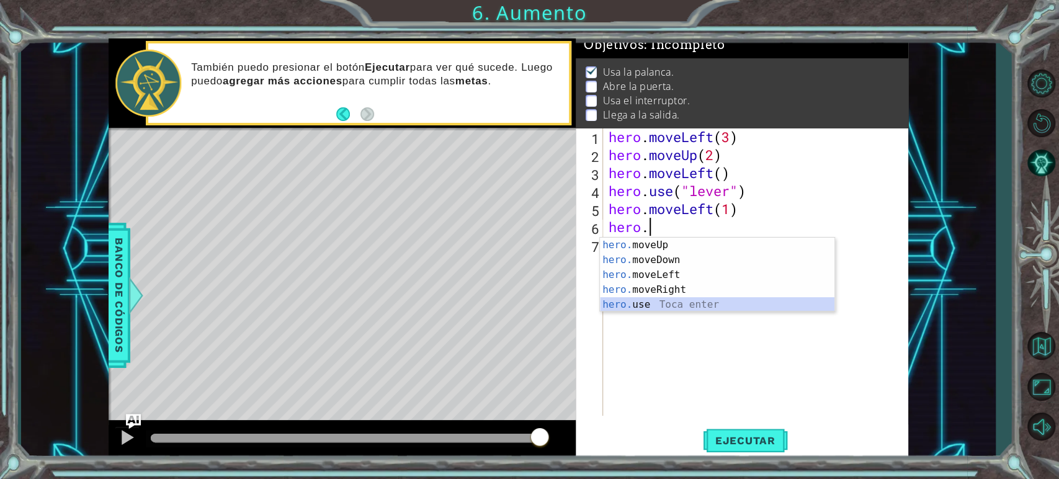
click at [626, 303] on div "hero. moveUp Toca enter hero. moveDown Toca enter hero. moveLeft Toca enter her…" at bounding box center [717, 290] width 234 height 104
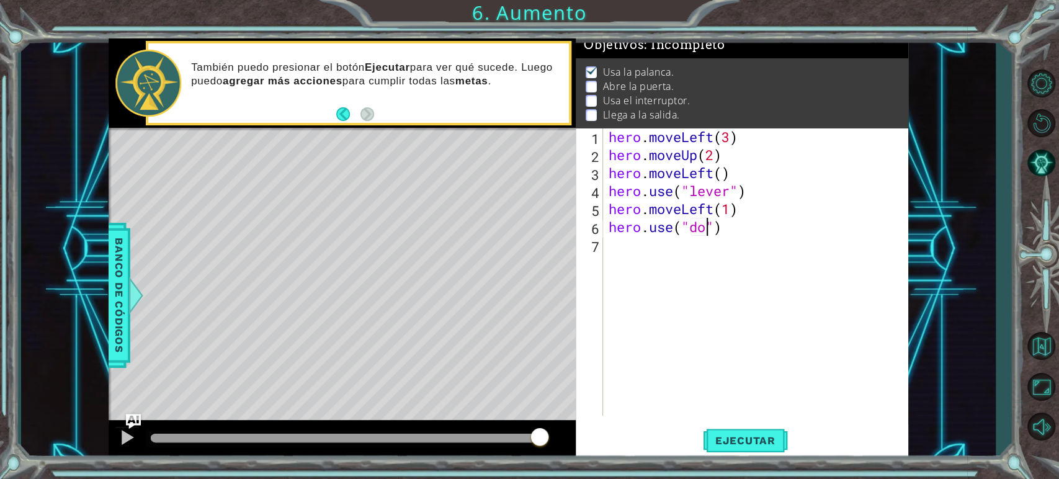
scroll to position [0, 5]
type textarea "hero.use("door")"
click at [735, 431] on span "Ejecutar" at bounding box center [745, 440] width 85 height 12
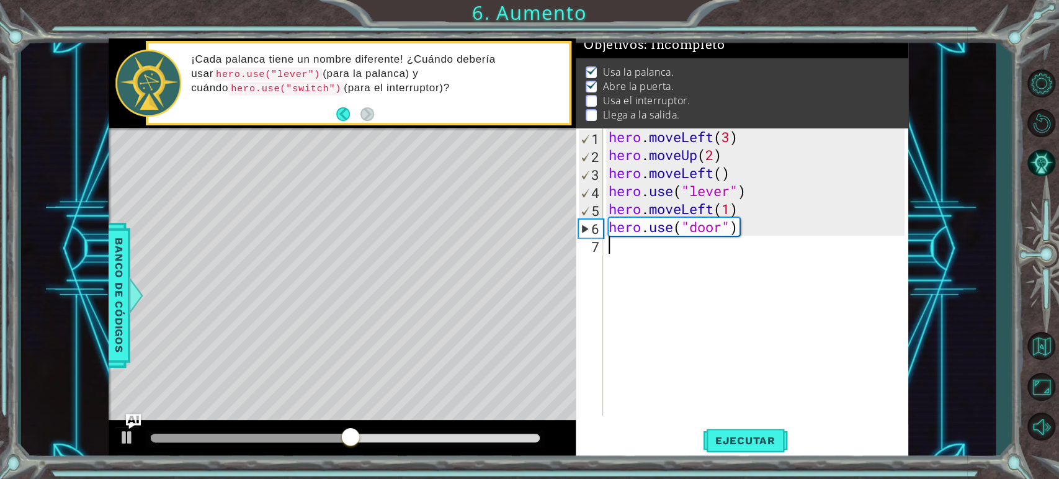
click at [637, 249] on div "hero . moveLeft ( 3 ) hero . moveUp ( 2 ) hero . moveLeft ( ) hero . use ( "lev…" at bounding box center [758, 290] width 305 height 324
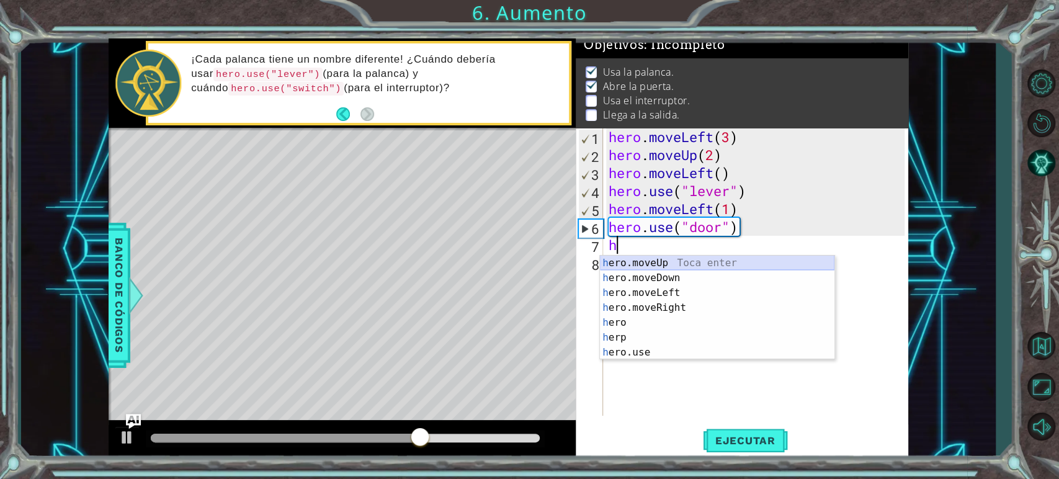
click at [642, 258] on div "h ero.moveUp Toca enter h ero.moveDown Toca enter h ero.moveLeft Toca enter h e…" at bounding box center [717, 323] width 234 height 134
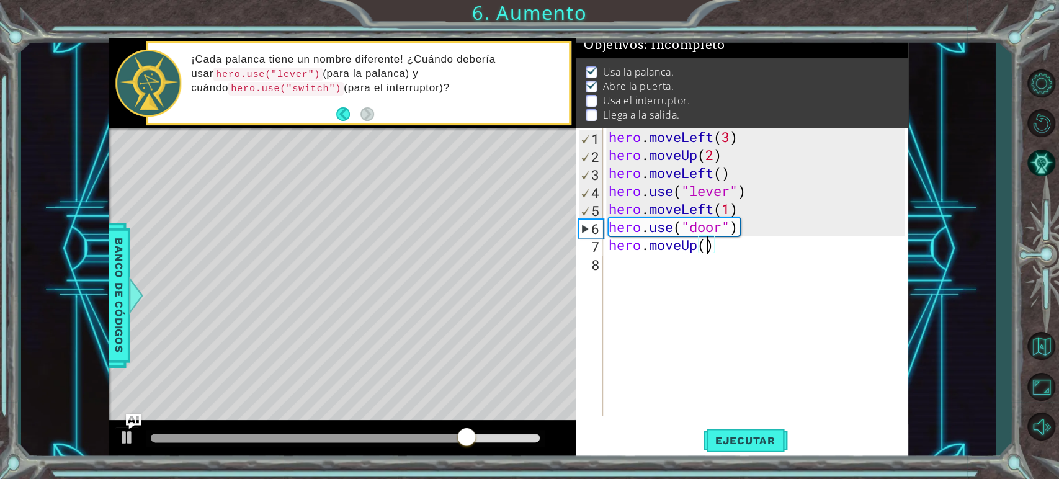
scroll to position [0, 5]
type textarea "hero.moveUp(2)"
click at [746, 431] on span "Ejecutar" at bounding box center [745, 440] width 85 height 12
